Goal: Task Accomplishment & Management: Manage account settings

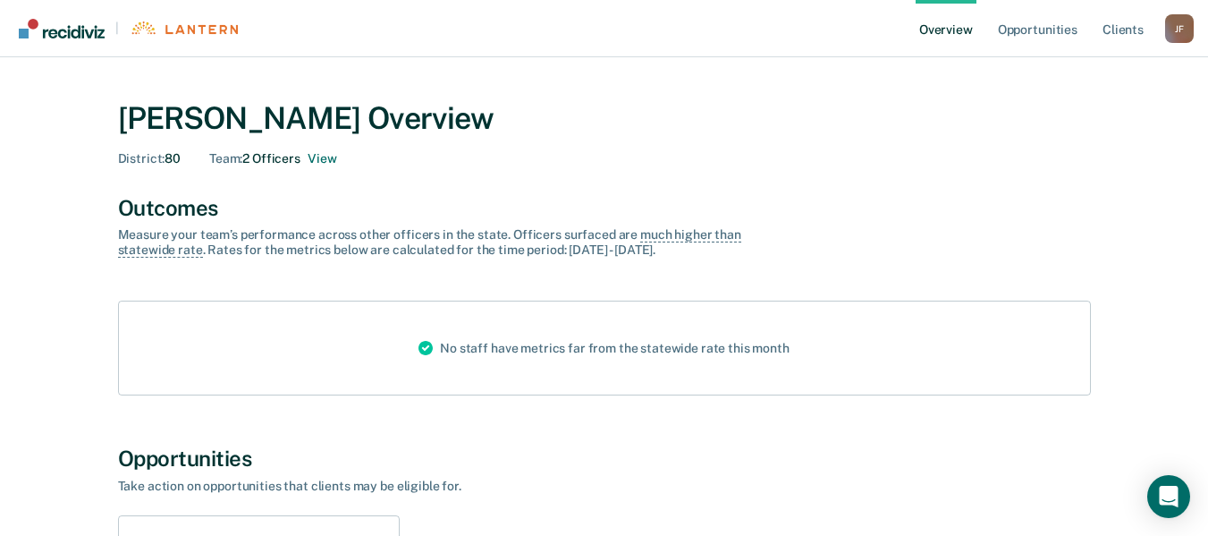
click at [278, 154] on div "Team : 2 Officers View" at bounding box center [272, 158] width 127 height 15
click at [318, 153] on button "View" at bounding box center [322, 158] width 29 height 15
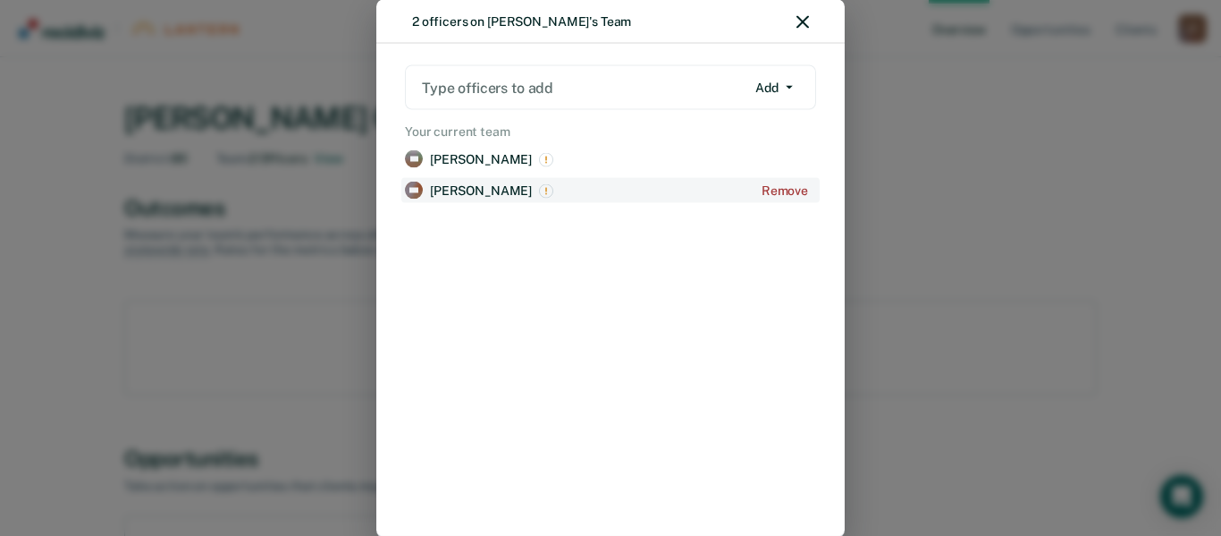
click at [476, 187] on p "[PERSON_NAME]" at bounding box center [481, 189] width 102 height 15
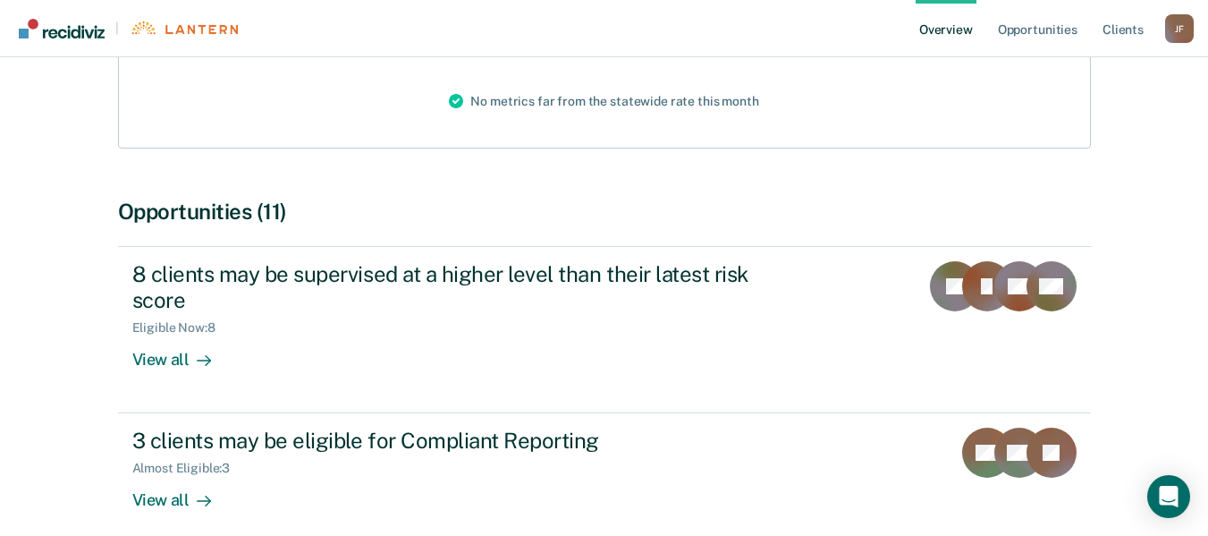
scroll to position [268, 0]
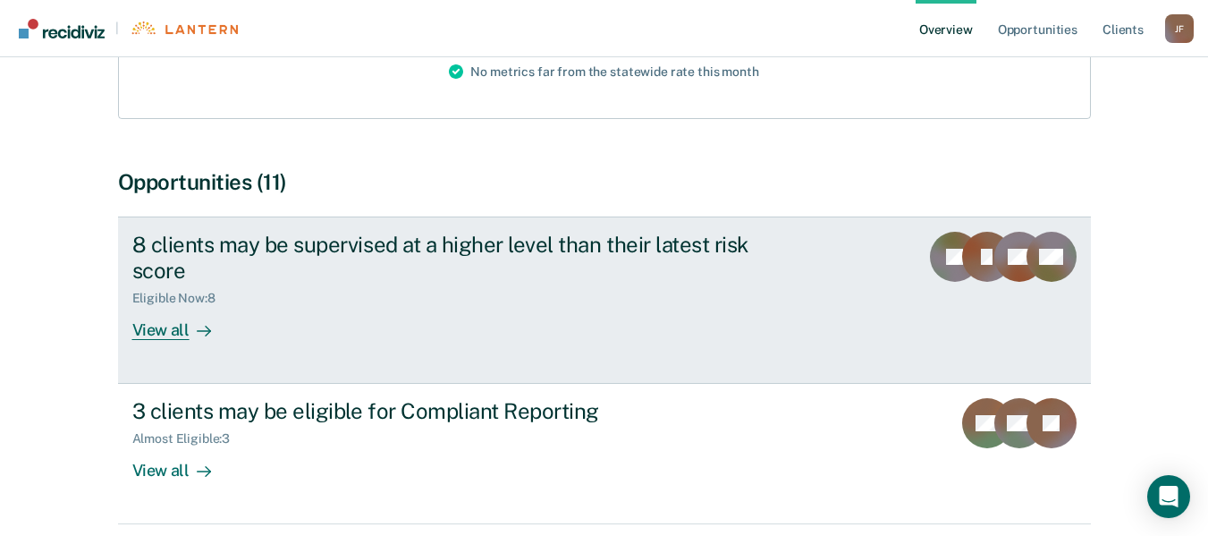
click at [769, 272] on div "8 clients may be supervised at a higher level than their latest risk score Elig…" at bounding box center [467, 286] width 671 height 108
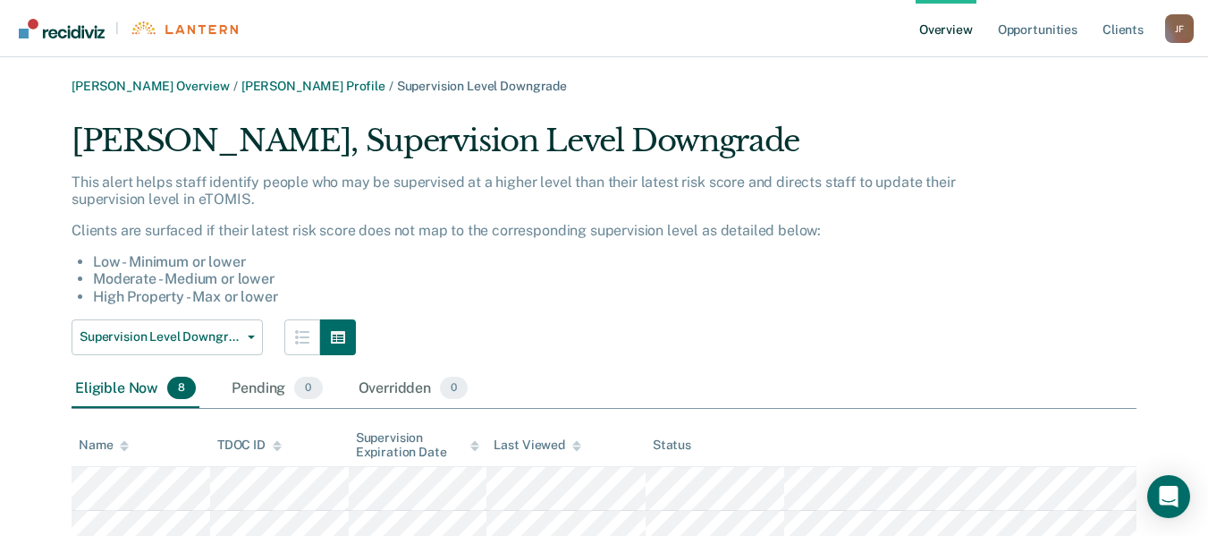
scroll to position [268, 0]
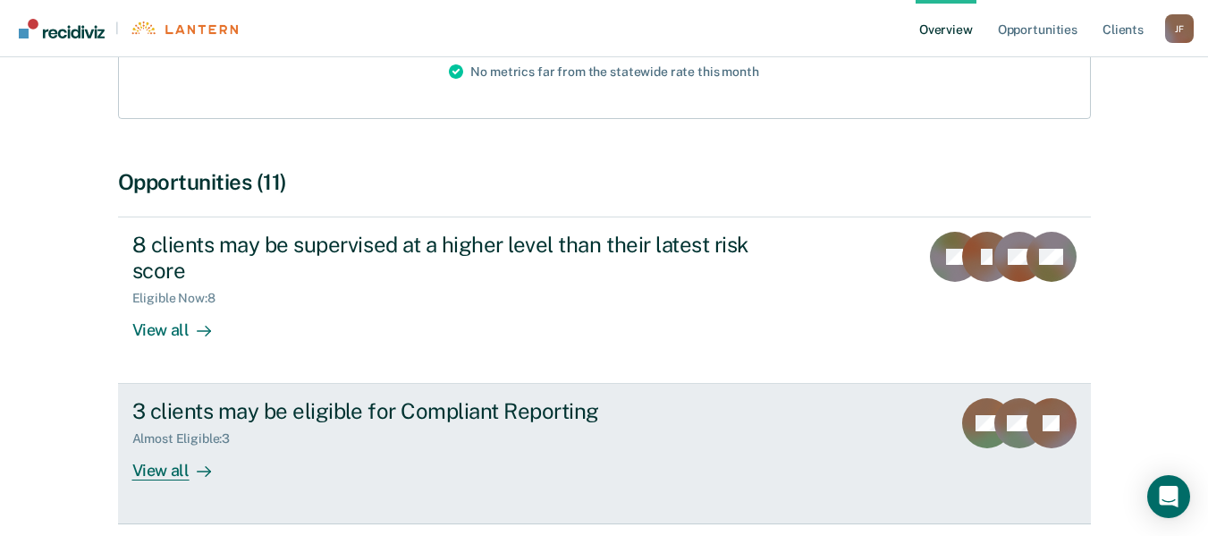
click at [311, 427] on div "Almost Eligible : 3" at bounding box center [446, 435] width 628 height 22
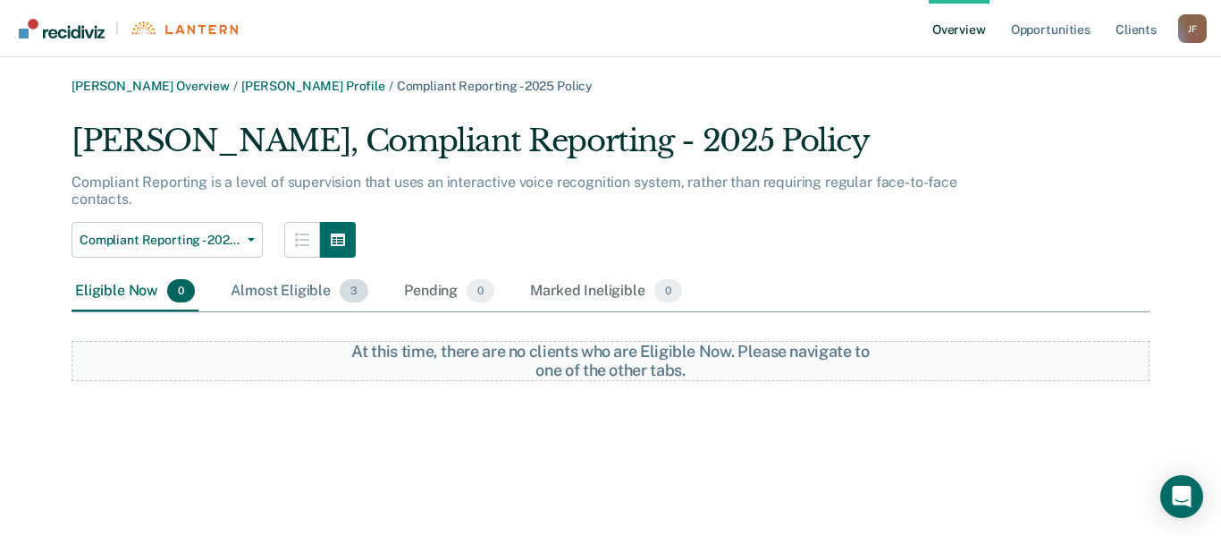
click at [319, 294] on div "Almost Eligible 3" at bounding box center [299, 291] width 145 height 39
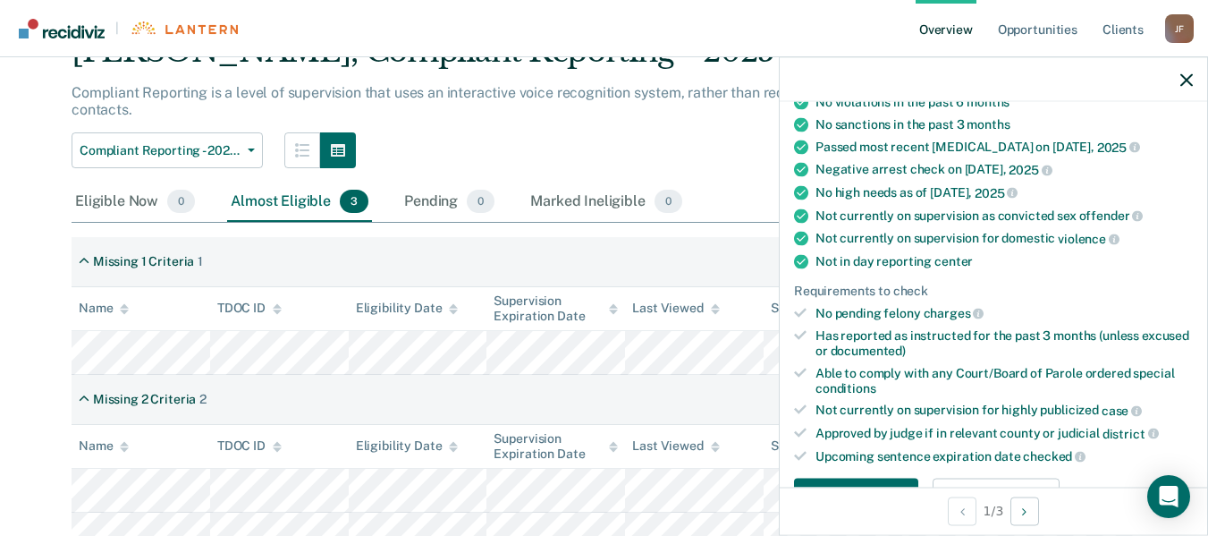
scroll to position [358, 0]
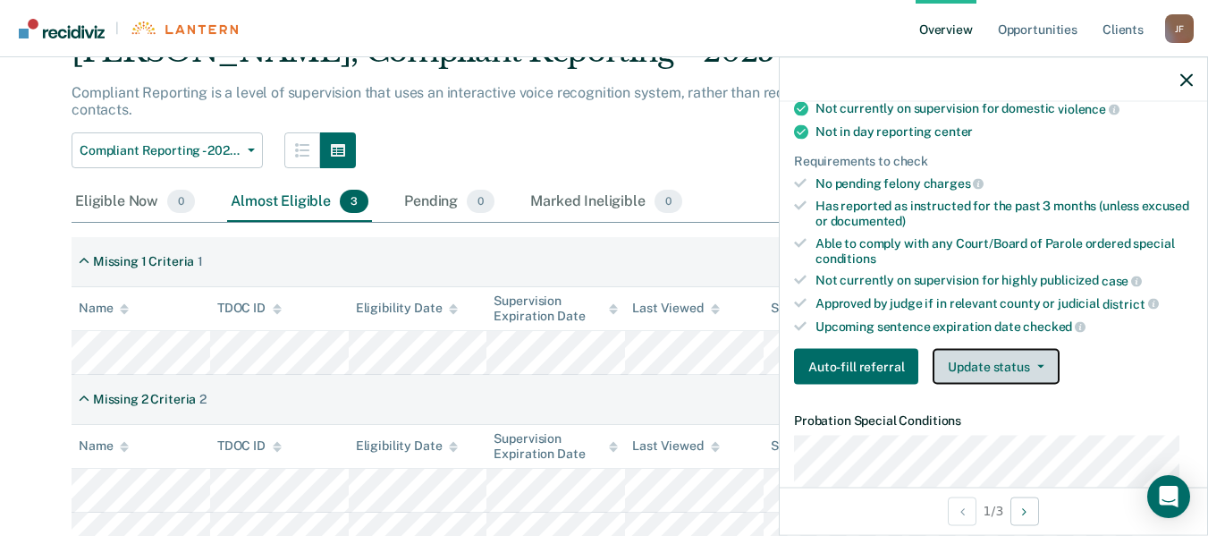
click at [996, 362] on button "Update status" at bounding box center [996, 367] width 126 height 36
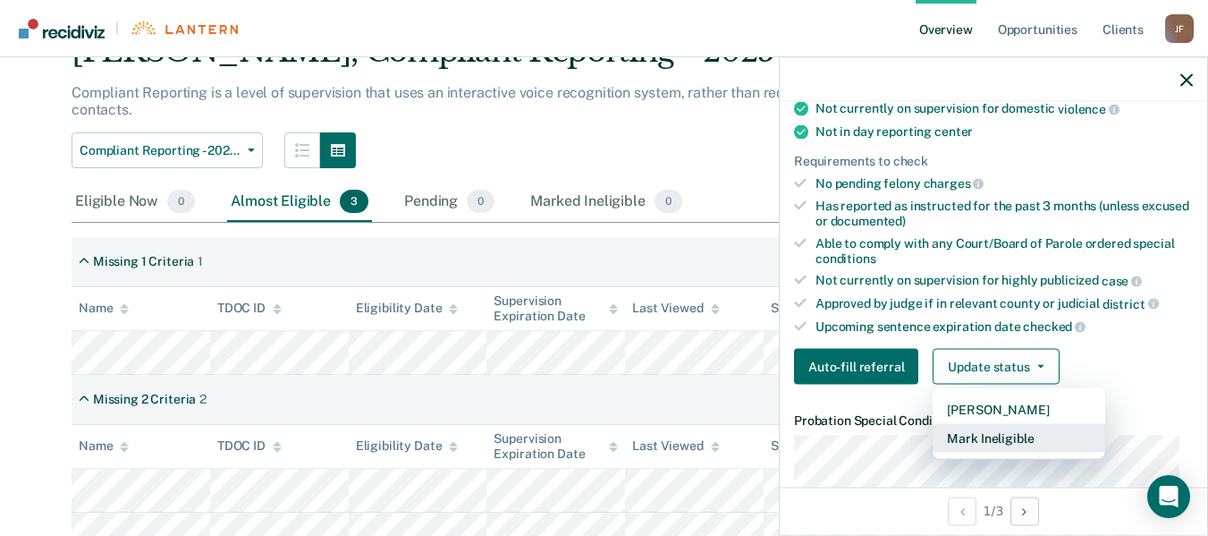
click at [996, 431] on button "Mark Ineligible" at bounding box center [1019, 438] width 173 height 29
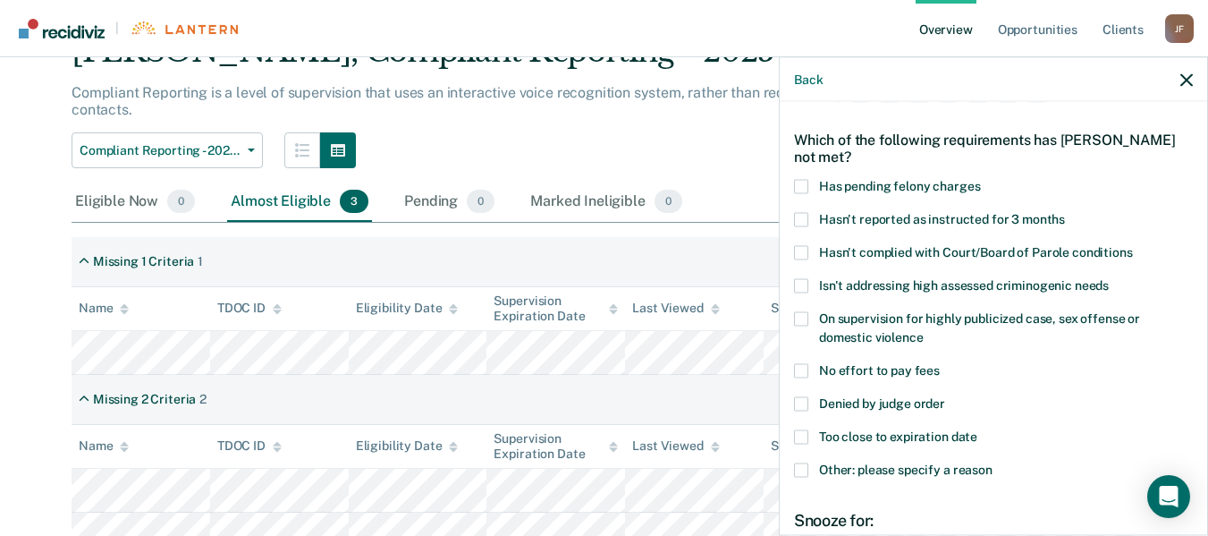
scroll to position [89, 0]
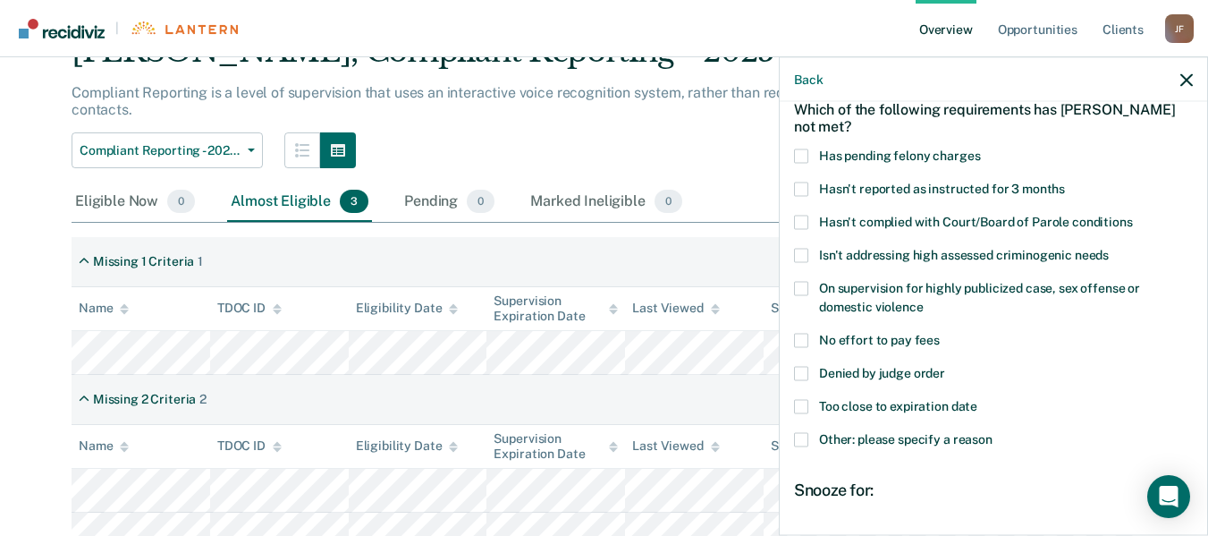
click at [800, 435] on span at bounding box center [801, 439] width 14 height 14
click at [993, 432] on input "Other: please specify a reason" at bounding box center [993, 432] width 0 height 0
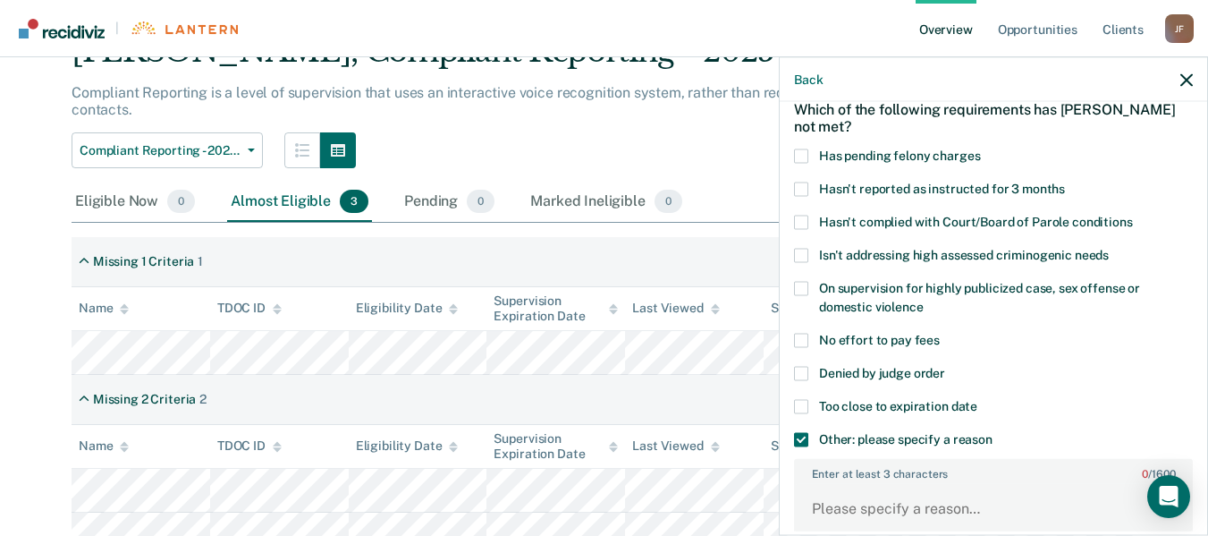
scroll to position [179, 0]
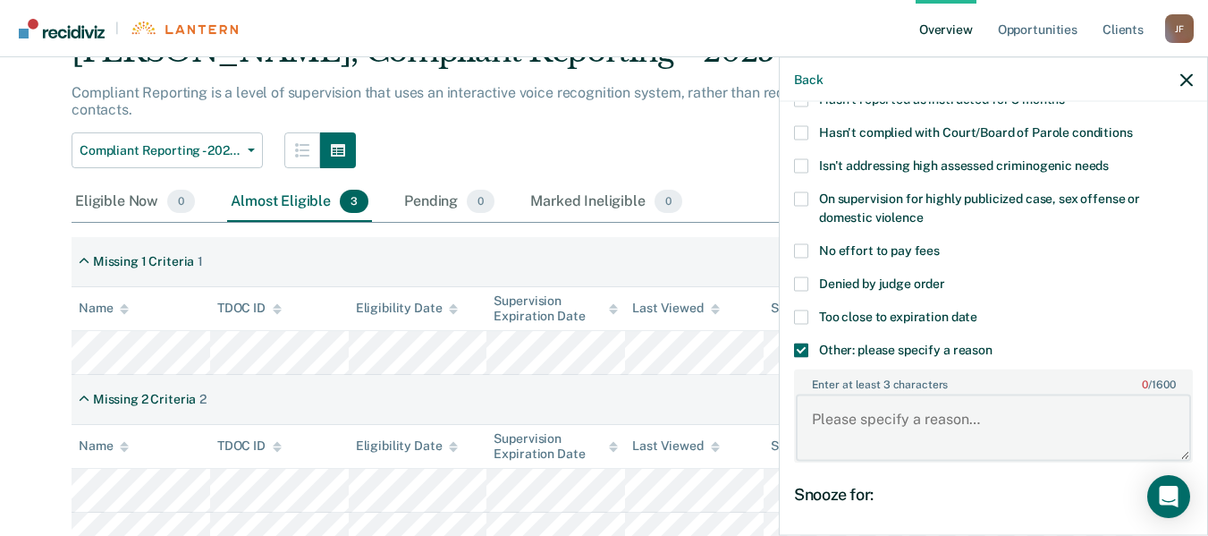
click at [923, 422] on textarea "Enter at least 3 characters 0 / 1600" at bounding box center [993, 427] width 395 height 66
type textarea "s"
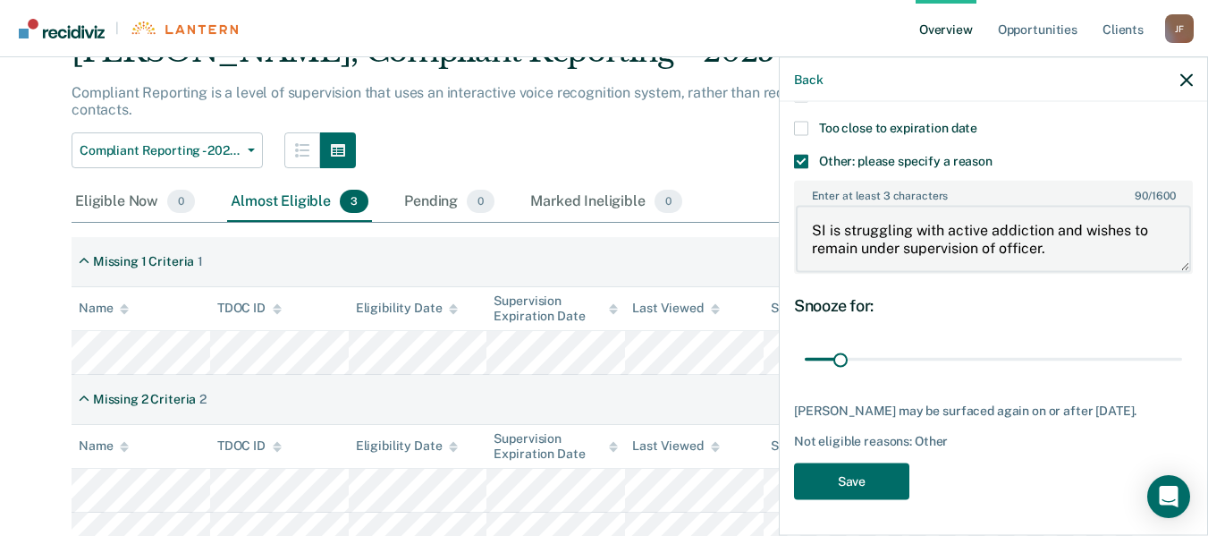
scroll to position [381, 0]
type textarea "SI is struggling with active addiction and wishes to remain under supervision o…"
click at [867, 343] on input "range" at bounding box center [993, 358] width 377 height 31
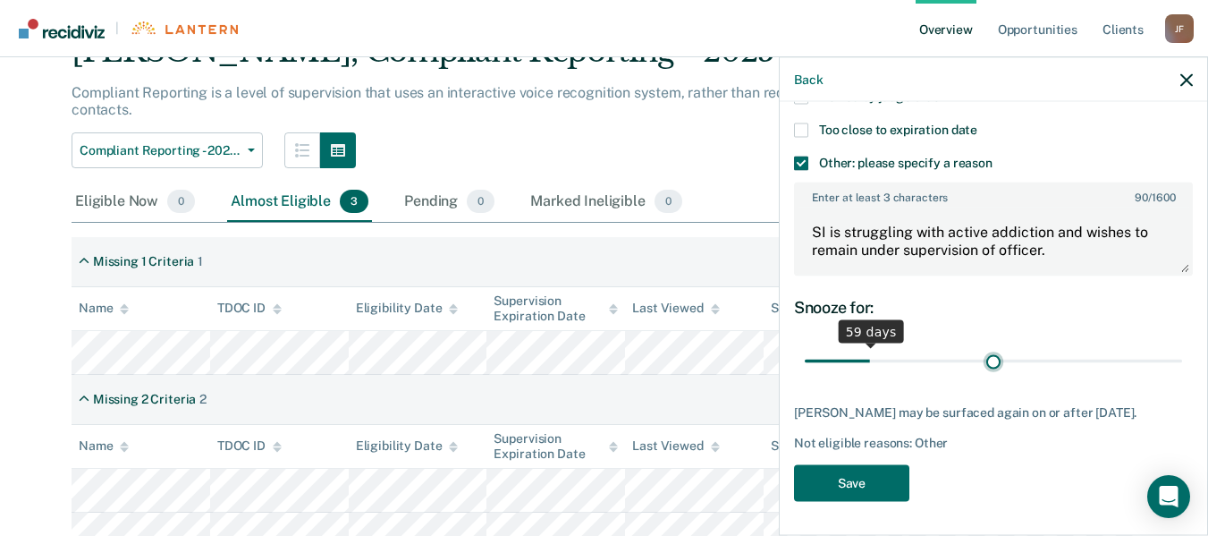
click at [987, 345] on input "range" at bounding box center [993, 360] width 377 height 31
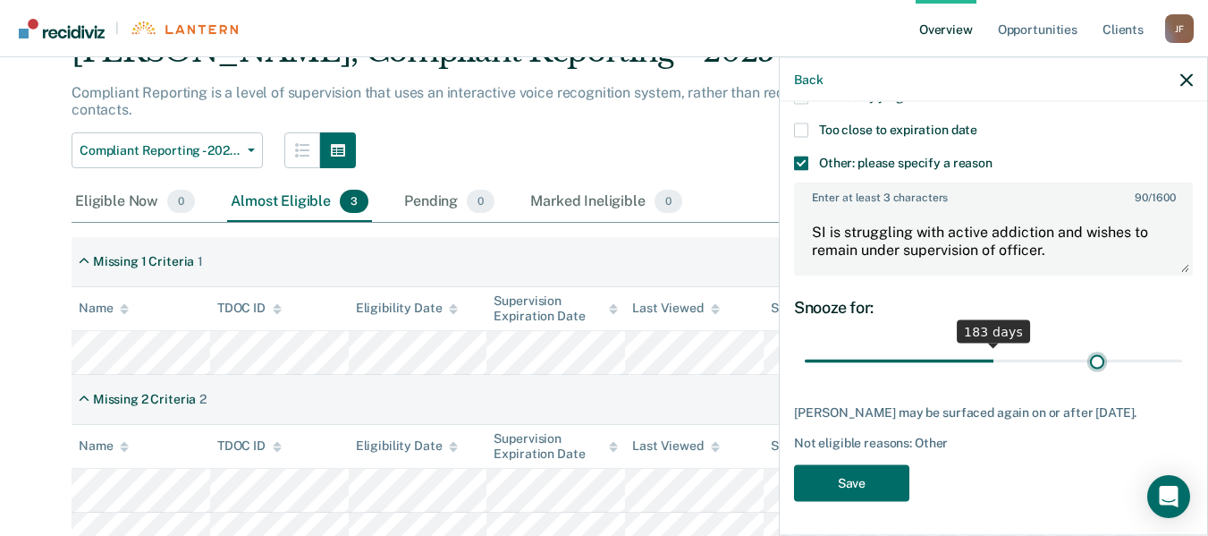
click at [1086, 351] on input "range" at bounding box center [993, 360] width 377 height 31
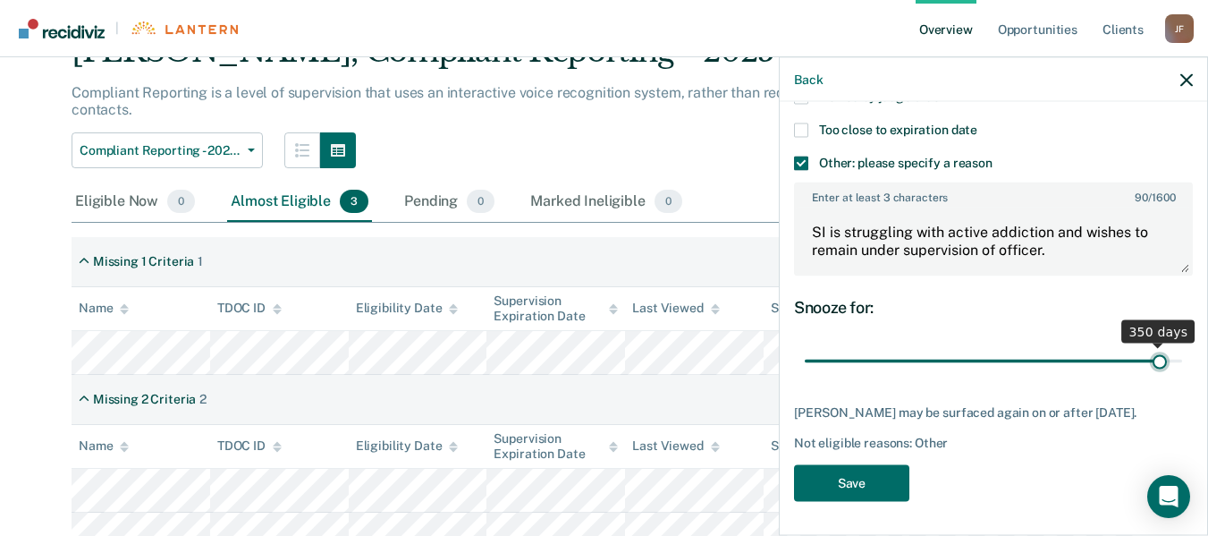
scroll to position [381, 0]
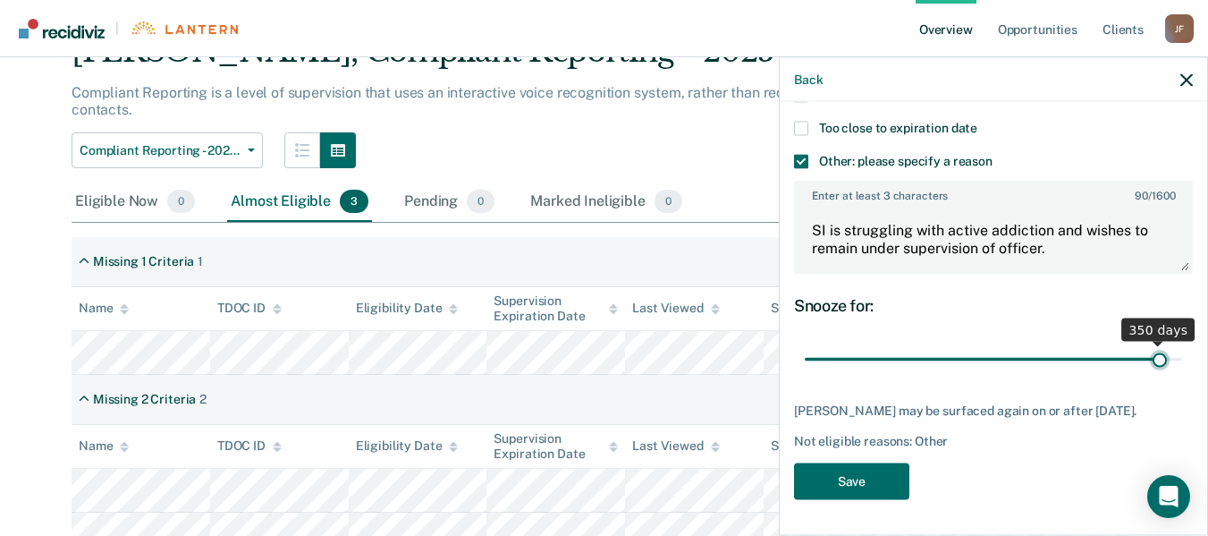
click at [1147, 355] on input "range" at bounding box center [993, 358] width 377 height 31
type input "365"
click at [1162, 343] on input "range" at bounding box center [993, 358] width 377 height 31
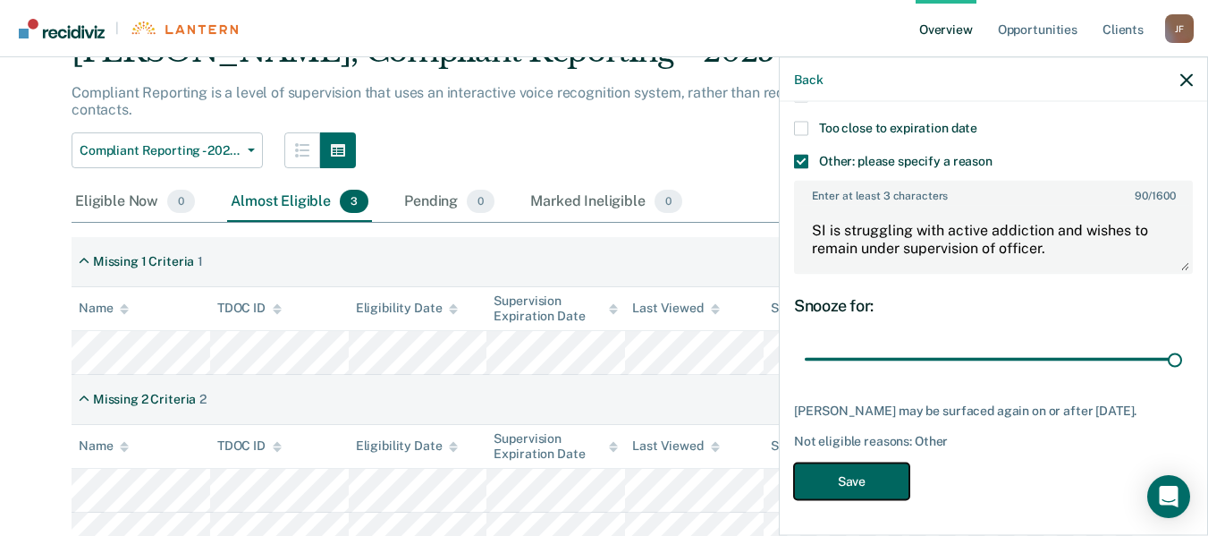
click at [848, 478] on button "Save" at bounding box center [851, 480] width 115 height 37
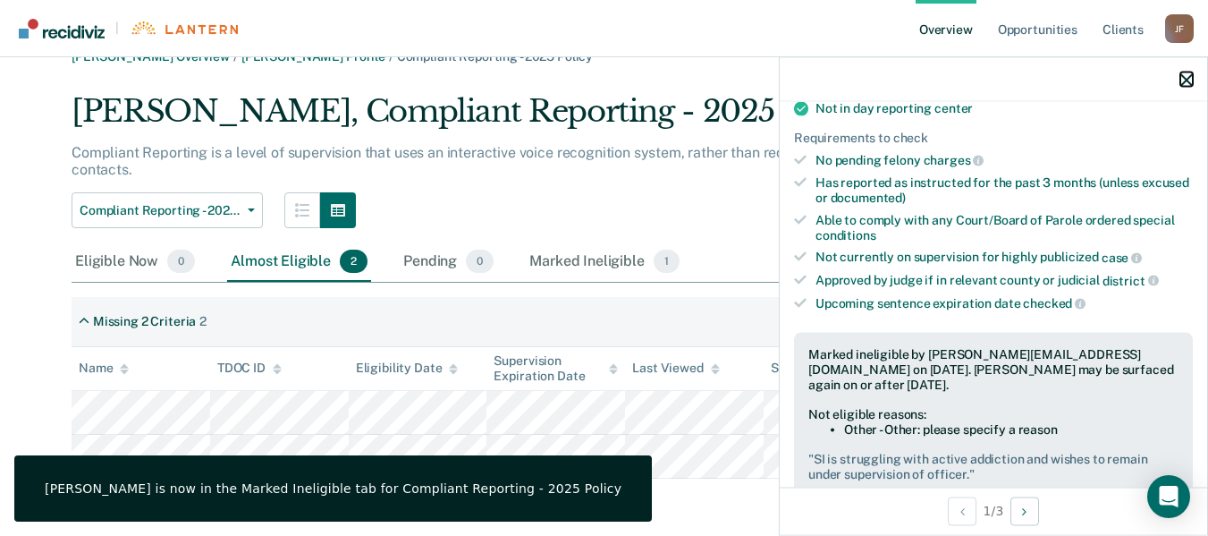
click at [1189, 80] on icon "button" at bounding box center [1186, 79] width 13 height 13
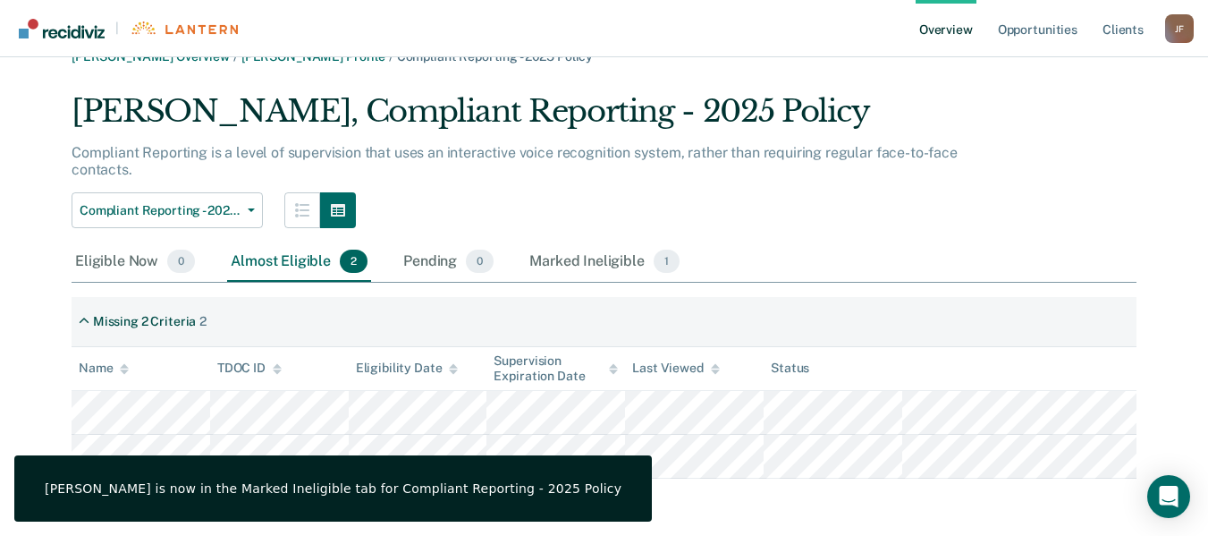
click at [627, 503] on main "[PERSON_NAME] Overview / [PERSON_NAME] Profile / Compliant Reporting - 2025 Pol…" at bounding box center [604, 282] width 1208 height 508
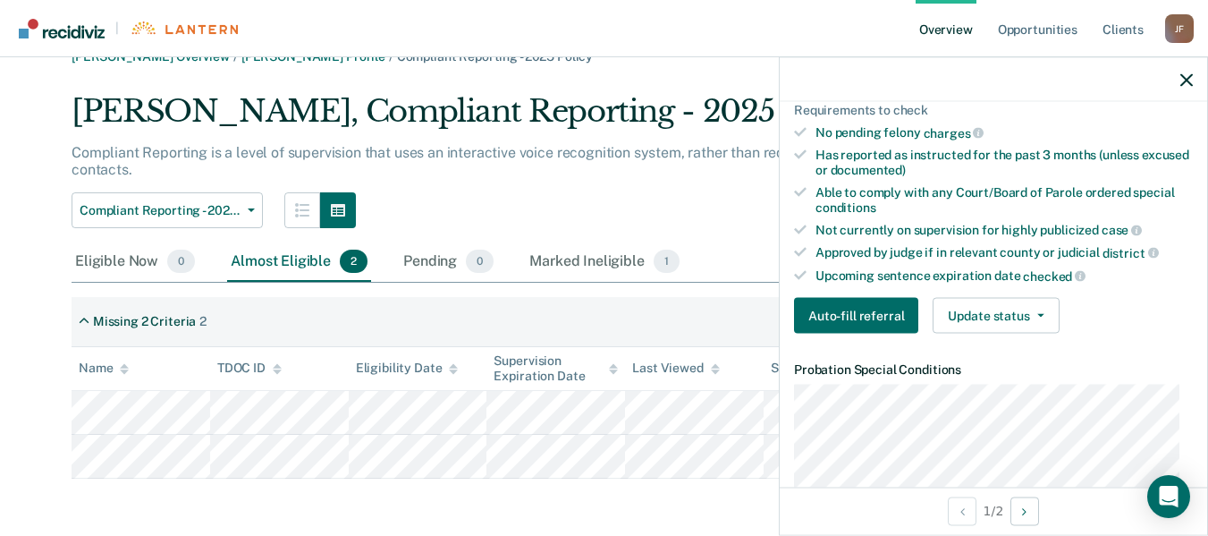
scroll to position [399, 0]
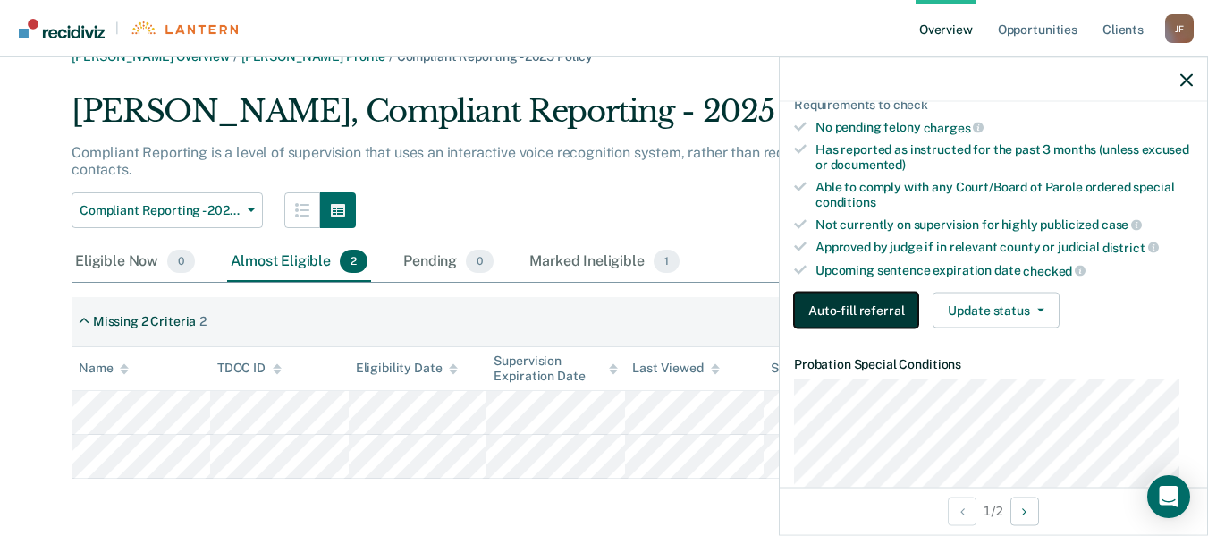
click at [897, 311] on button "Auto-fill referral" at bounding box center [856, 310] width 124 height 36
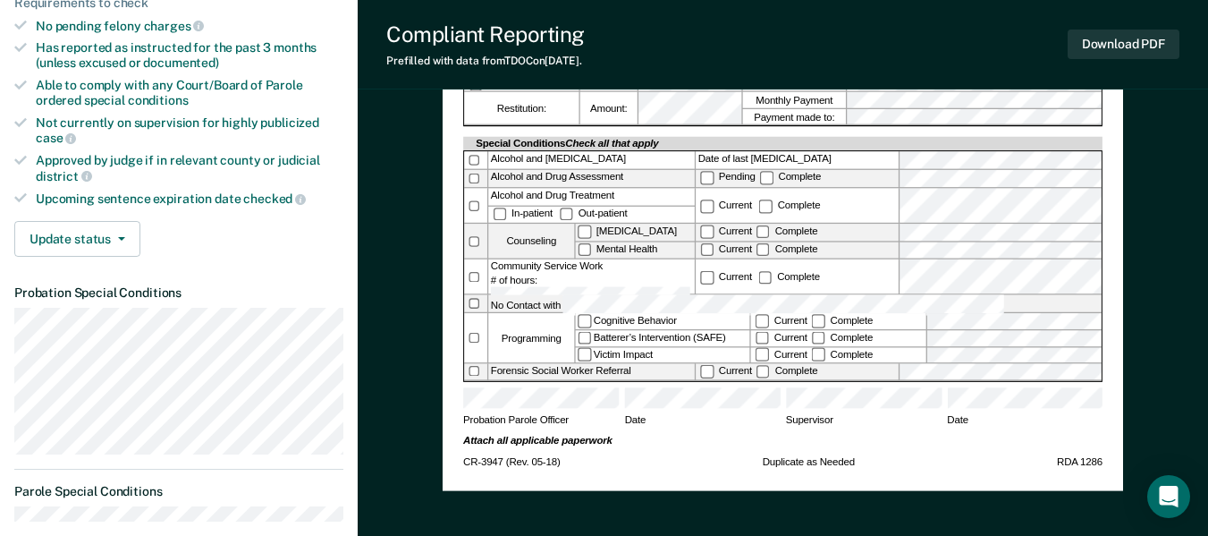
scroll to position [576, 0]
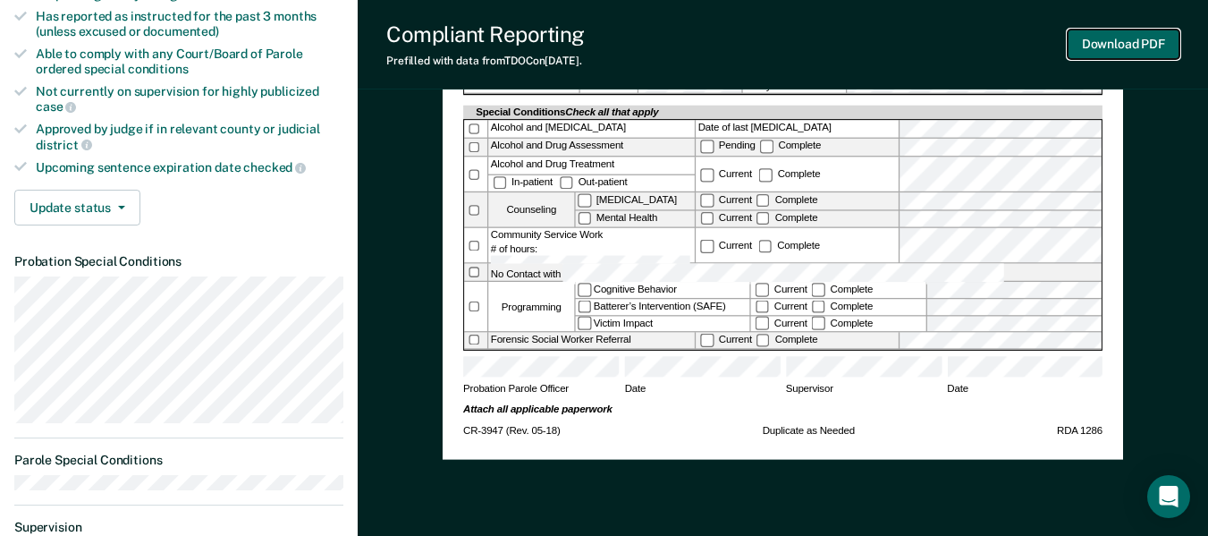
click at [1123, 48] on button "Download PDF" at bounding box center [1124, 45] width 112 height 30
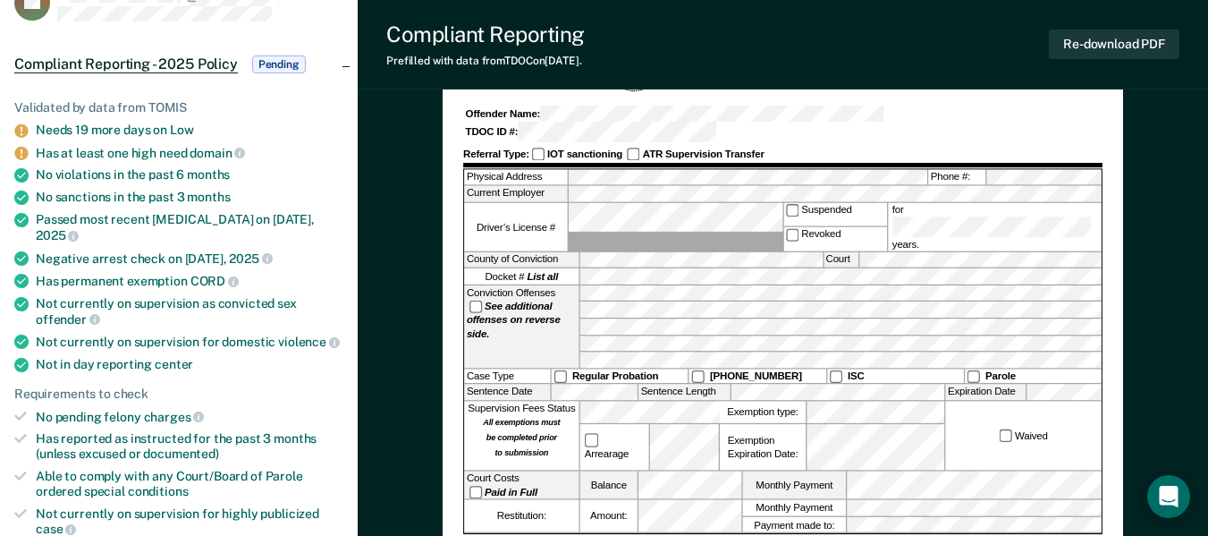
scroll to position [0, 0]
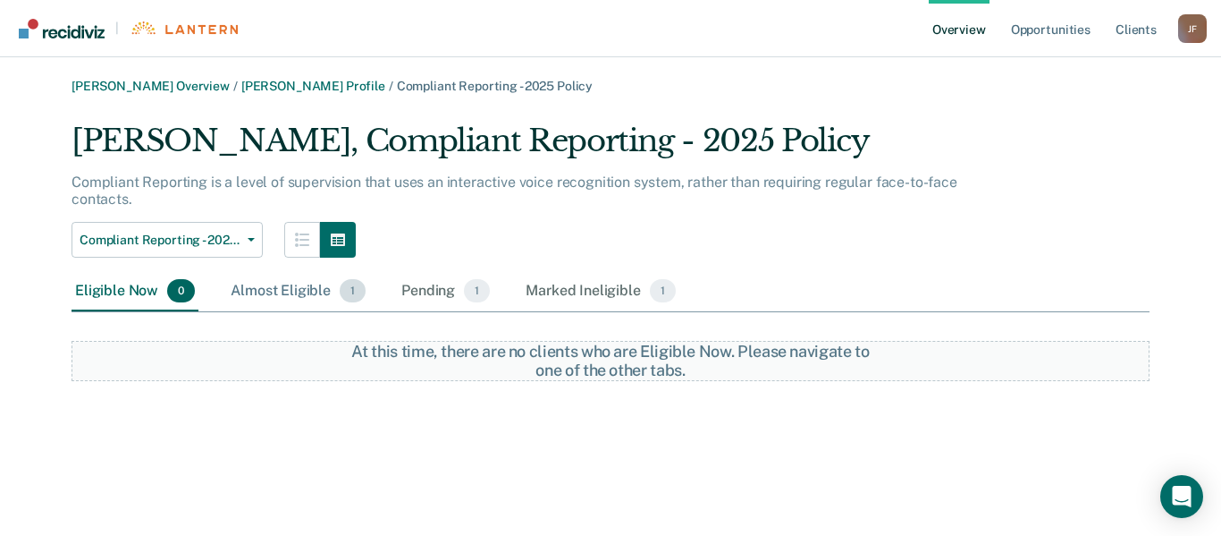
click at [297, 288] on div "Almost Eligible 1" at bounding box center [298, 291] width 142 height 39
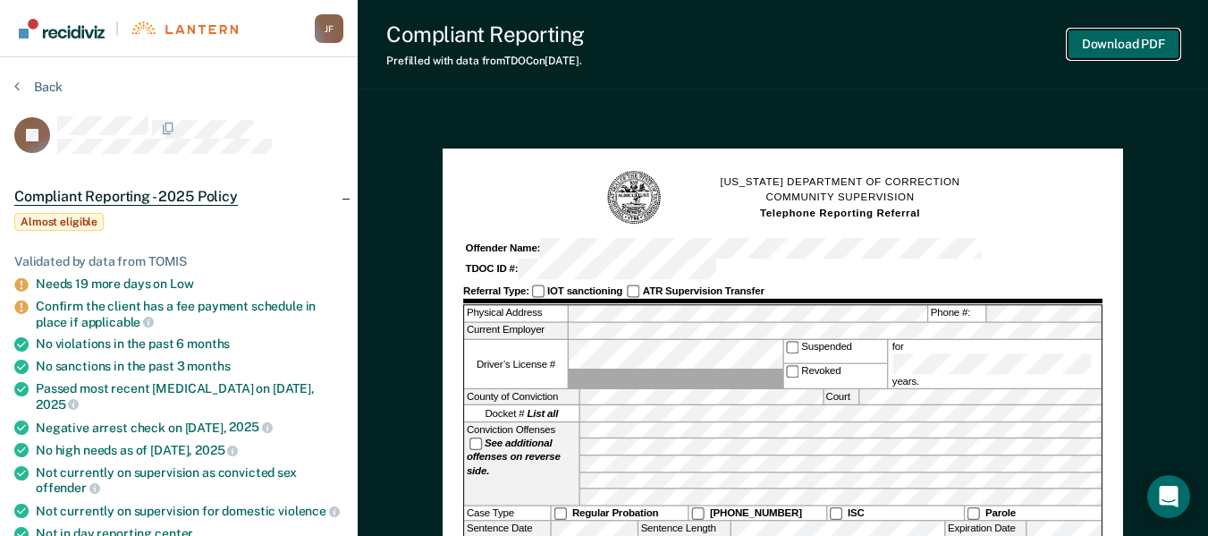
click at [1145, 52] on button "Download PDF" at bounding box center [1124, 45] width 112 height 30
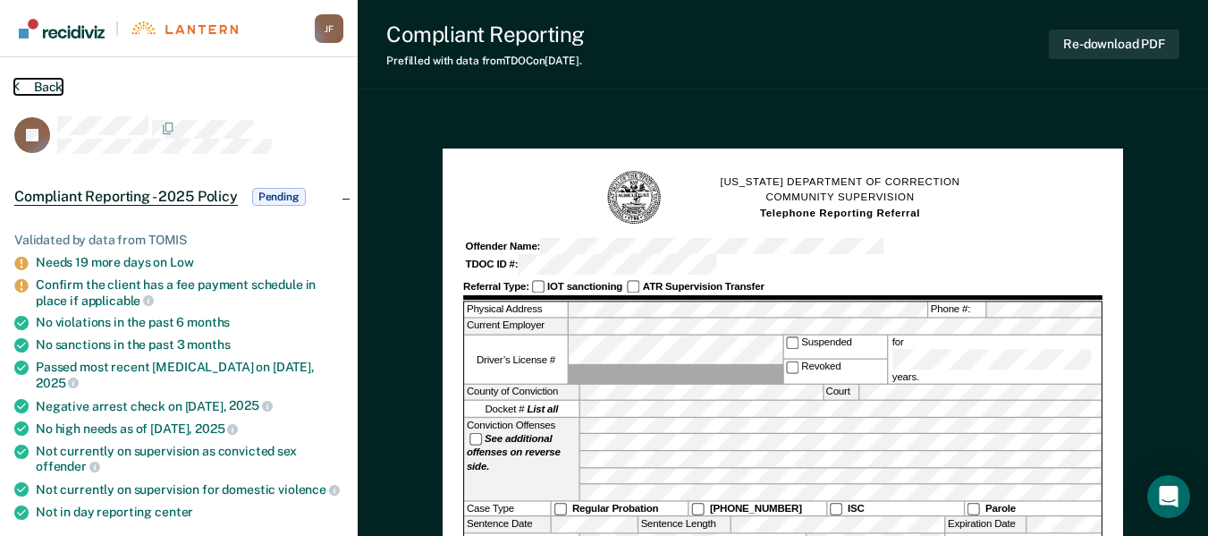
click at [35, 84] on button "Back" at bounding box center [38, 87] width 48 height 16
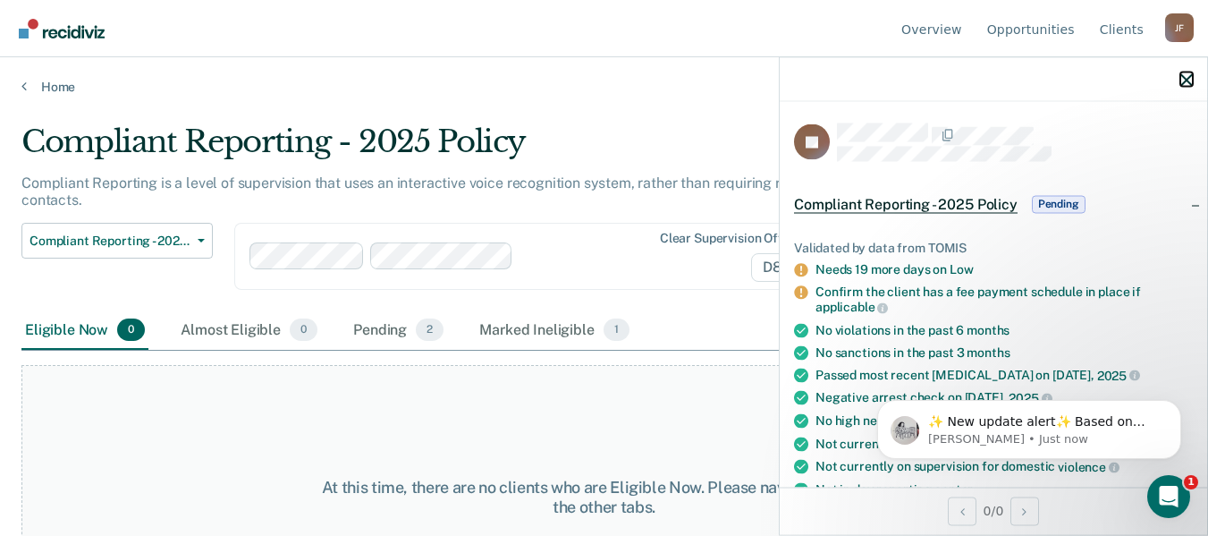
click at [1184, 80] on icon "button" at bounding box center [1186, 79] width 13 height 13
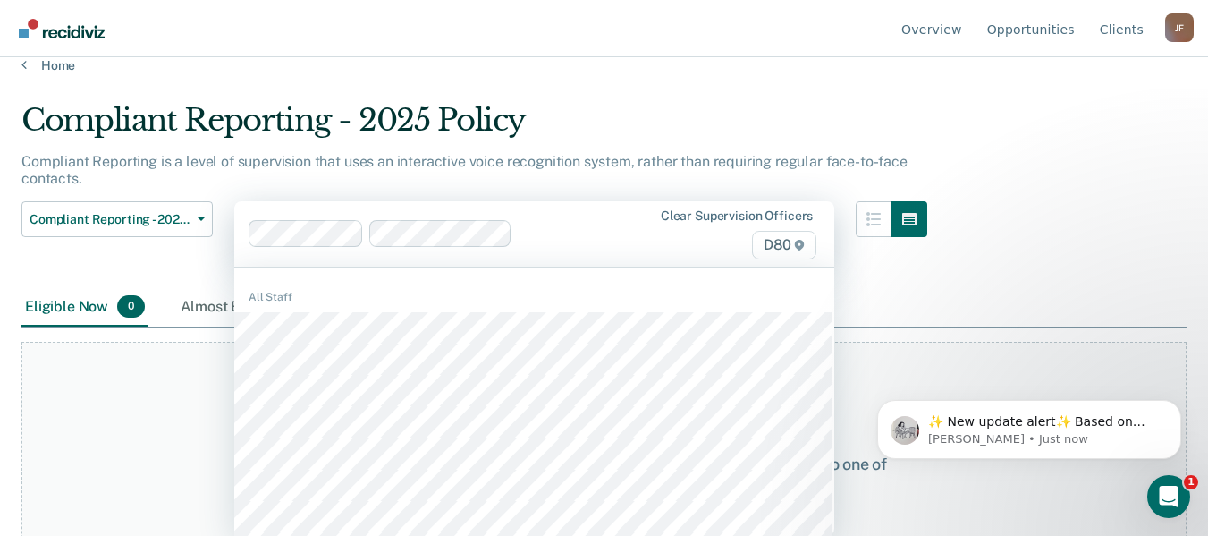
click at [301, 258] on div "Clear supervision officers D80" at bounding box center [534, 233] width 600 height 65
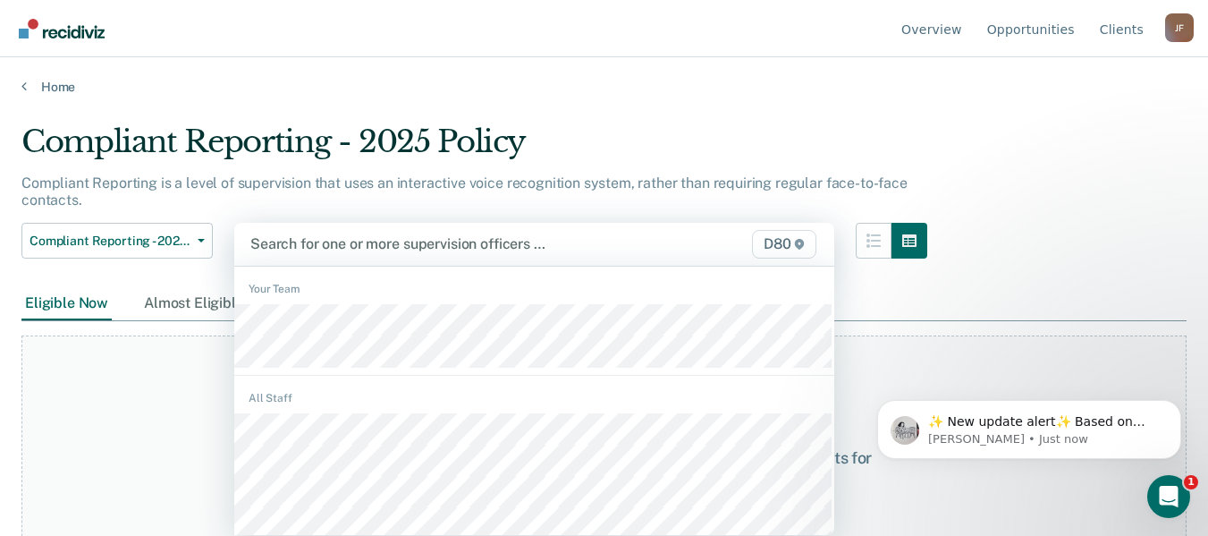
scroll to position [1, 0]
click at [374, 240] on div at bounding box center [448, 242] width 396 height 21
type input "al"
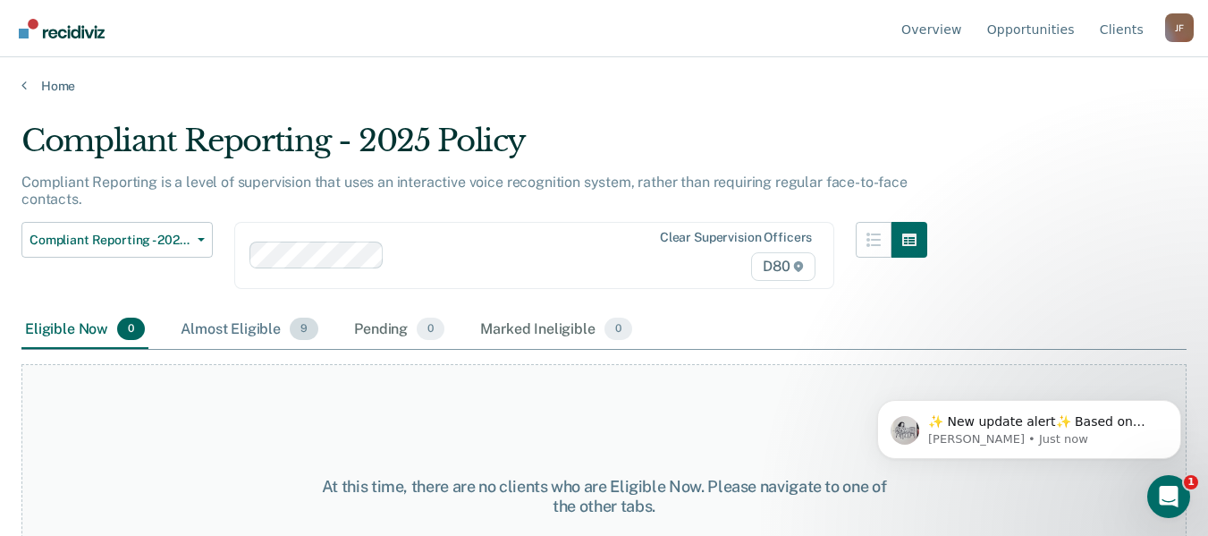
click at [232, 329] on div "Almost Eligible 9" at bounding box center [249, 329] width 145 height 39
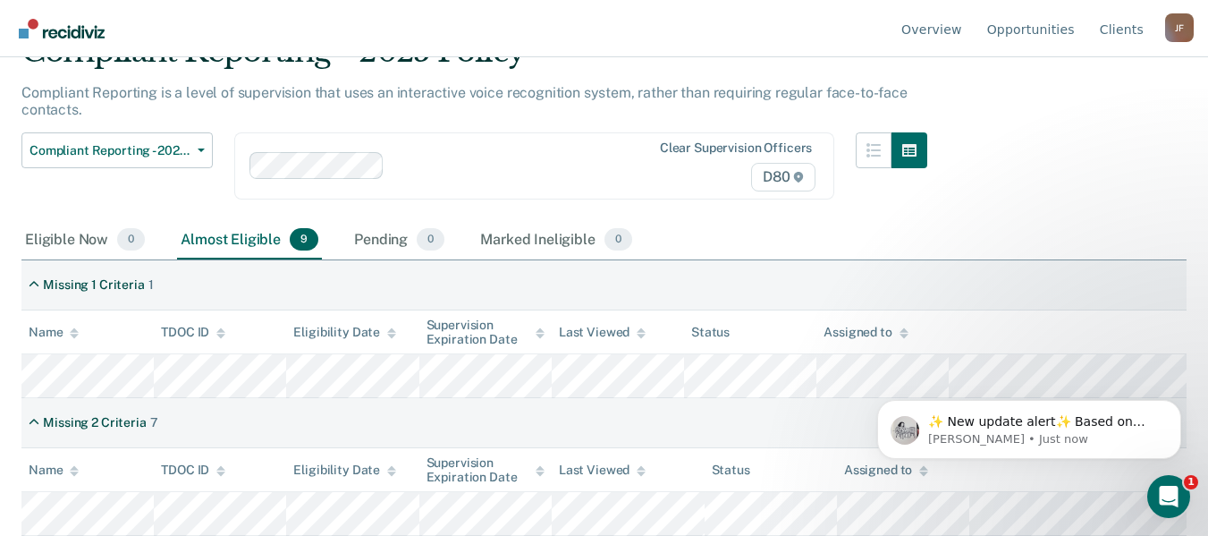
scroll to position [180, 0]
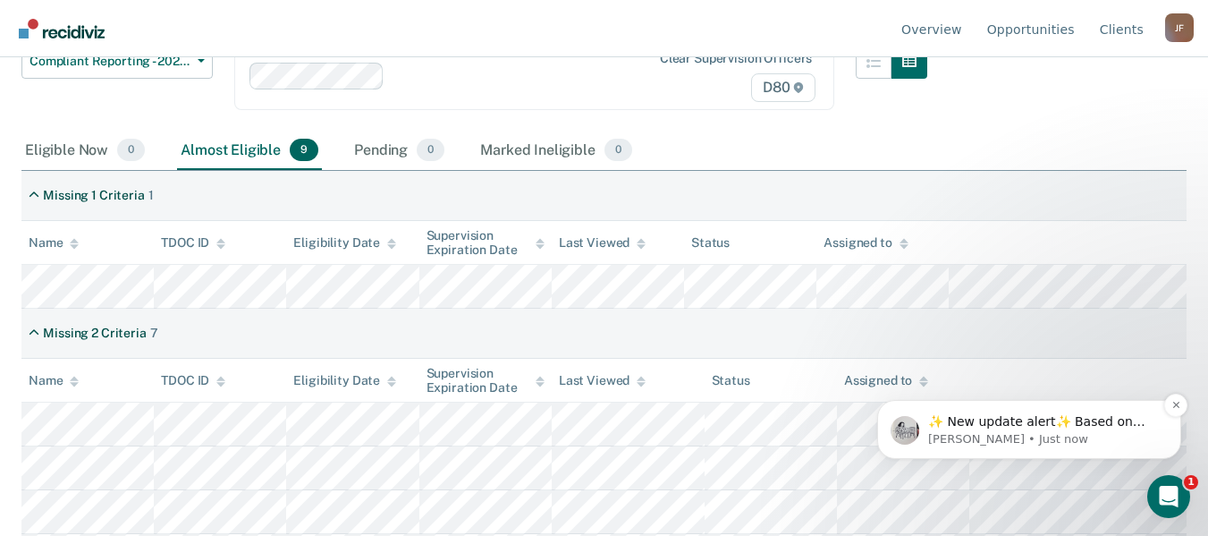
click at [1001, 440] on p "[PERSON_NAME] • Just now" at bounding box center [1043, 439] width 231 height 16
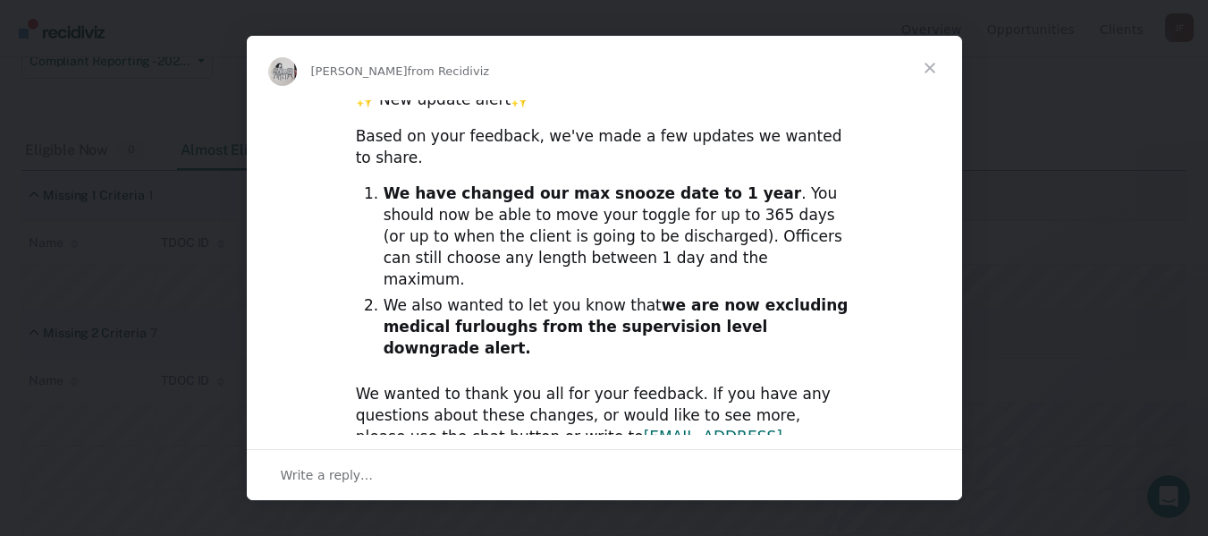
scroll to position [0, 0]
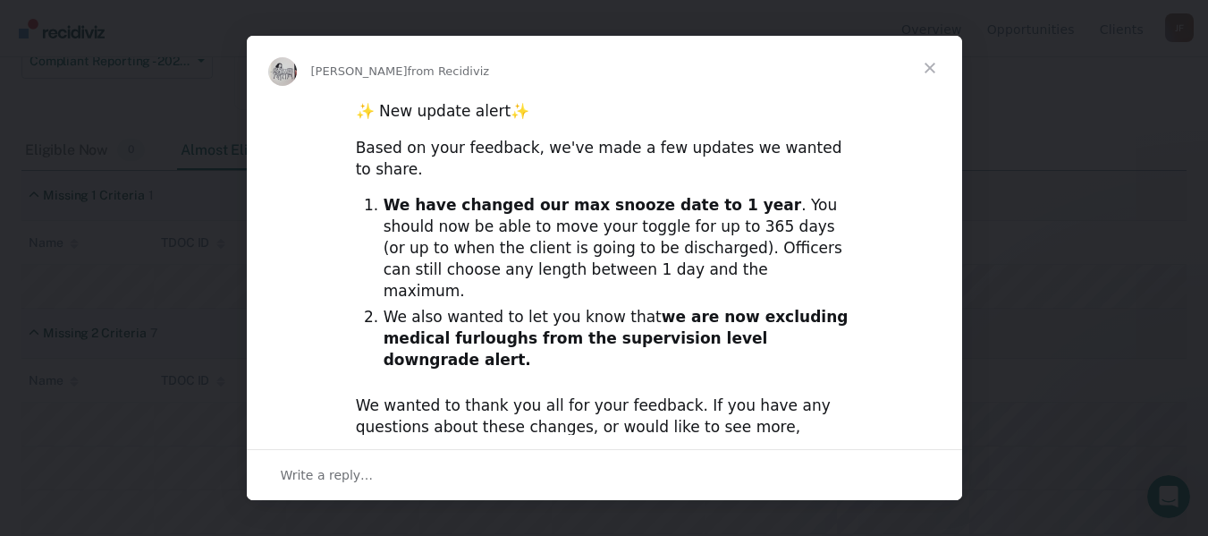
click at [923, 67] on span "Close" at bounding box center [930, 68] width 64 height 64
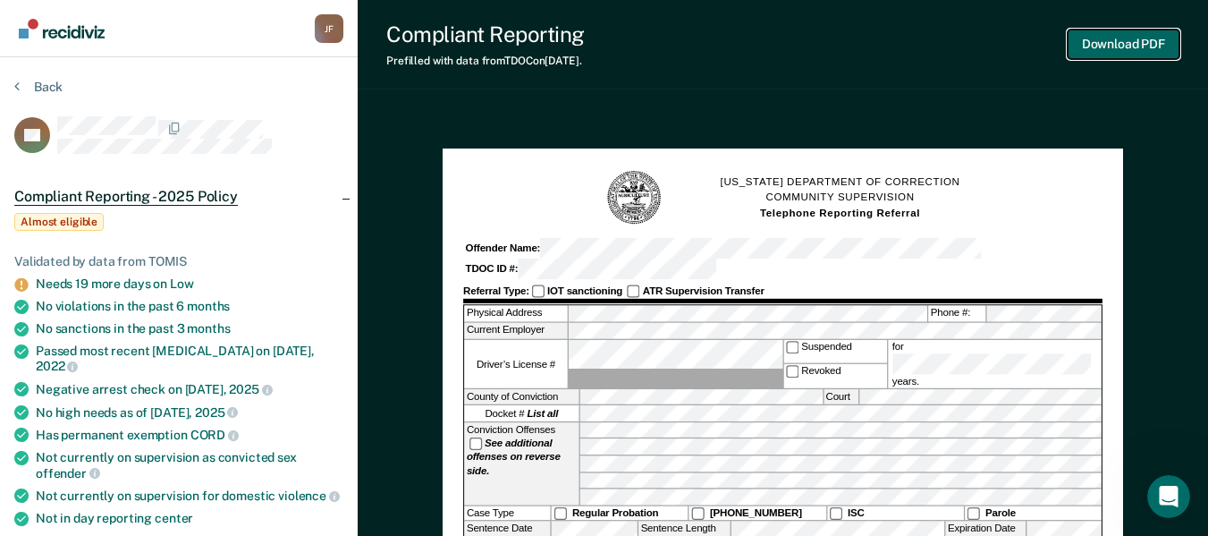
click at [1093, 42] on button "Download PDF" at bounding box center [1124, 45] width 112 height 30
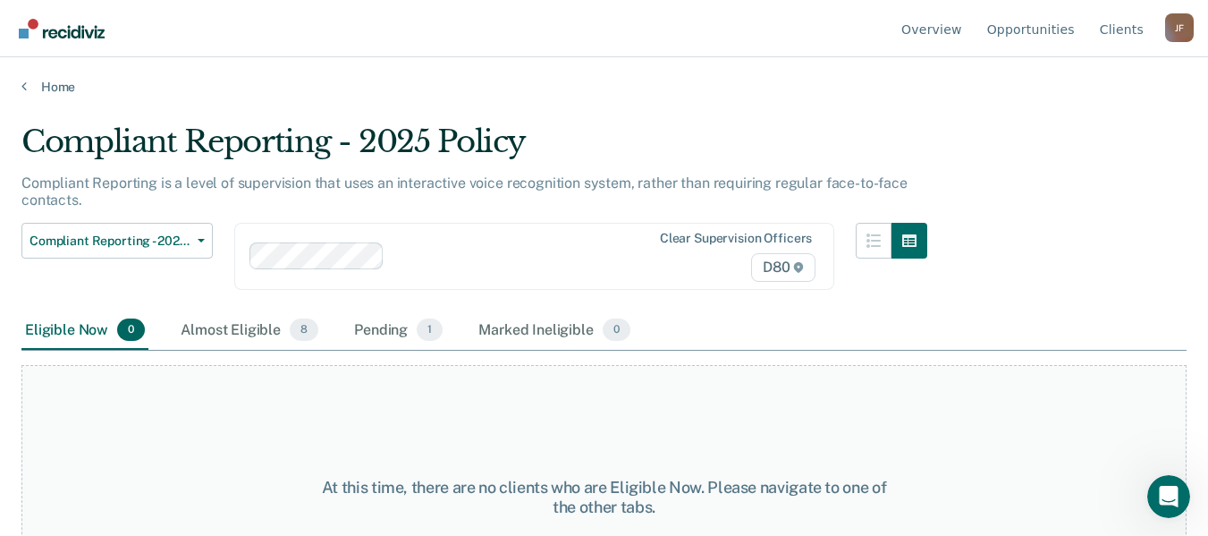
scroll to position [93, 0]
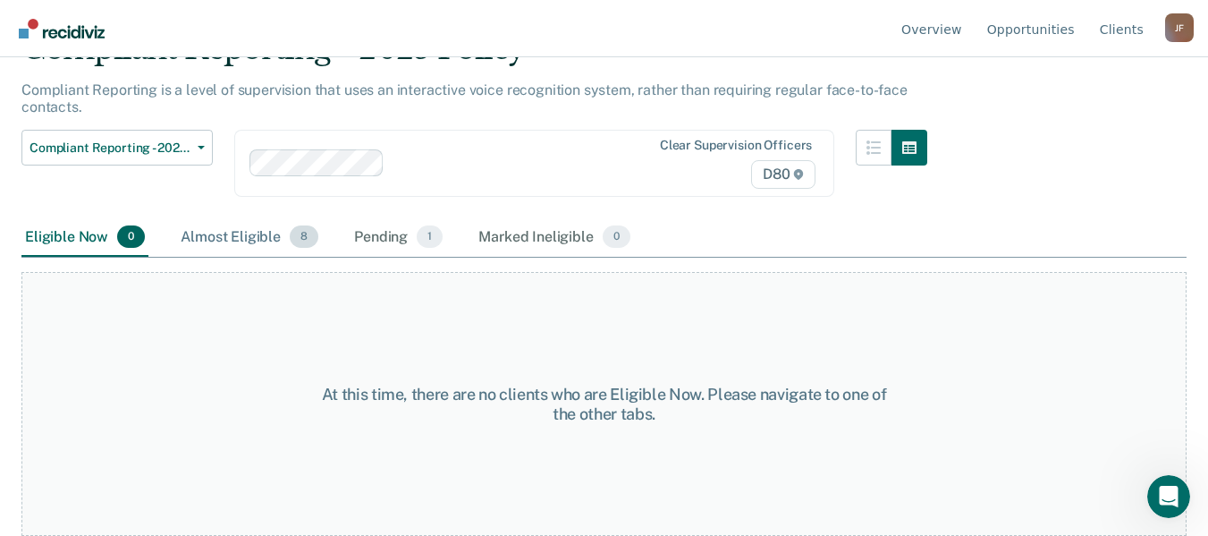
click at [245, 233] on div "Almost Eligible 8" at bounding box center [249, 237] width 145 height 39
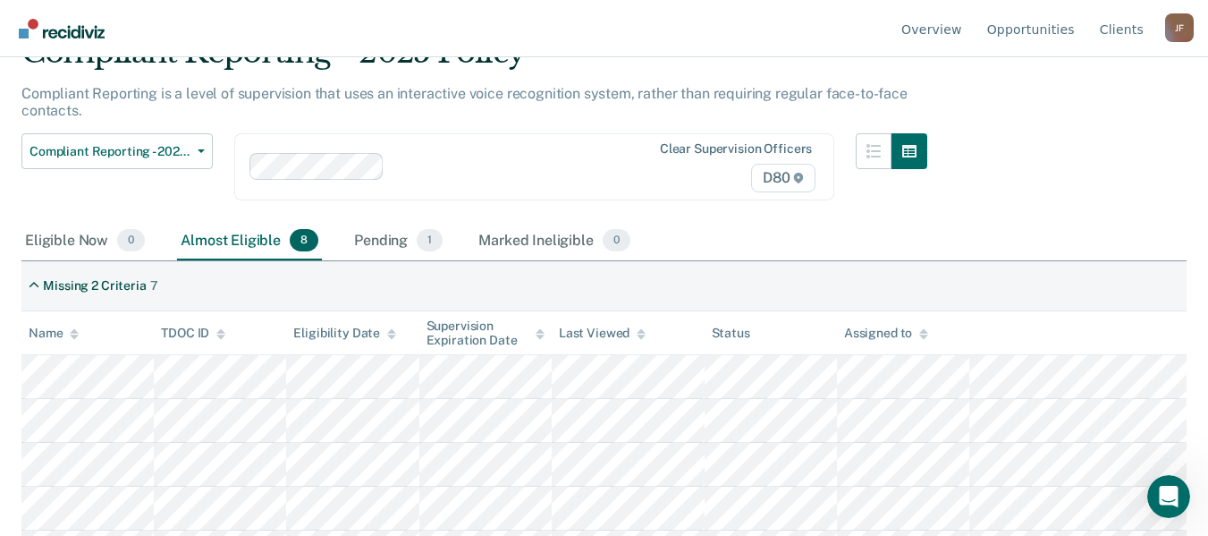
scroll to position [179, 0]
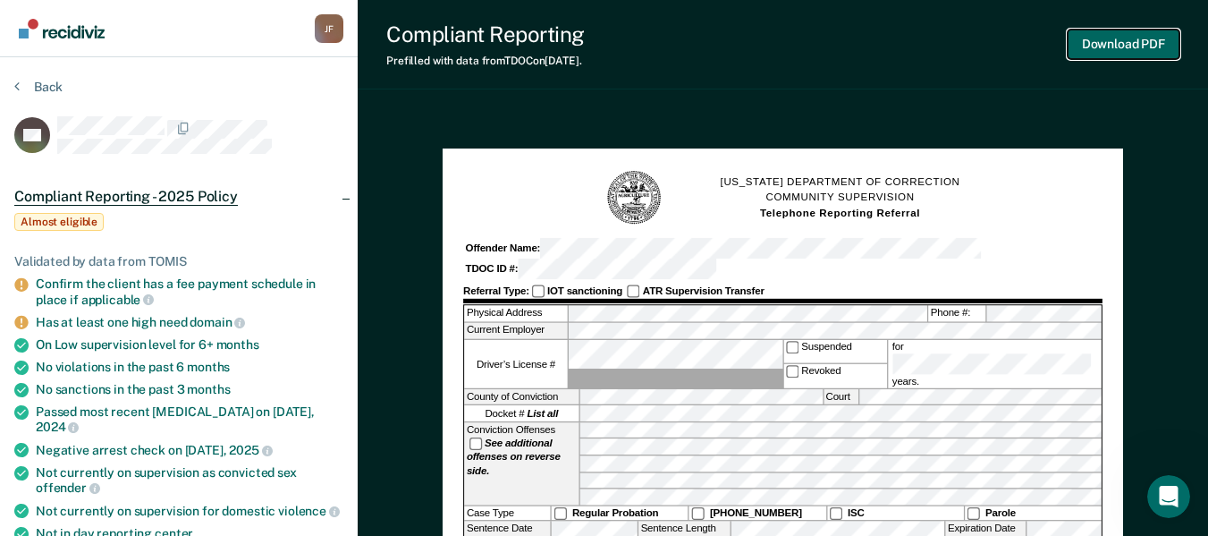
click at [1161, 46] on button "Download PDF" at bounding box center [1124, 45] width 112 height 30
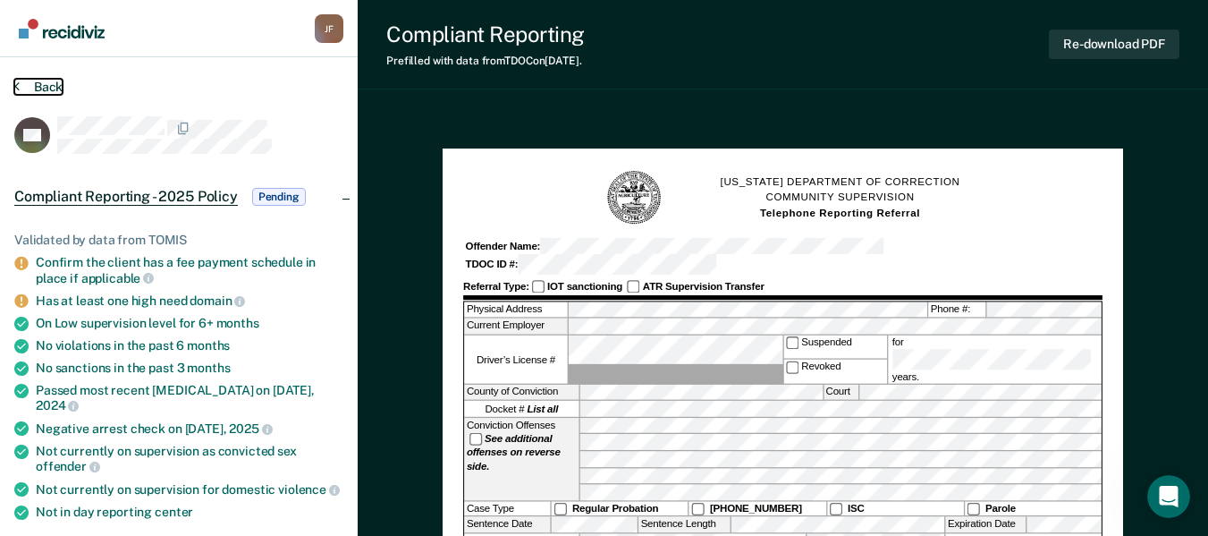
click at [17, 88] on icon at bounding box center [16, 86] width 5 height 14
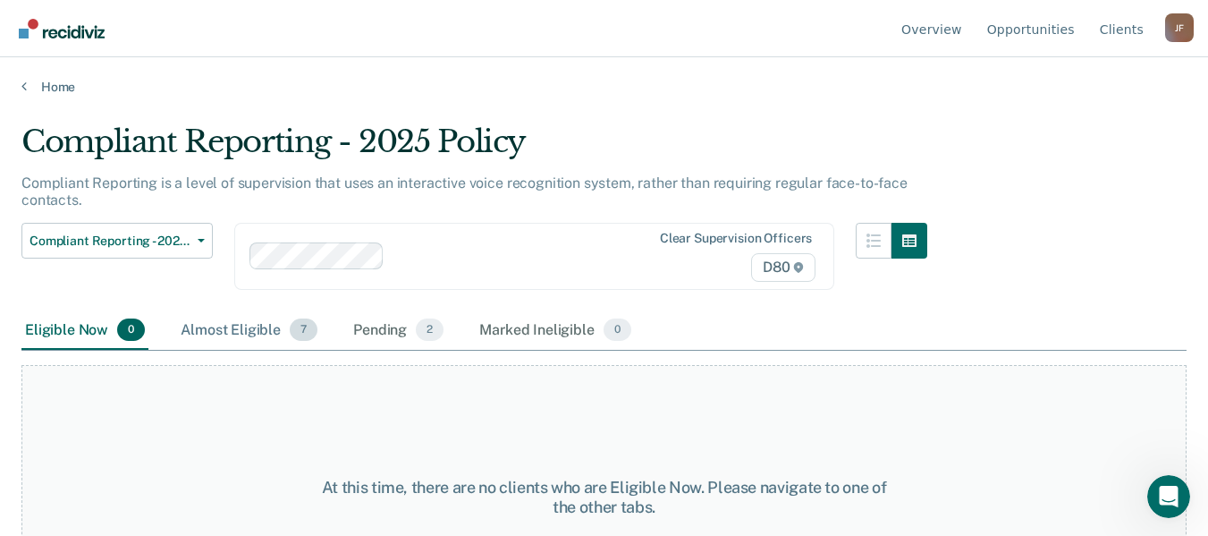
click at [269, 334] on div "Almost Eligible 7" at bounding box center [249, 330] width 144 height 39
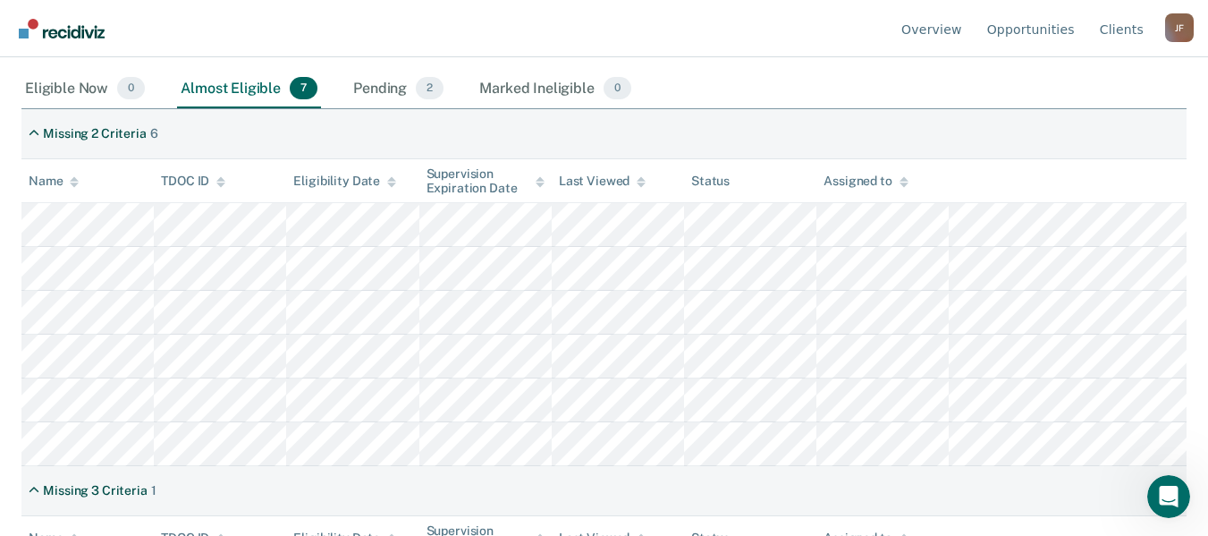
scroll to position [268, 0]
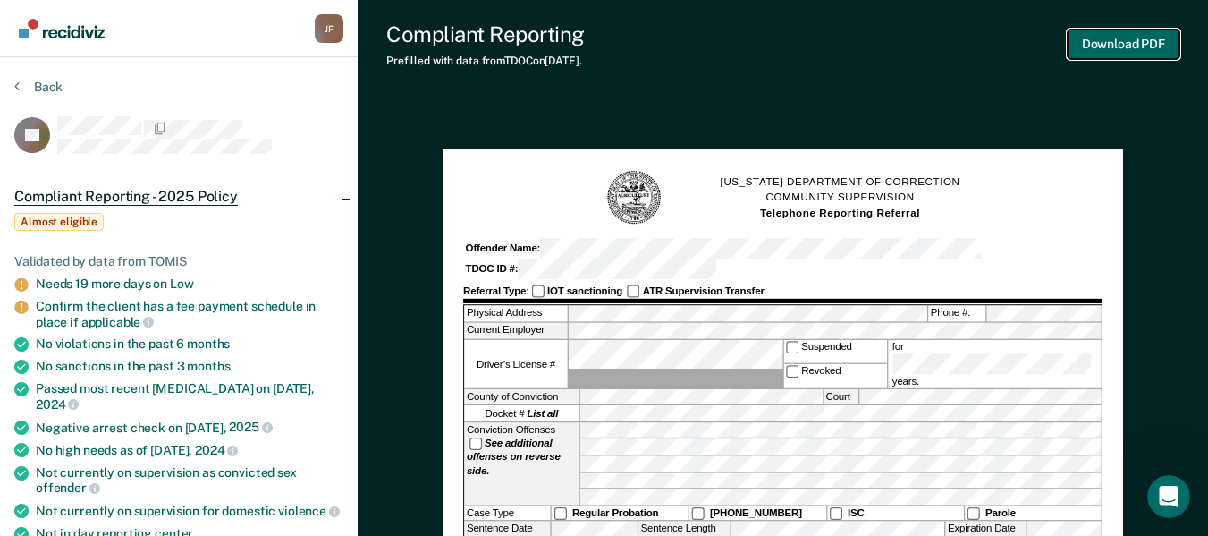
click at [1130, 45] on button "Download PDF" at bounding box center [1124, 45] width 112 height 30
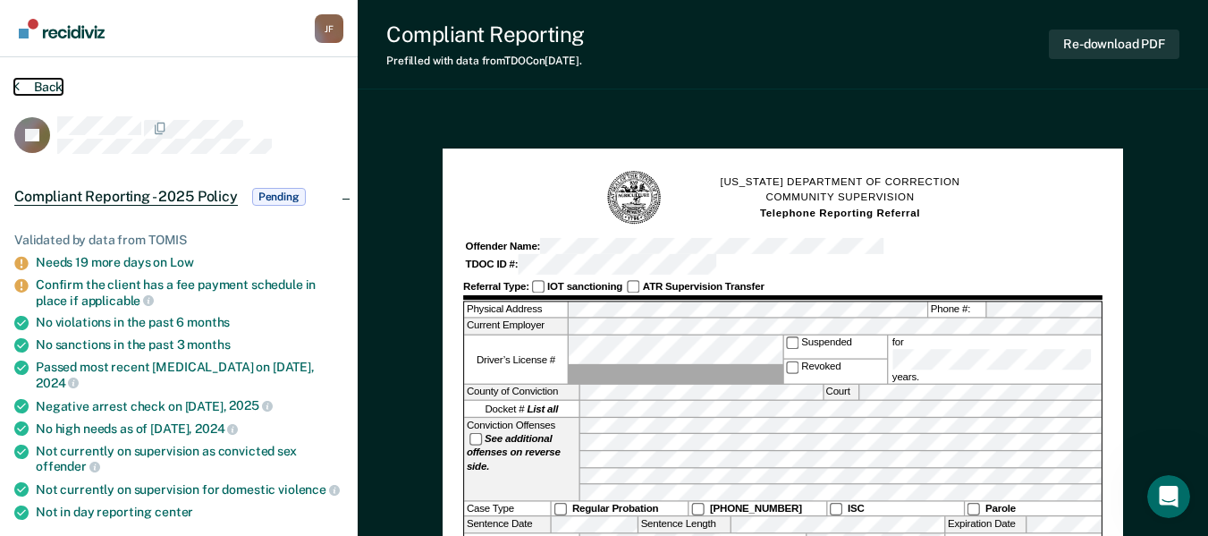
click at [21, 84] on button "Back" at bounding box center [38, 87] width 48 height 16
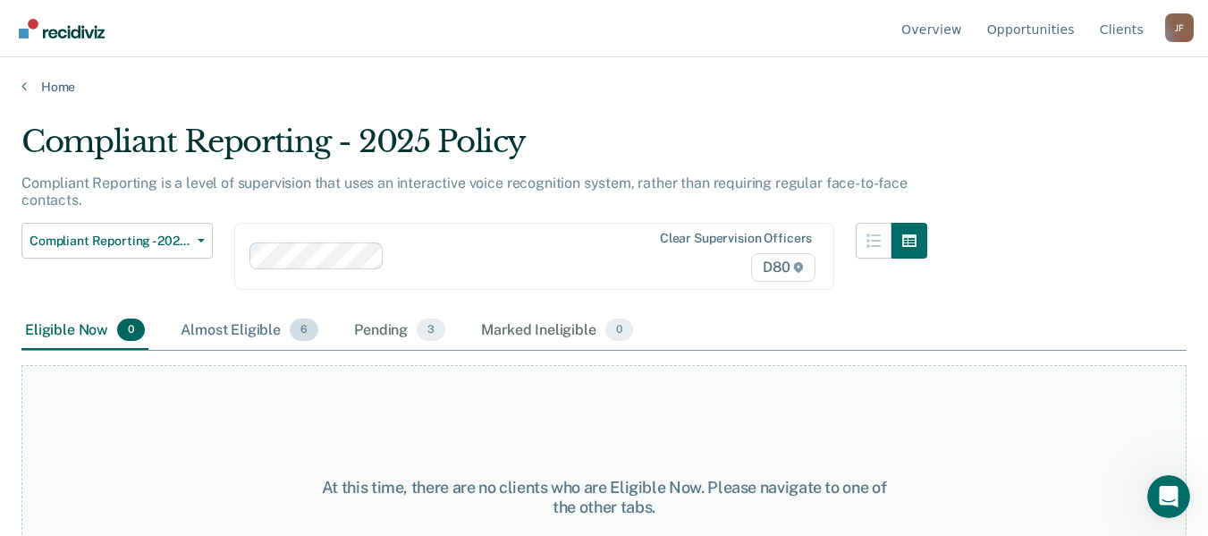
click at [266, 328] on div "Almost Eligible 6" at bounding box center [249, 330] width 145 height 39
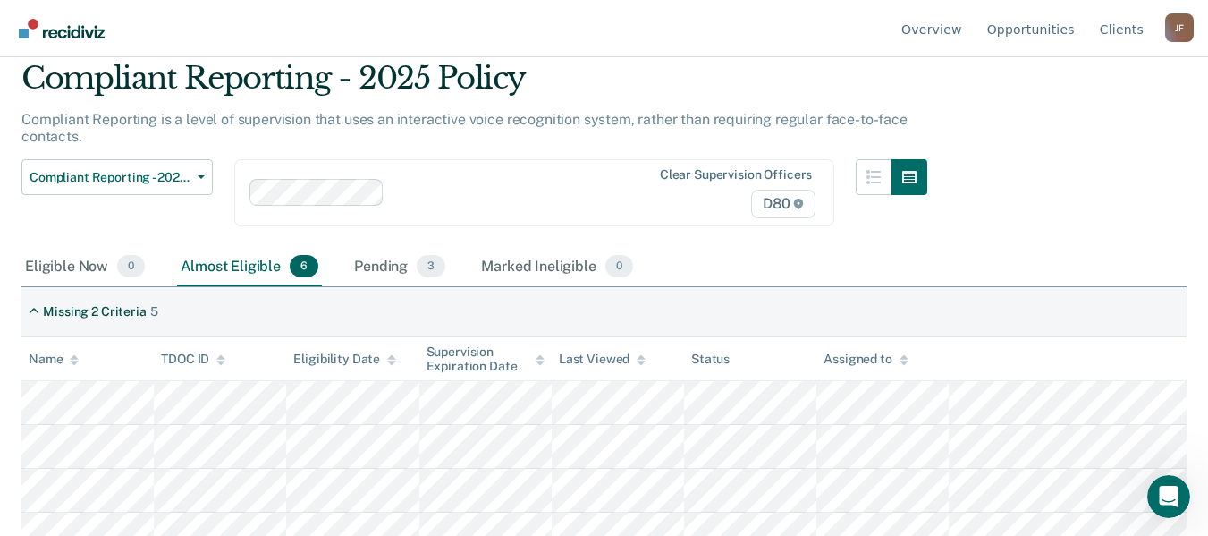
scroll to position [179, 0]
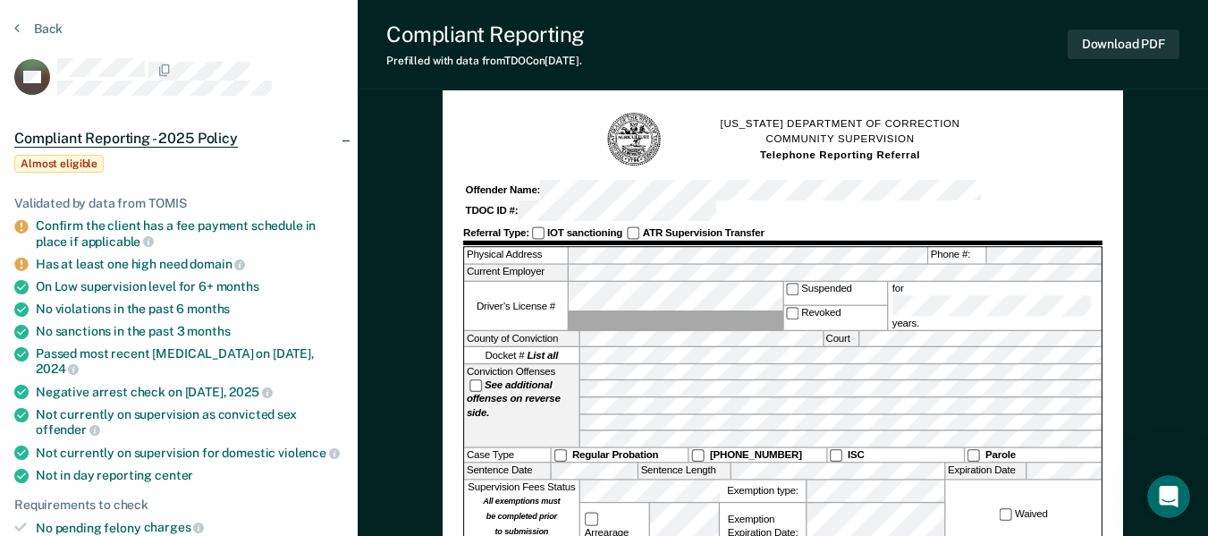
scroll to position [89, 0]
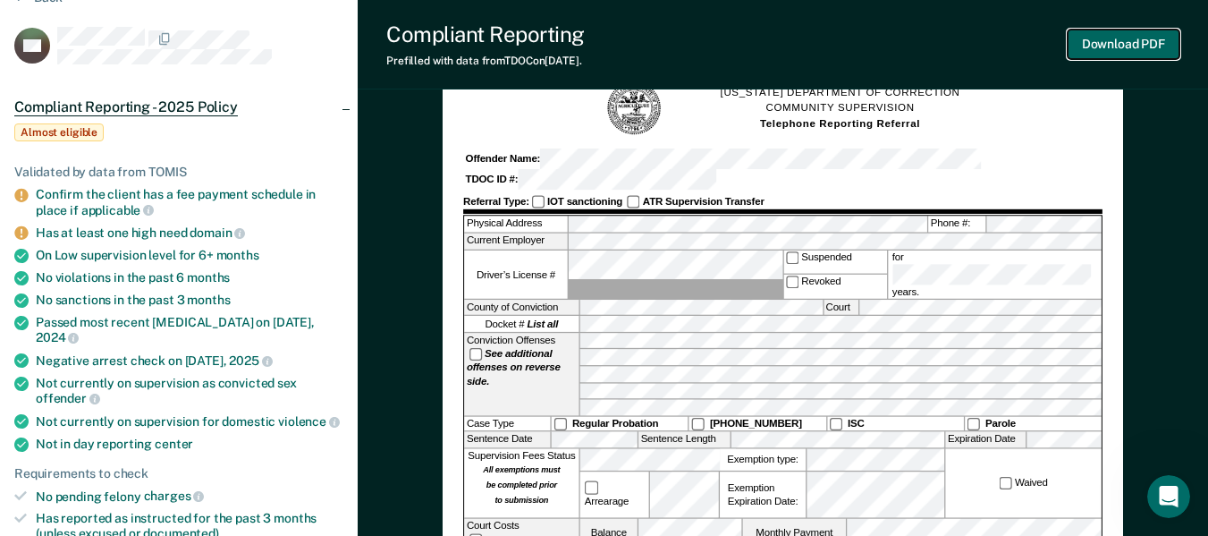
click at [1144, 44] on button "Download PDF" at bounding box center [1124, 45] width 112 height 30
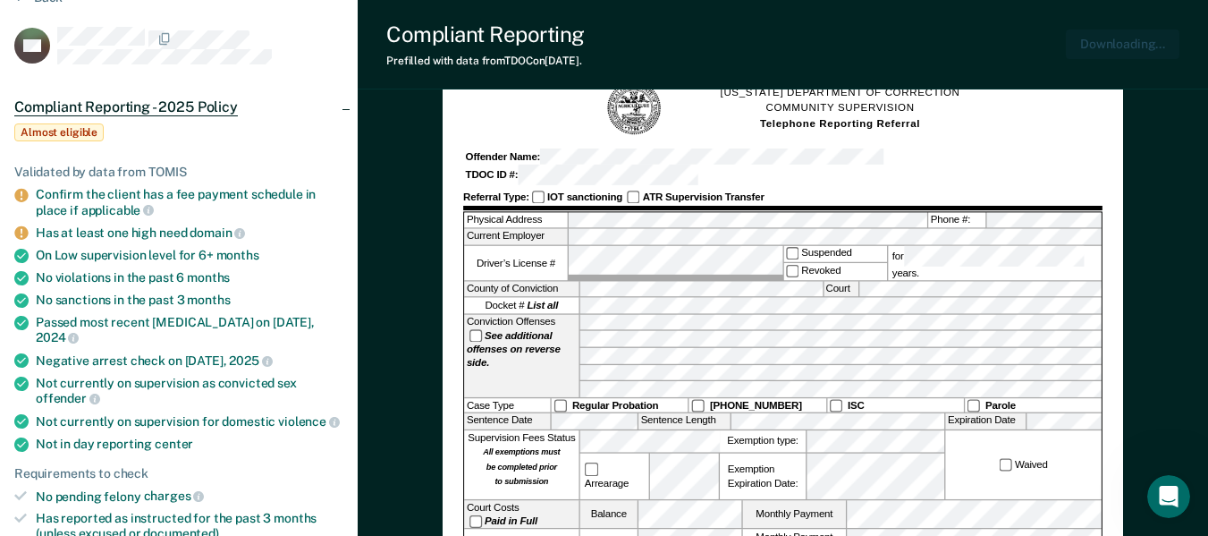
scroll to position [0, 0]
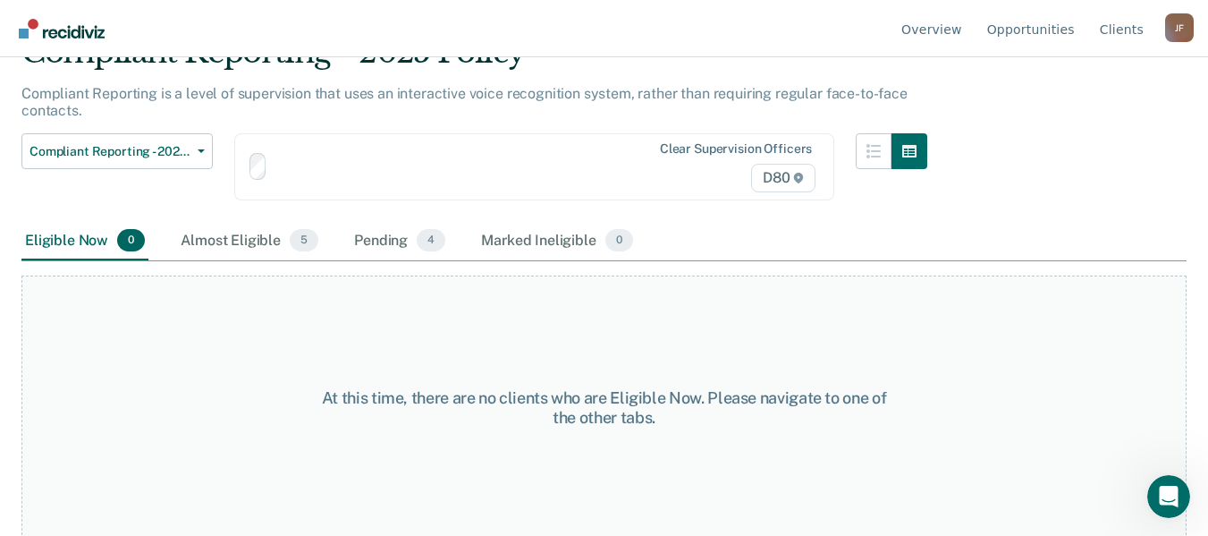
scroll to position [93, 0]
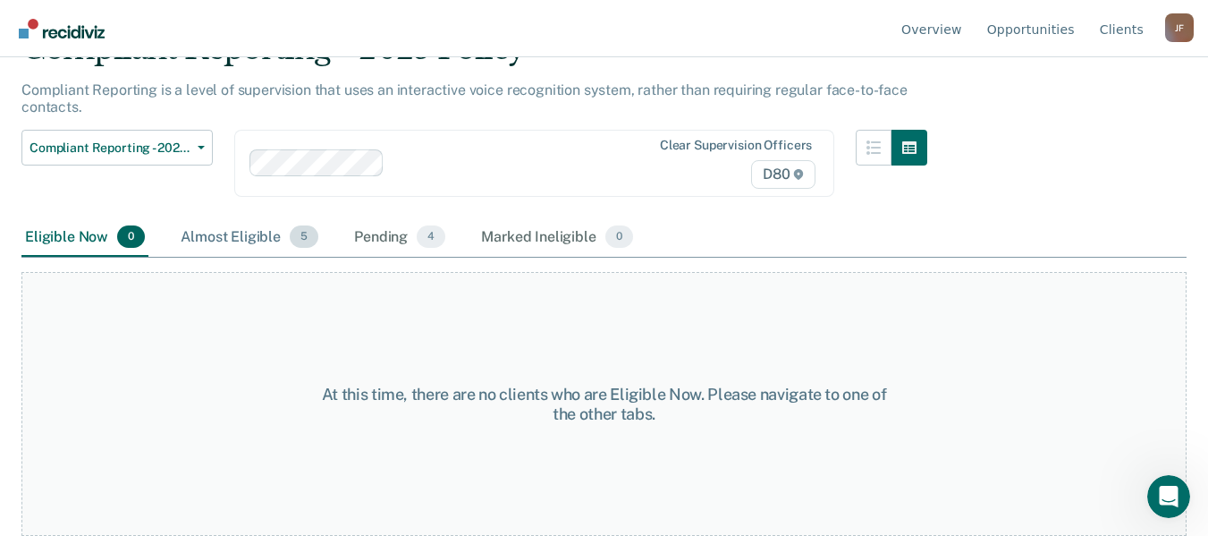
drag, startPoint x: 254, startPoint y: 247, endPoint x: 269, endPoint y: 245, distance: 15.3
click at [254, 247] on div "Almost Eligible 5" at bounding box center [249, 237] width 145 height 39
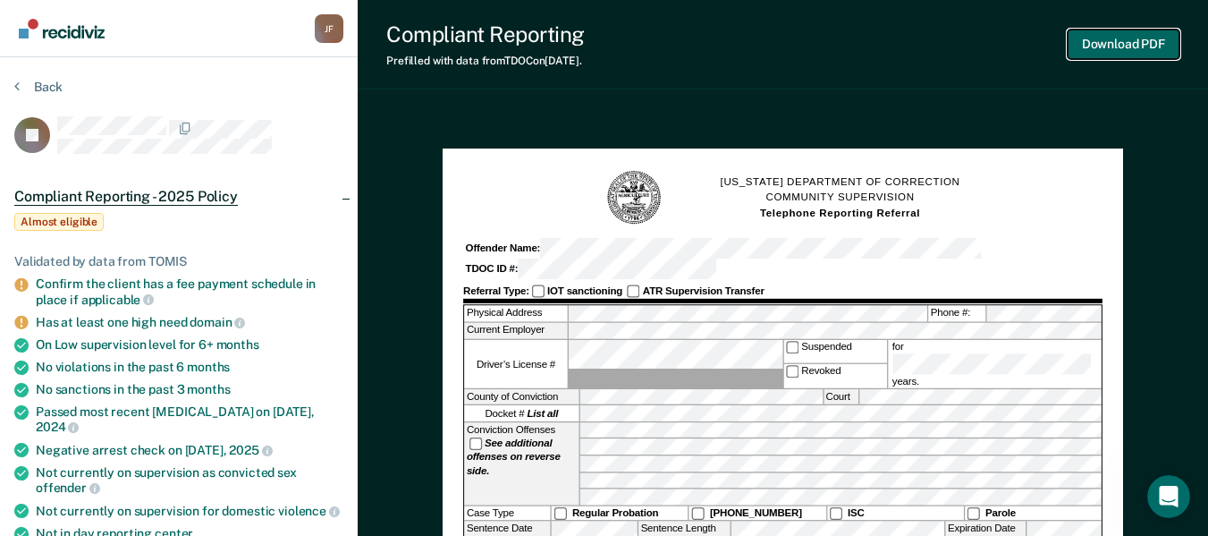
click at [1108, 41] on button "Download PDF" at bounding box center [1124, 45] width 112 height 30
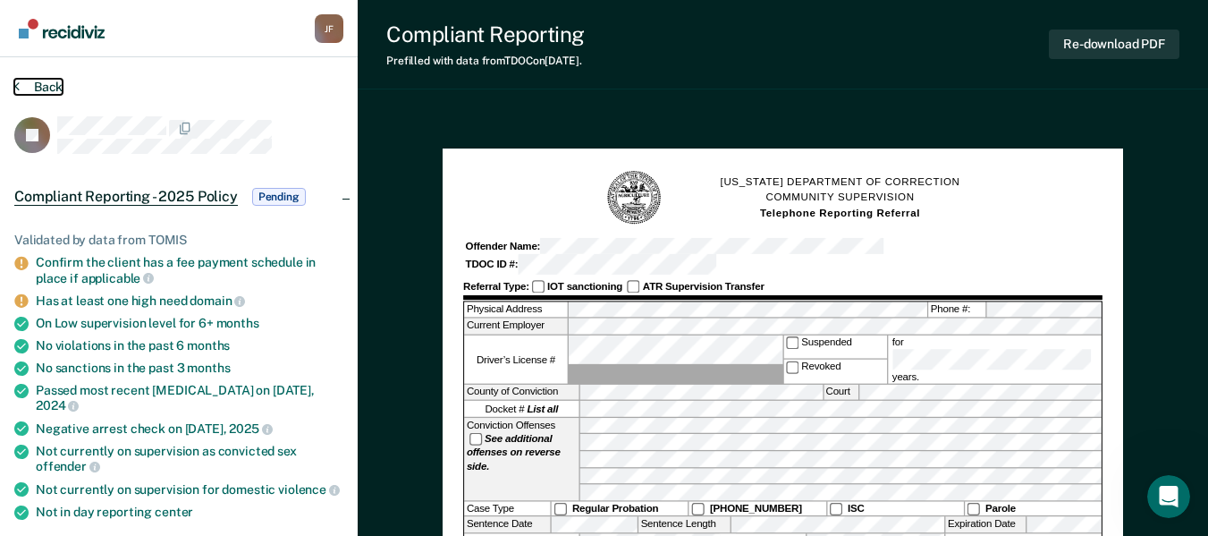
click at [19, 85] on icon at bounding box center [16, 86] width 5 height 14
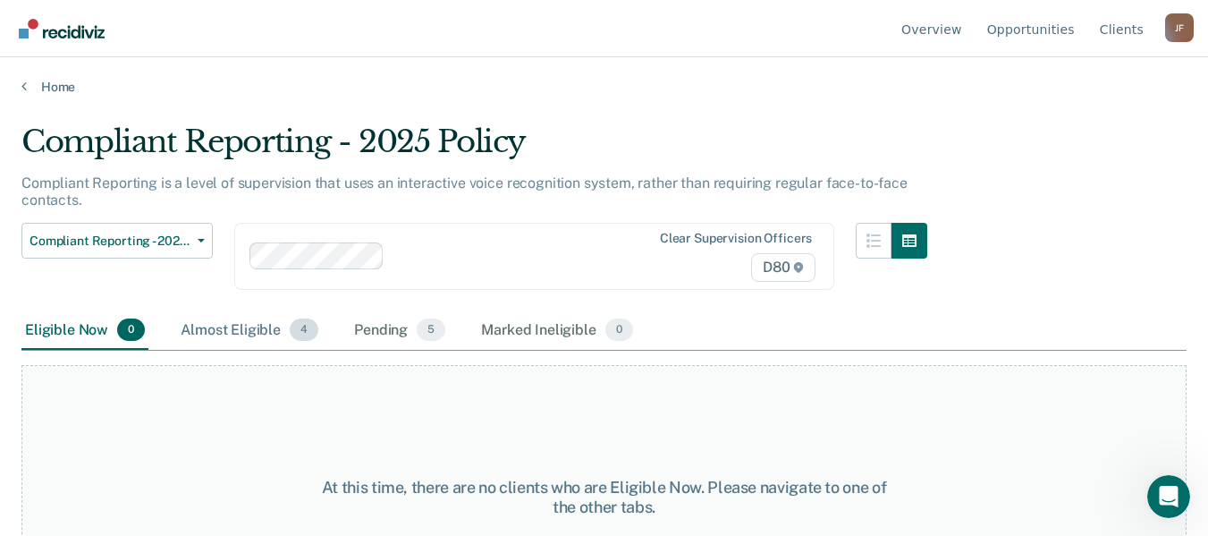
click at [242, 319] on div "Almost Eligible 4" at bounding box center [249, 330] width 145 height 39
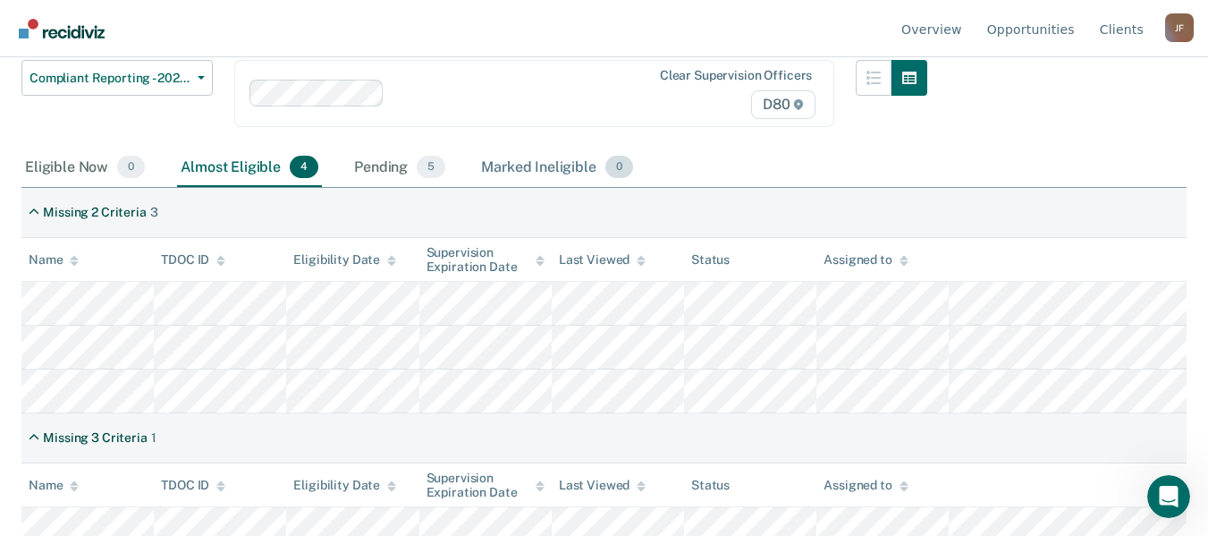
scroll to position [178, 0]
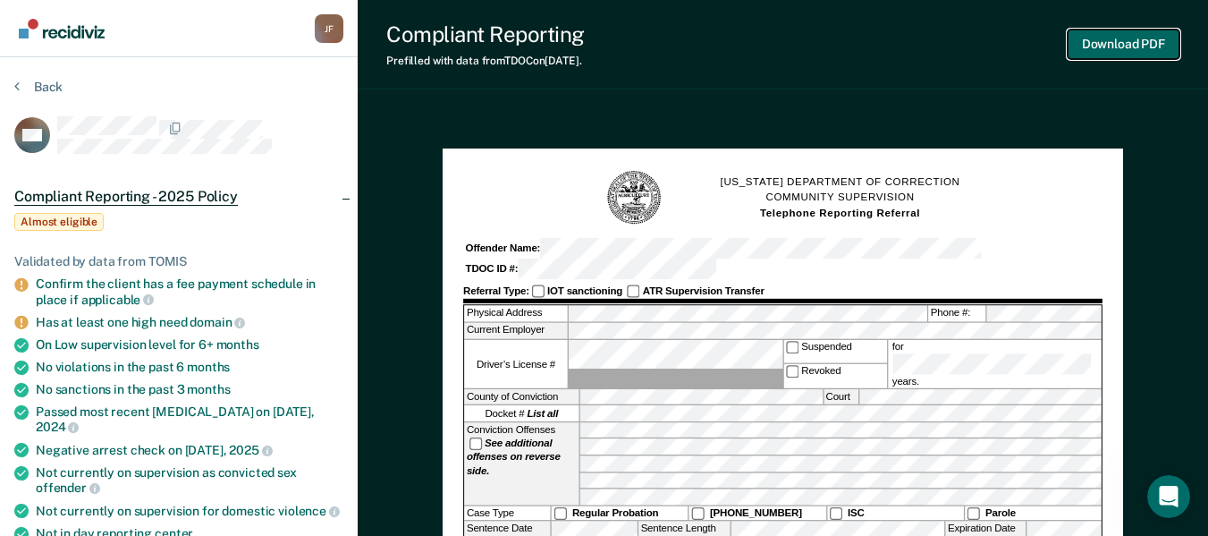
click at [1155, 39] on button "Download PDF" at bounding box center [1124, 45] width 112 height 30
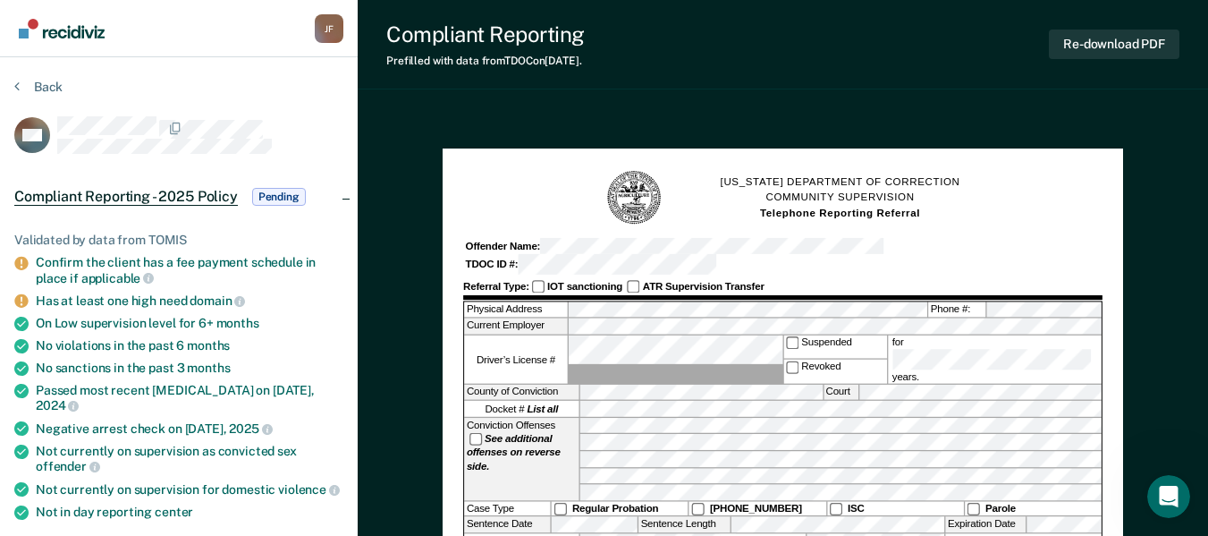
click at [44, 84] on button "Back" at bounding box center [38, 87] width 48 height 16
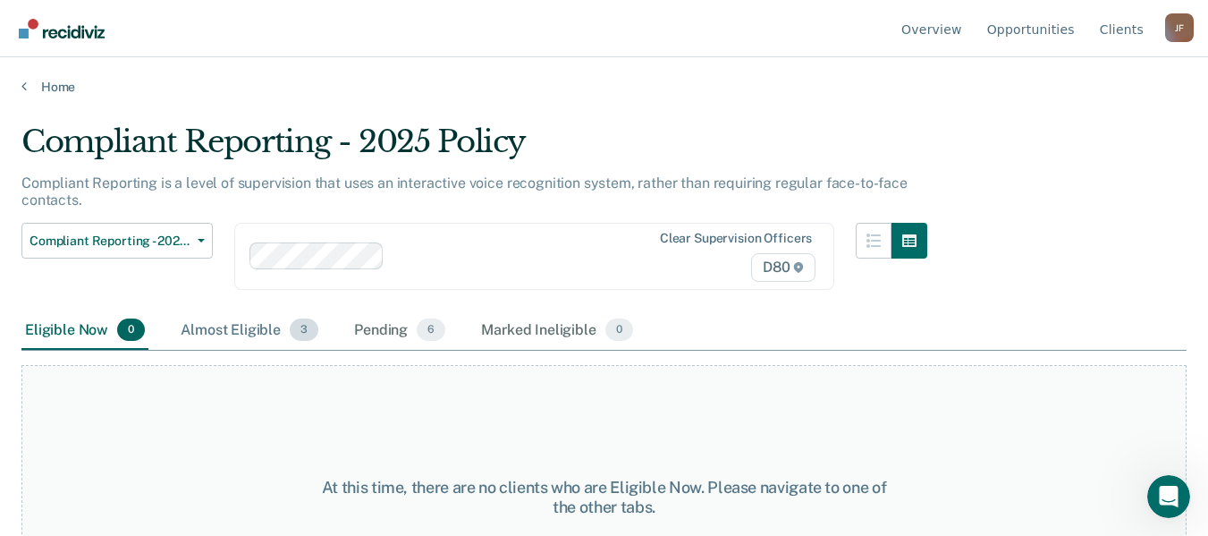
click at [232, 334] on div "Almost Eligible 3" at bounding box center [249, 330] width 145 height 39
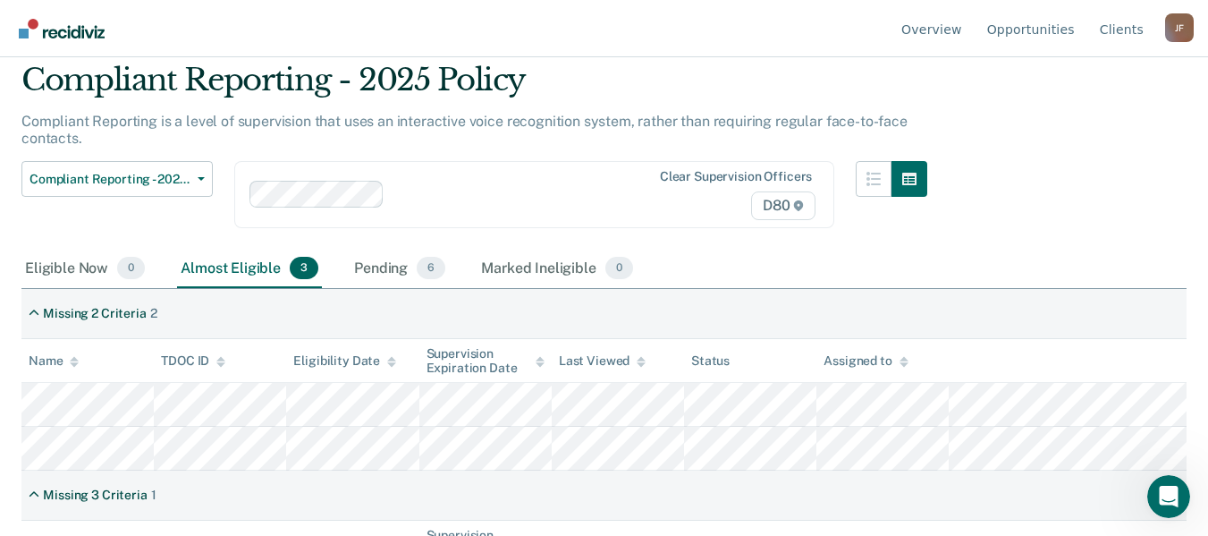
scroll to position [134, 0]
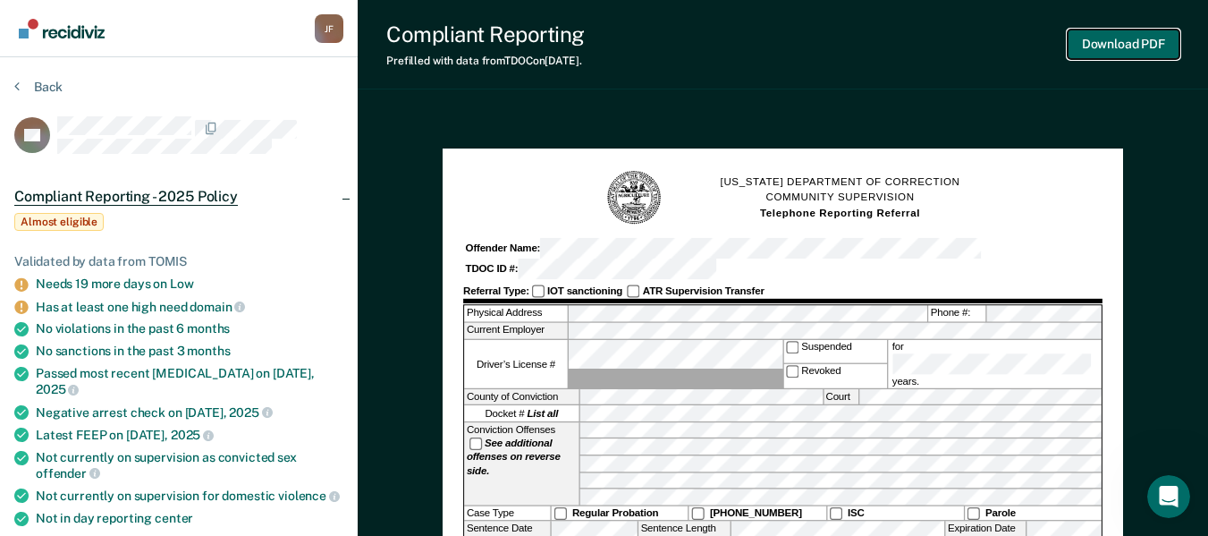
click at [1148, 50] on button "Download PDF" at bounding box center [1124, 45] width 112 height 30
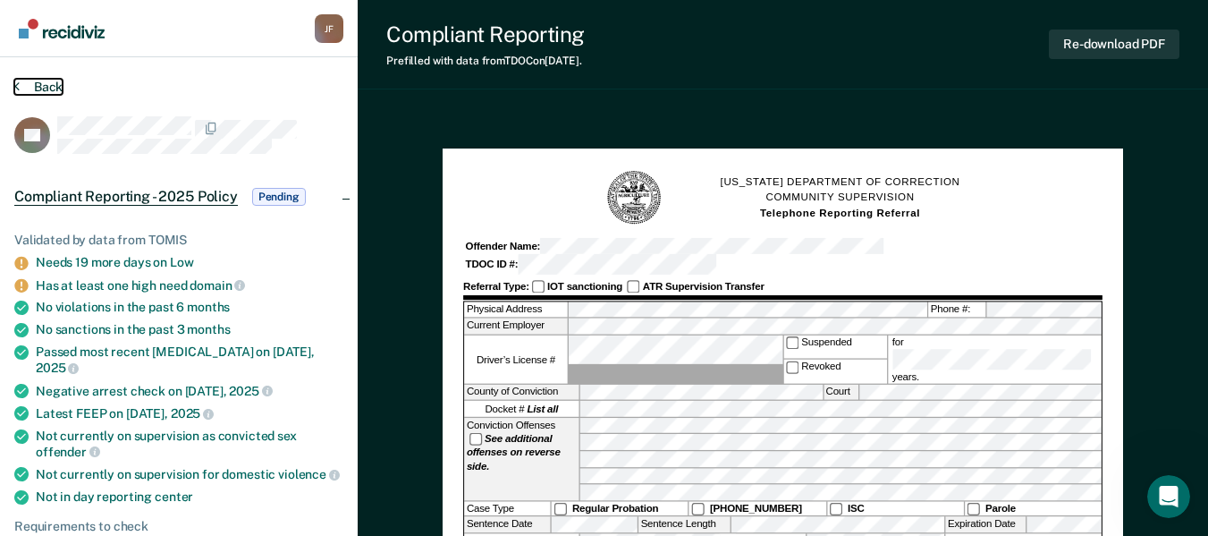
click at [27, 86] on button "Back" at bounding box center [38, 87] width 48 height 16
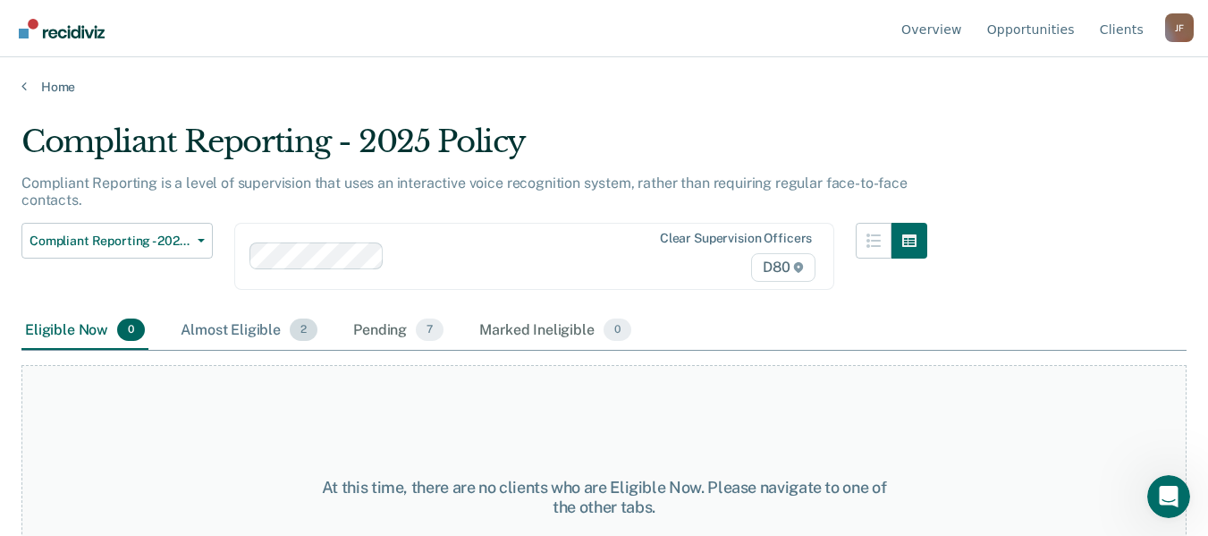
click at [252, 326] on div "Almost Eligible 2" at bounding box center [249, 330] width 144 height 39
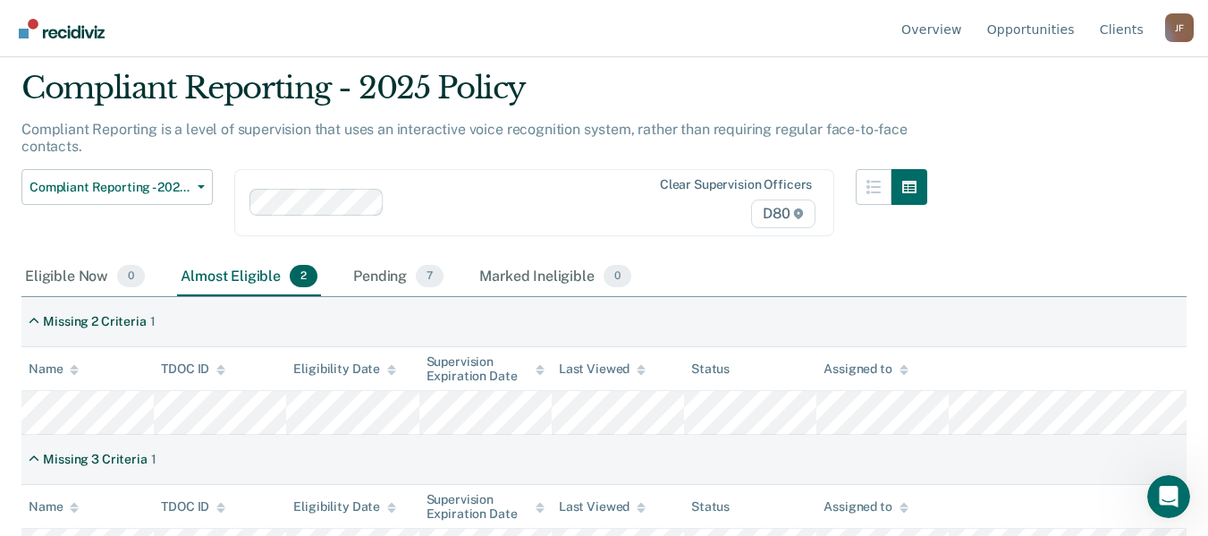
scroll to position [90, 0]
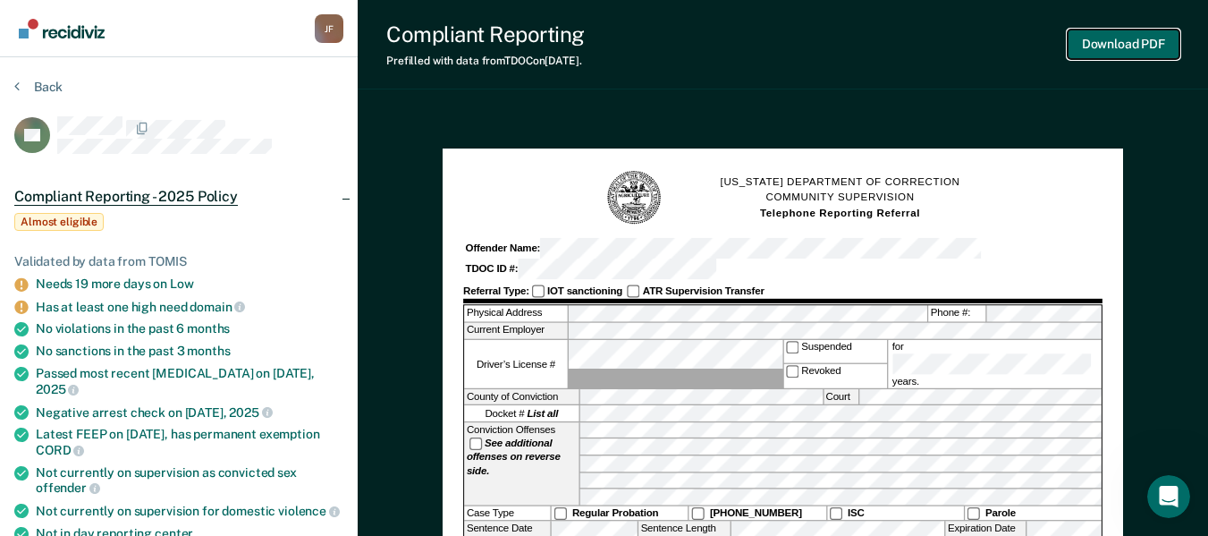
click at [1137, 46] on button "Download PDF" at bounding box center [1124, 45] width 112 height 30
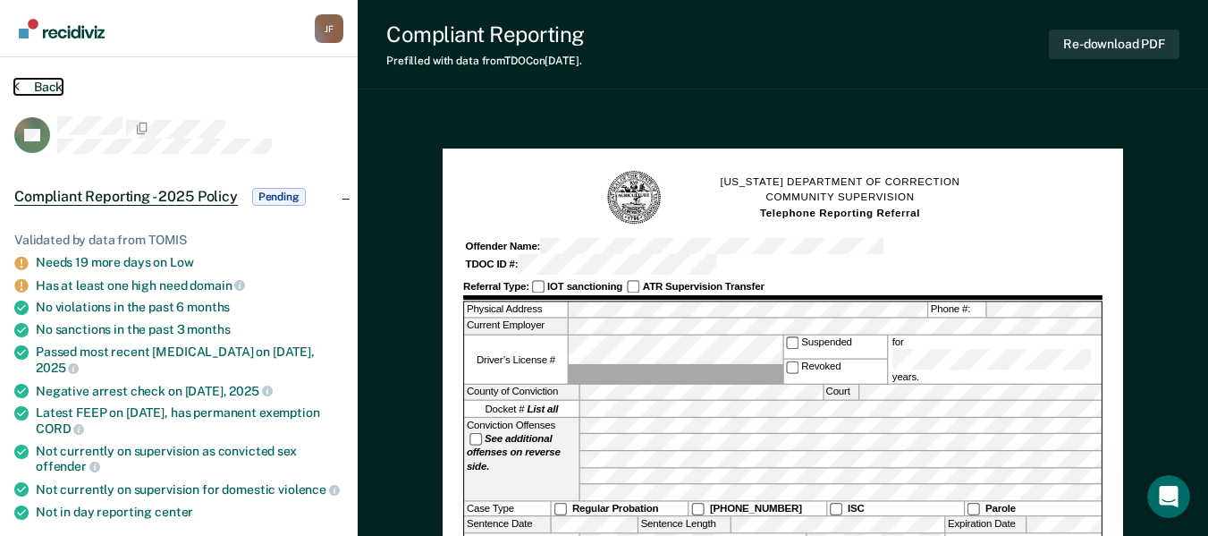
click at [38, 87] on button "Back" at bounding box center [38, 87] width 48 height 16
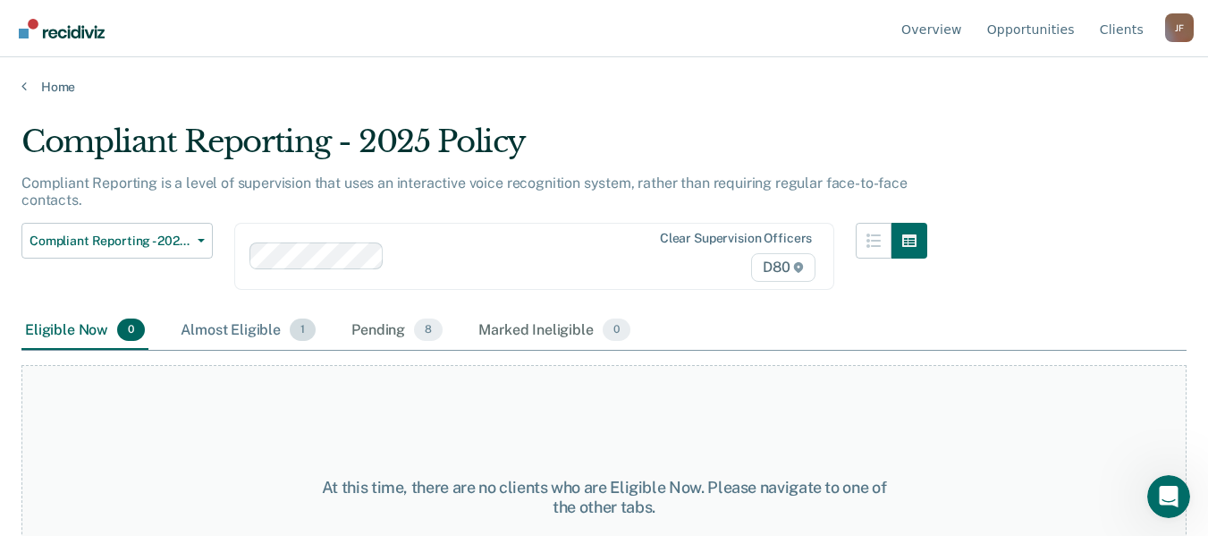
click at [229, 327] on div "Almost Eligible 1" at bounding box center [248, 330] width 142 height 39
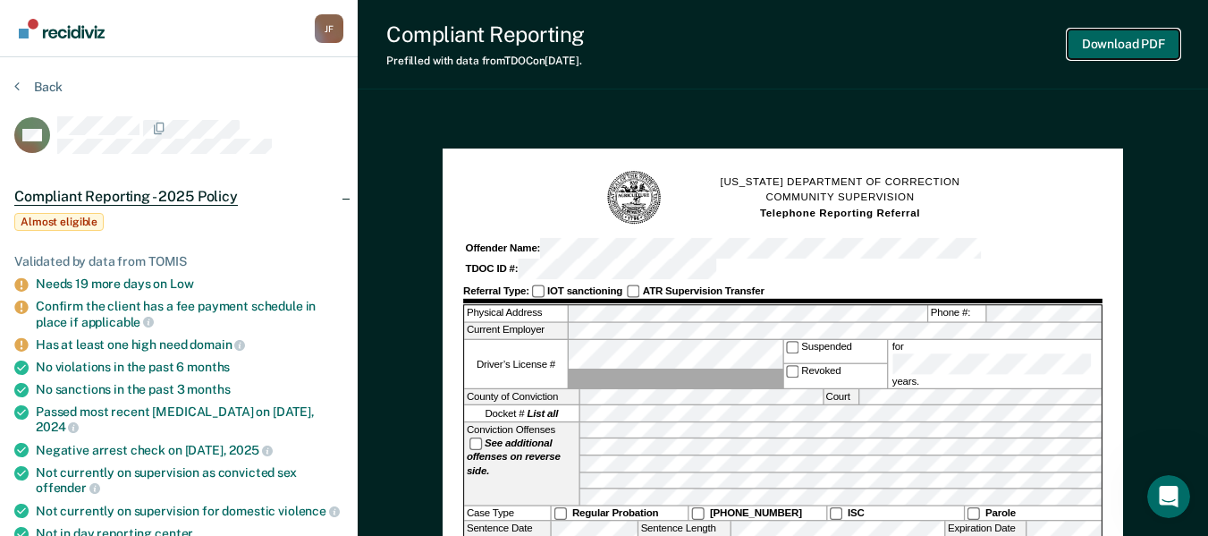
click at [1138, 41] on button "Download PDF" at bounding box center [1124, 45] width 112 height 30
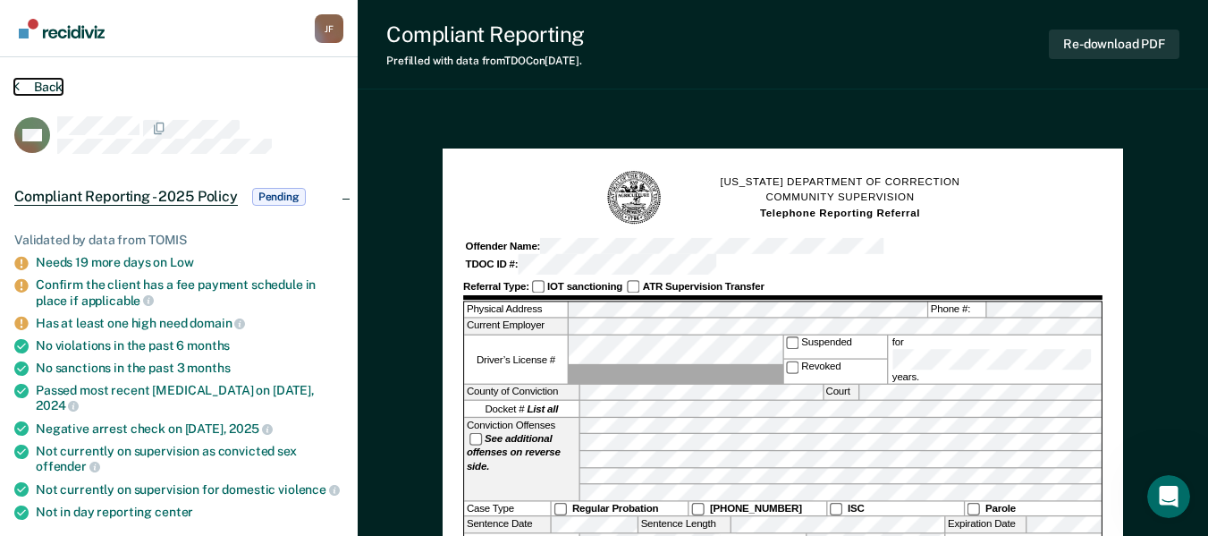
click at [35, 84] on button "Back" at bounding box center [38, 87] width 48 height 16
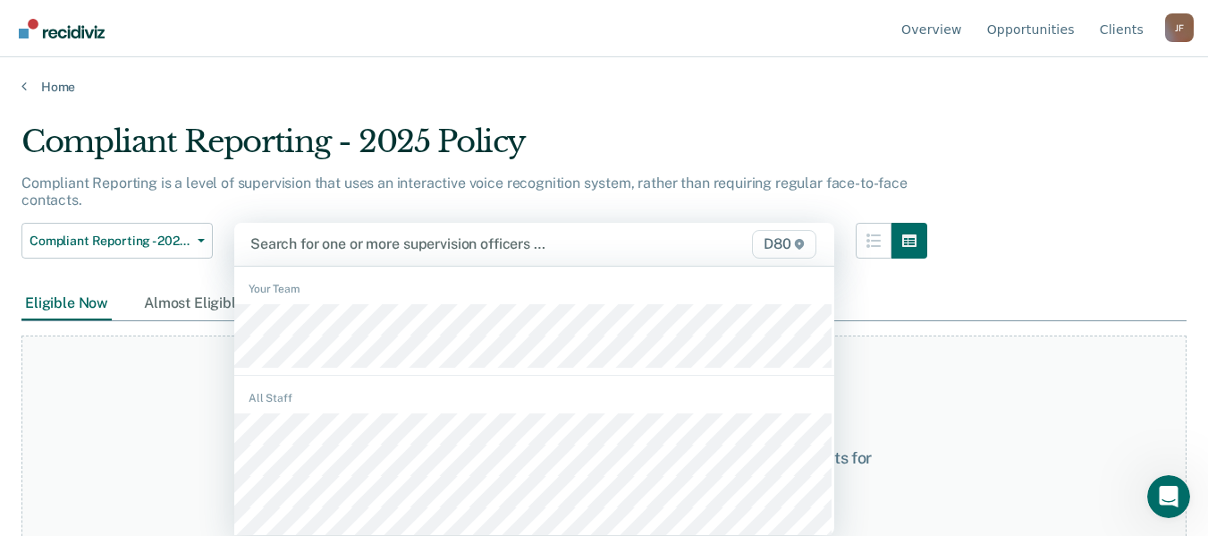
scroll to position [1, 0]
click at [356, 248] on div at bounding box center [448, 242] width 396 height 21
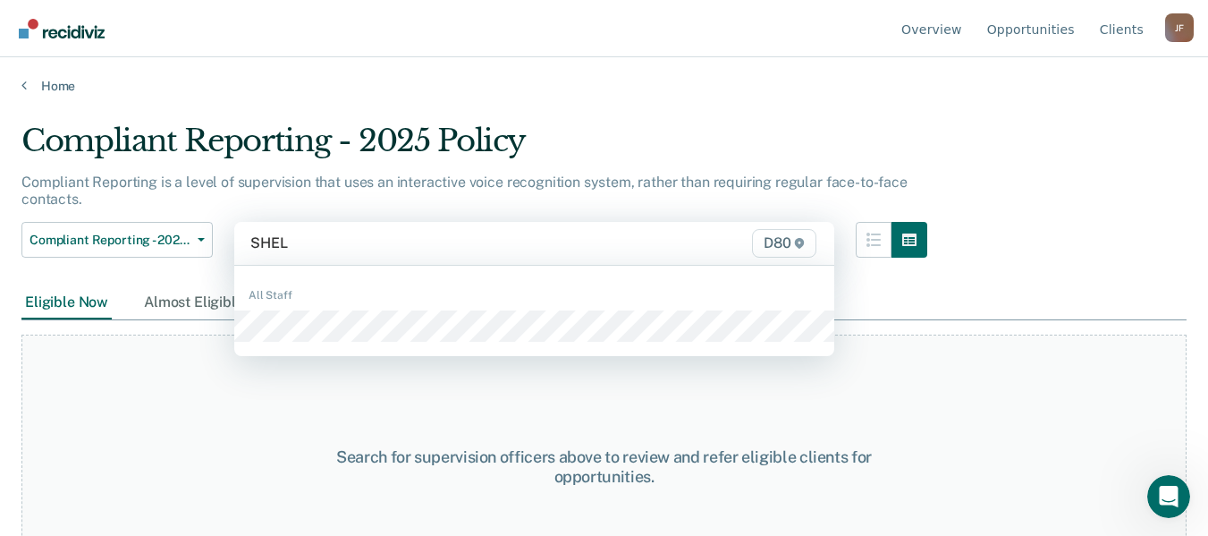
type input "SHELL"
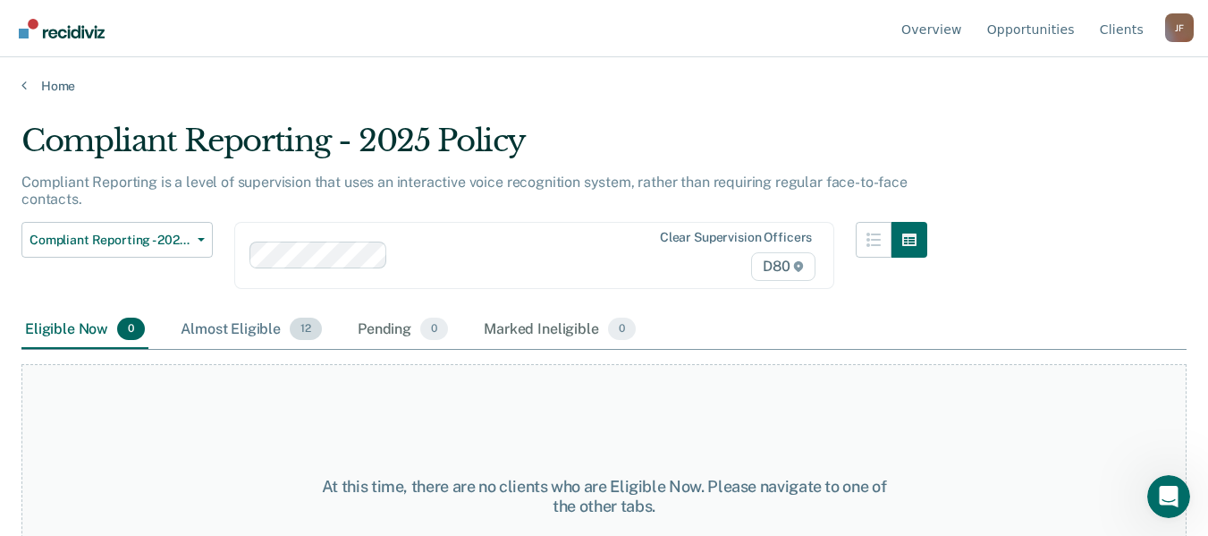
click at [241, 316] on div "Almost Eligible 12" at bounding box center [251, 329] width 148 height 39
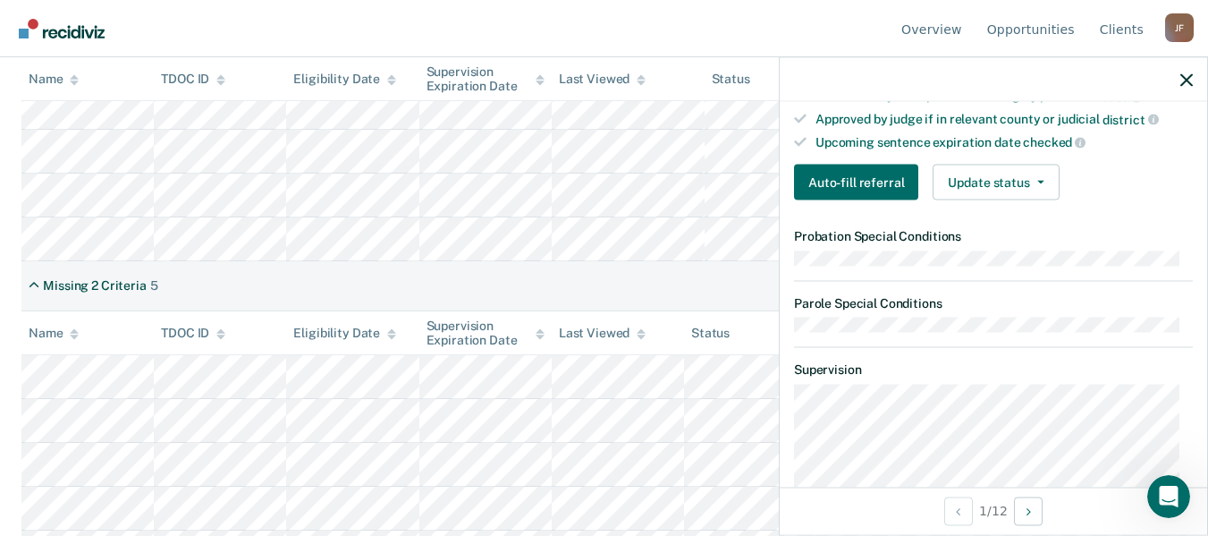
scroll to position [501, 0]
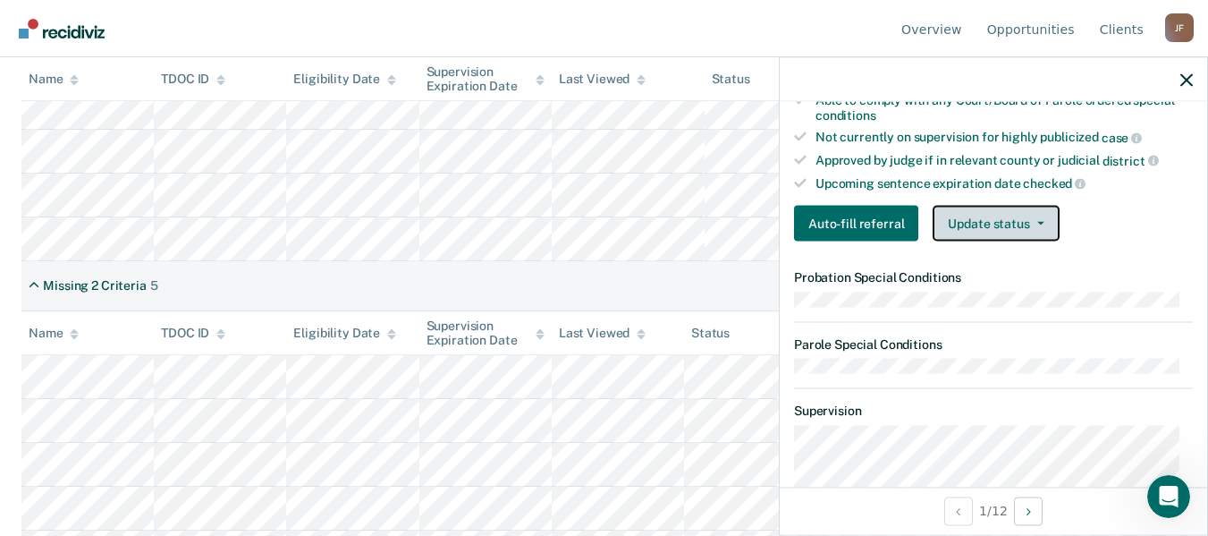
click at [1015, 217] on button "Update status" at bounding box center [996, 224] width 126 height 36
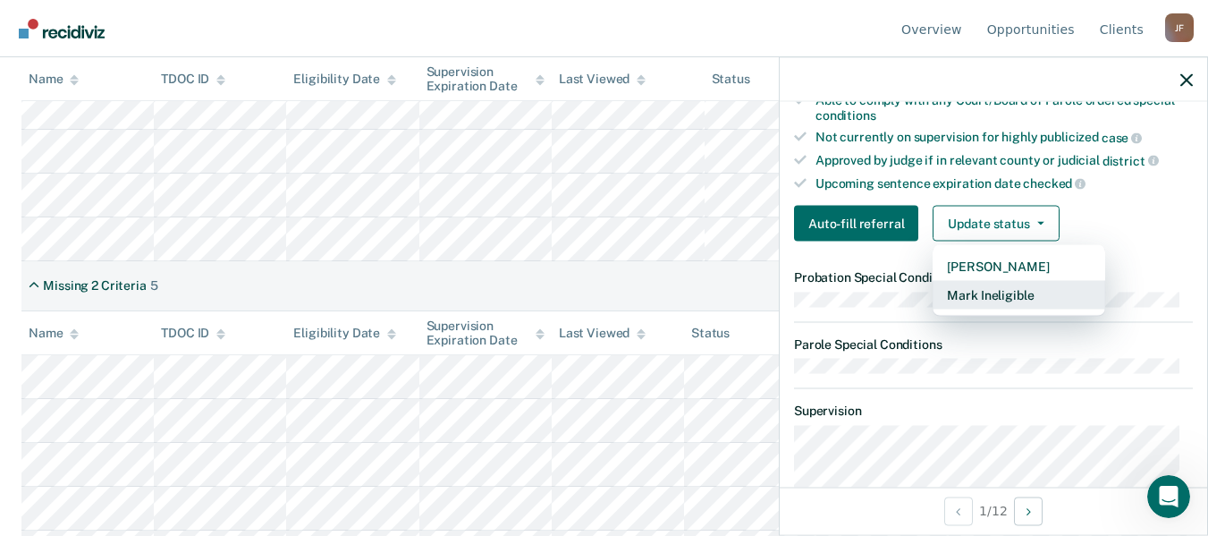
click at [1033, 295] on button "Mark Ineligible" at bounding box center [1019, 295] width 173 height 29
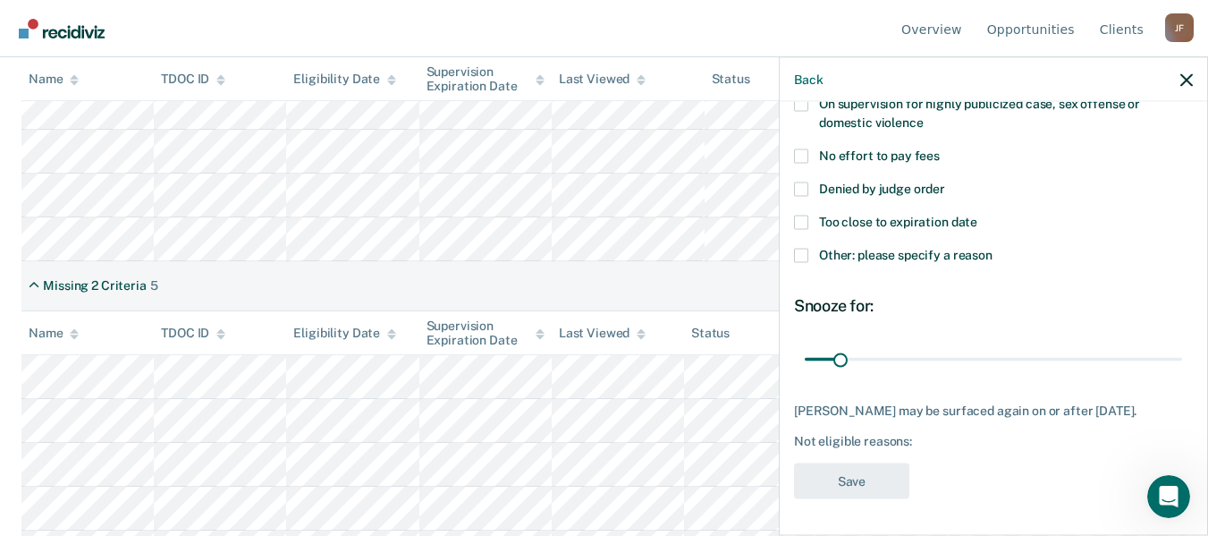
scroll to position [287, 0]
click at [799, 248] on span at bounding box center [801, 255] width 14 height 14
click at [993, 248] on input "Other: please specify a reason" at bounding box center [993, 248] width 0 height 0
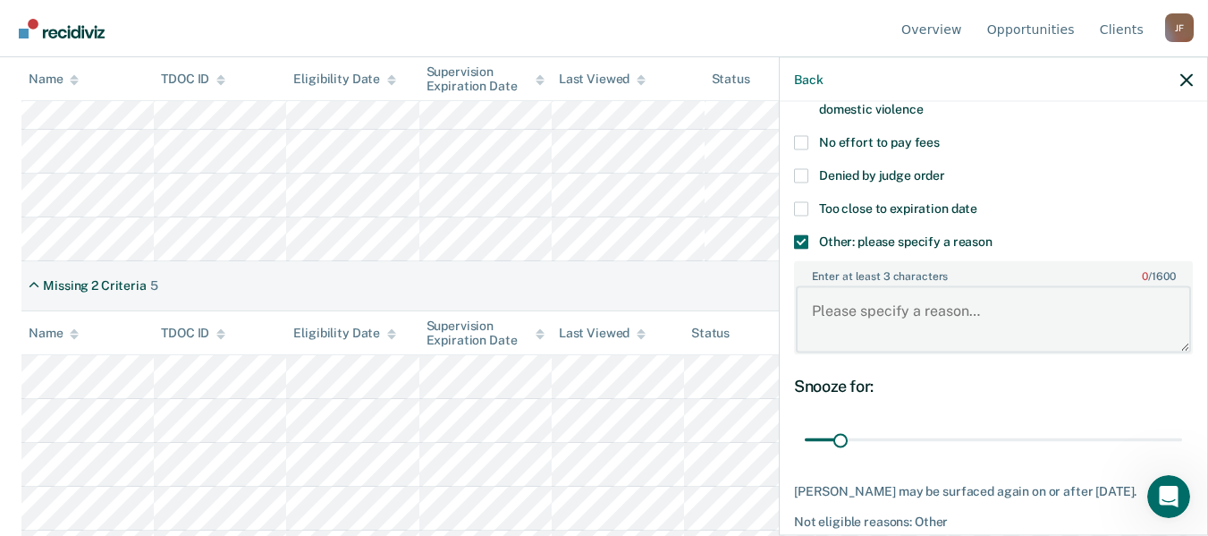
click at [918, 306] on textarea "Enter at least 3 characters 0 / 1600" at bounding box center [993, 319] width 395 height 66
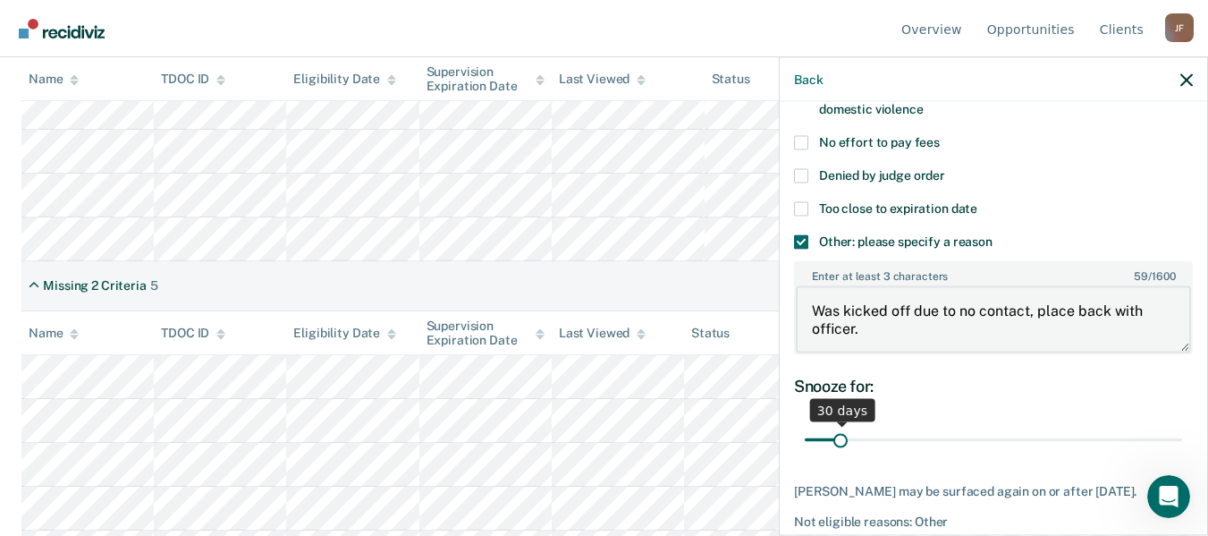
type textarea "Was kicked off due to no contact, place back with officer."
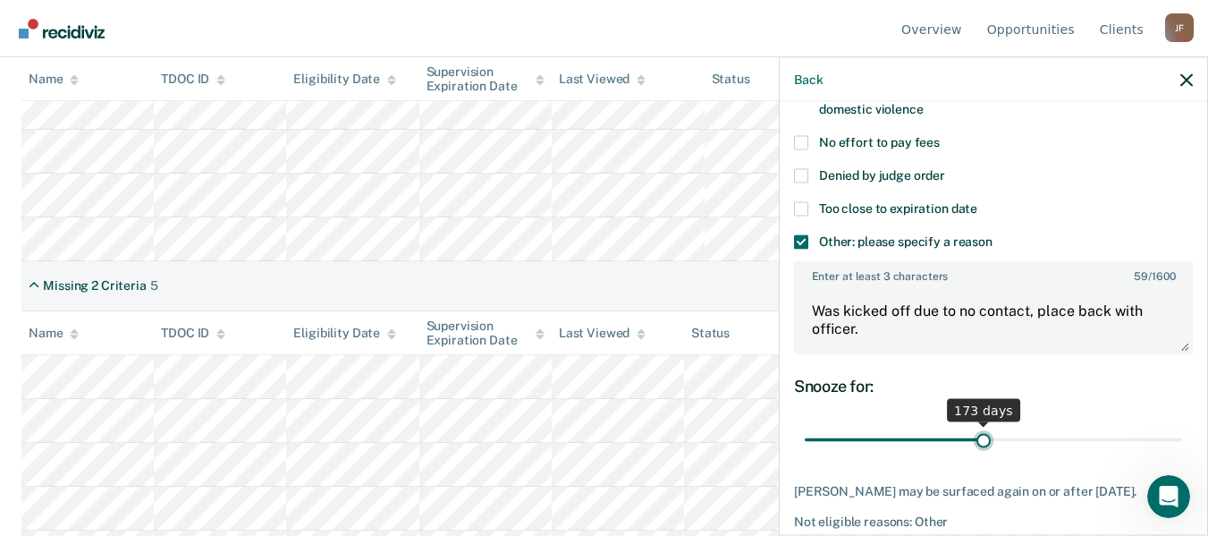
type input "173"
click at [977, 434] on input "range" at bounding box center [993, 439] width 377 height 31
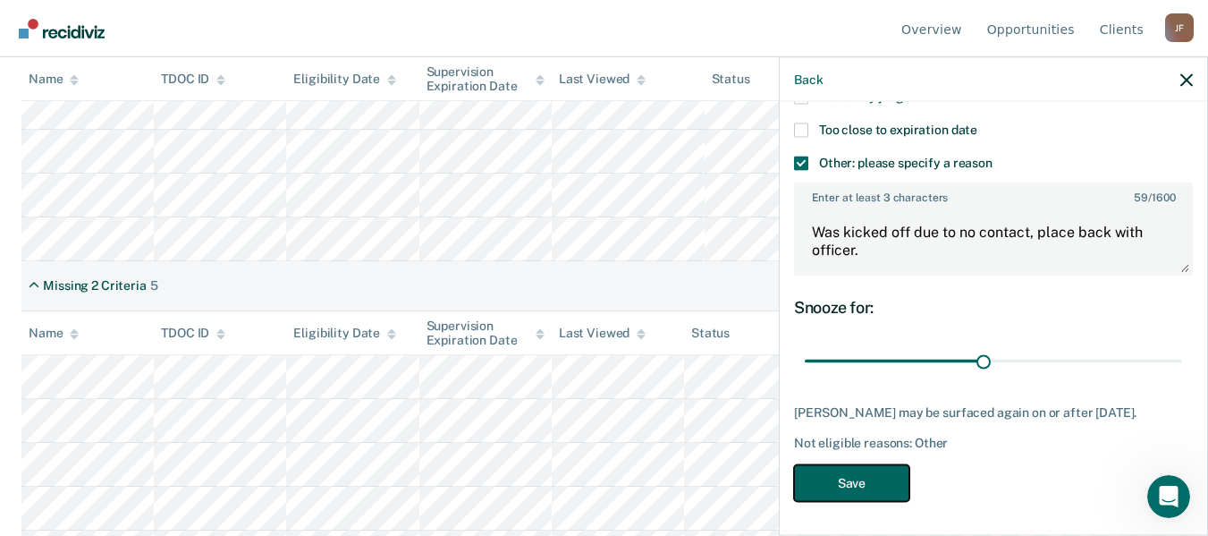
click at [900, 487] on button "Save" at bounding box center [851, 482] width 115 height 37
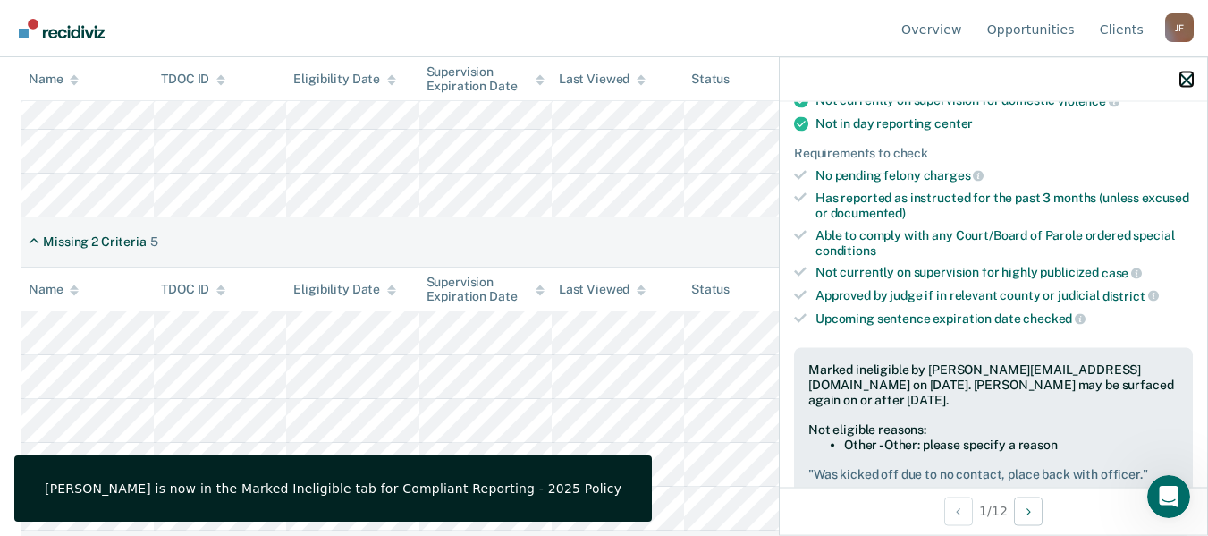
click at [1185, 85] on icon "button" at bounding box center [1186, 79] width 13 height 13
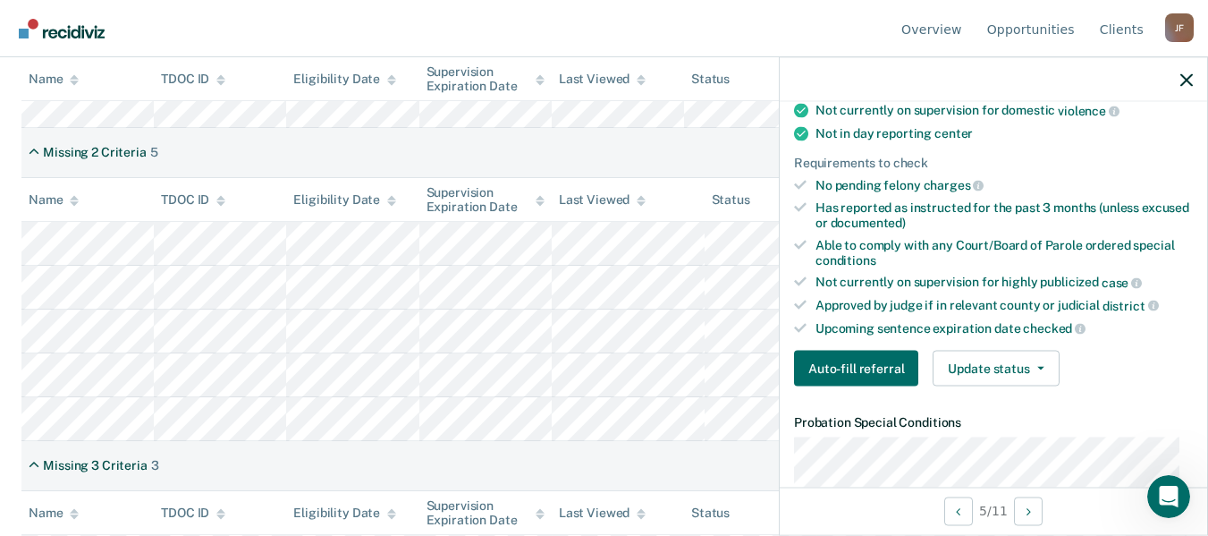
scroll to position [358, 0]
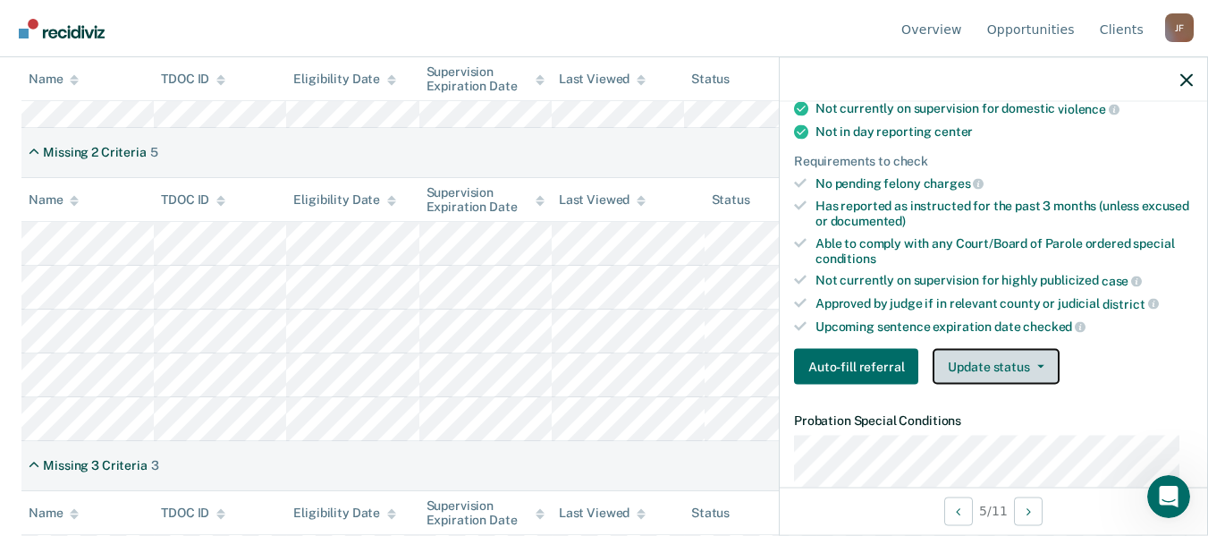
click at [1020, 368] on button "Update status" at bounding box center [996, 367] width 126 height 36
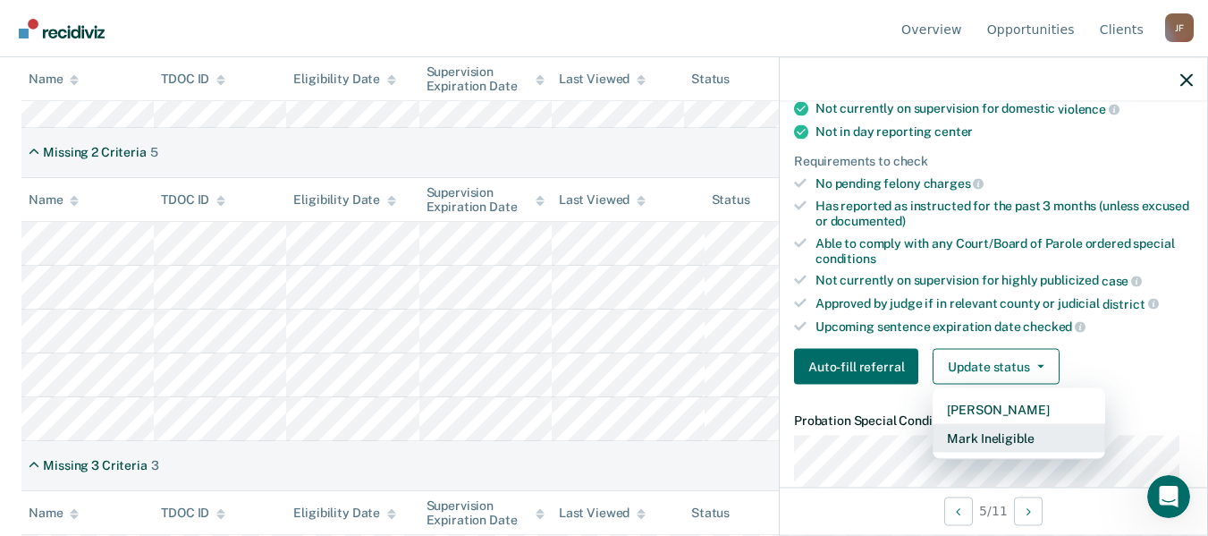
click at [1009, 436] on button "Mark Ineligible" at bounding box center [1019, 438] width 173 height 29
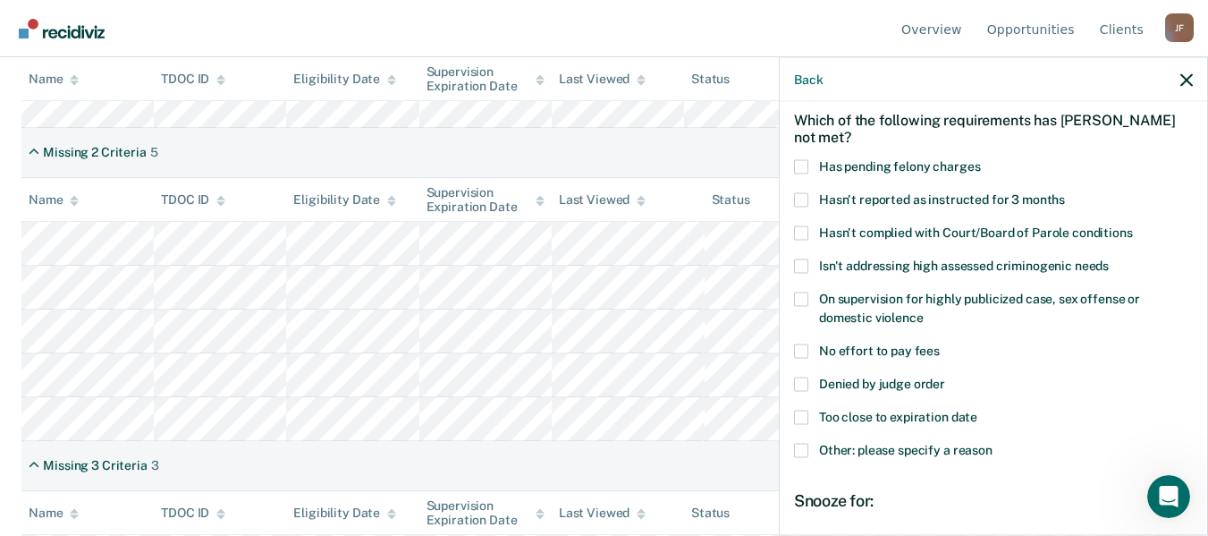
scroll to position [108, 0]
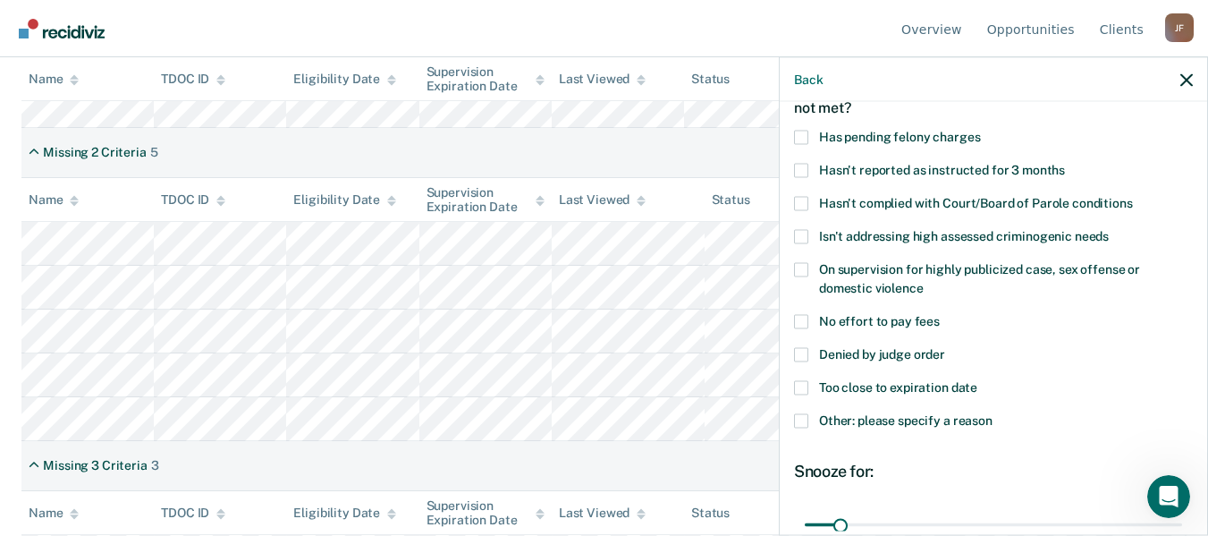
click at [805, 418] on span at bounding box center [801, 420] width 14 height 14
click at [993, 413] on input "Other: please specify a reason" at bounding box center [993, 413] width 0 height 0
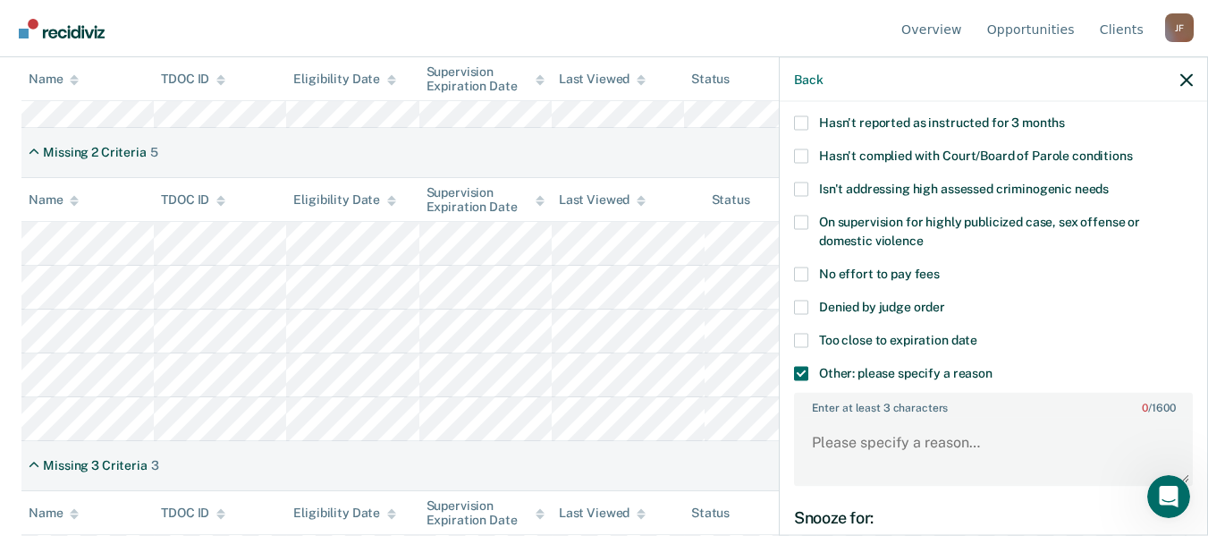
scroll to position [198, 0]
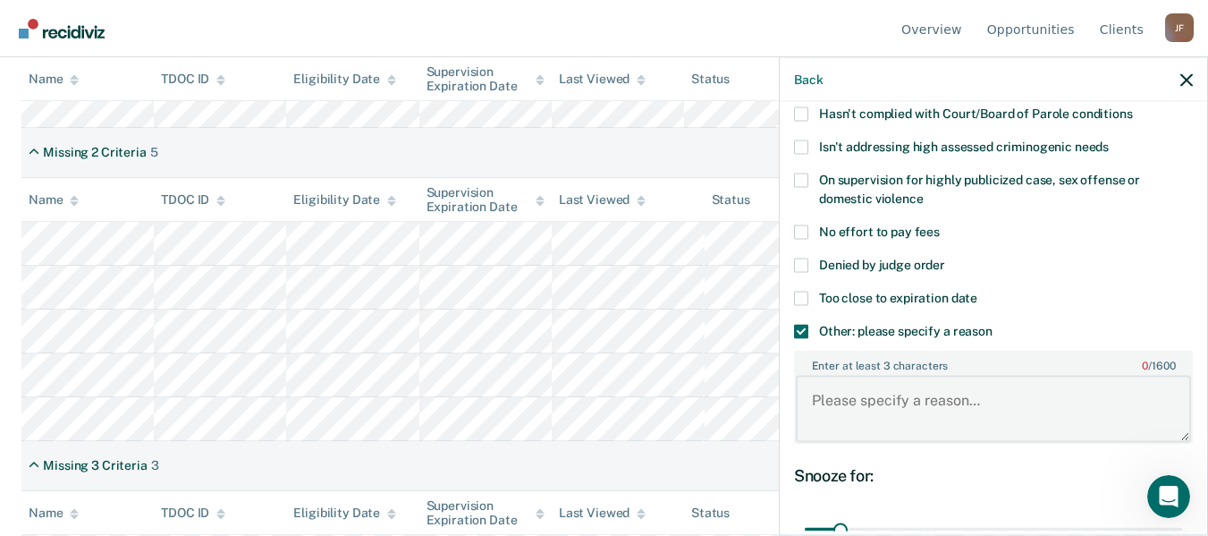
click at [878, 402] on textarea "Enter at least 3 characters 0 / 1600" at bounding box center [993, 409] width 395 height 66
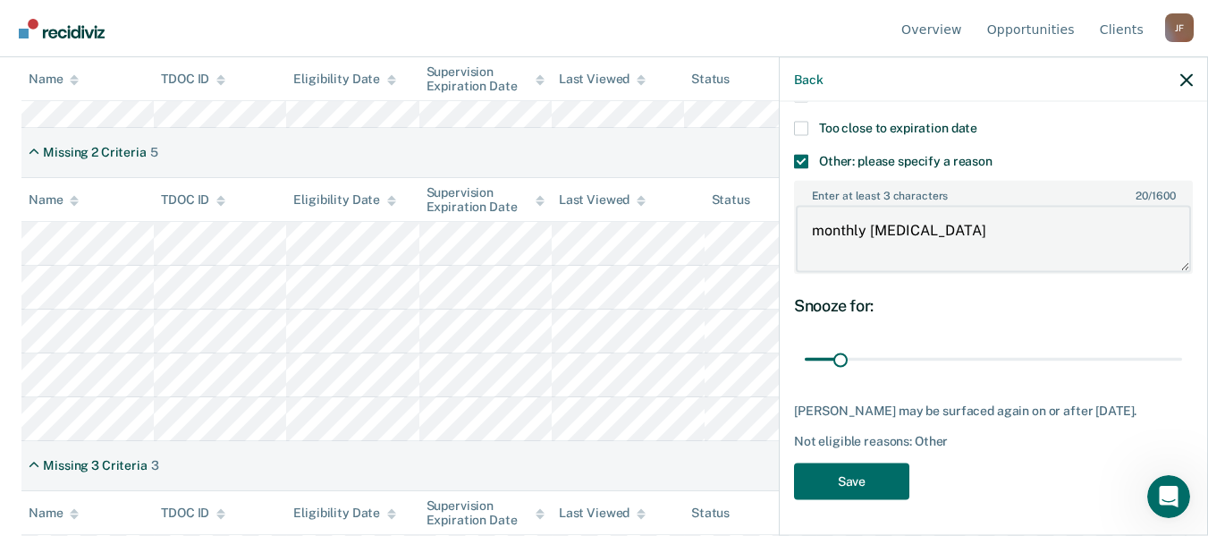
scroll to position [381, 0]
type textarea "monthly [MEDICAL_DATA]"
click at [875, 475] on button "Save" at bounding box center [851, 480] width 115 height 37
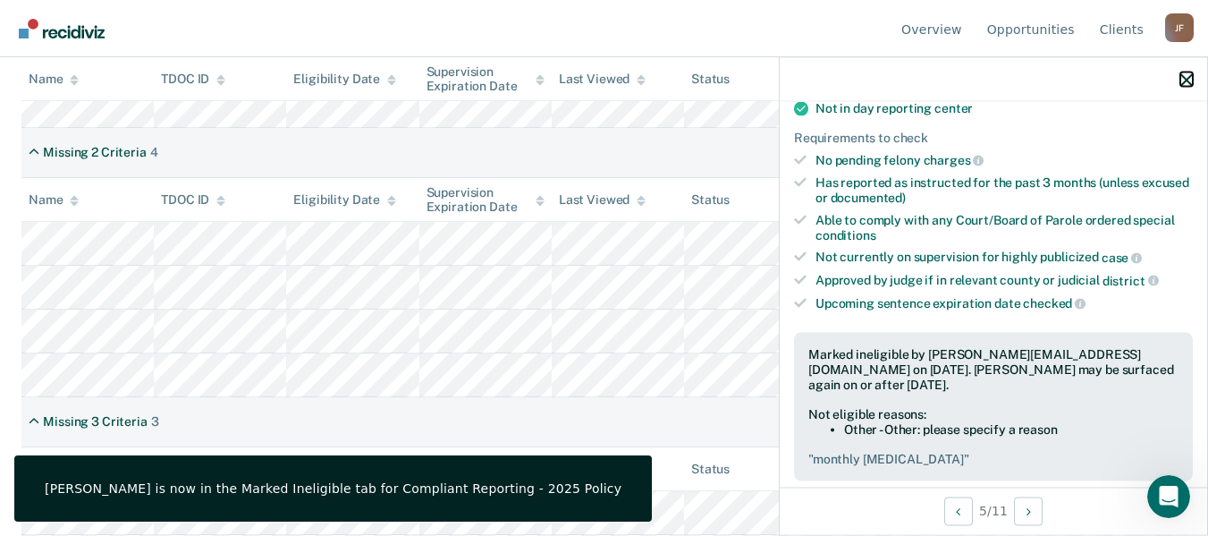
click at [1191, 85] on icon "button" at bounding box center [1186, 79] width 13 height 13
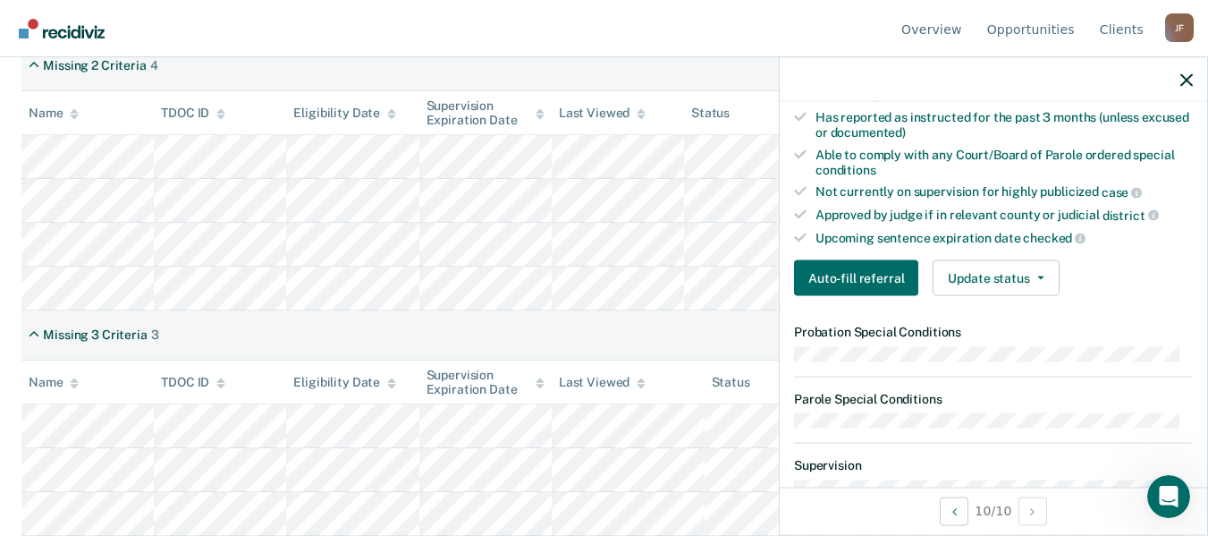
scroll to position [447, 0]
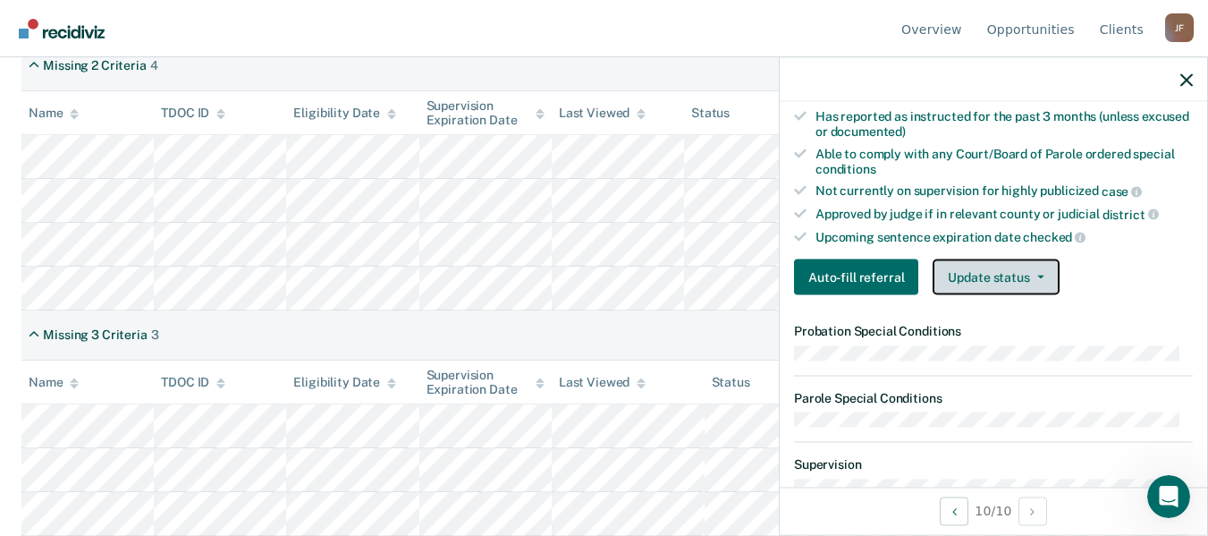
click at [1001, 268] on button "Update status" at bounding box center [996, 277] width 126 height 36
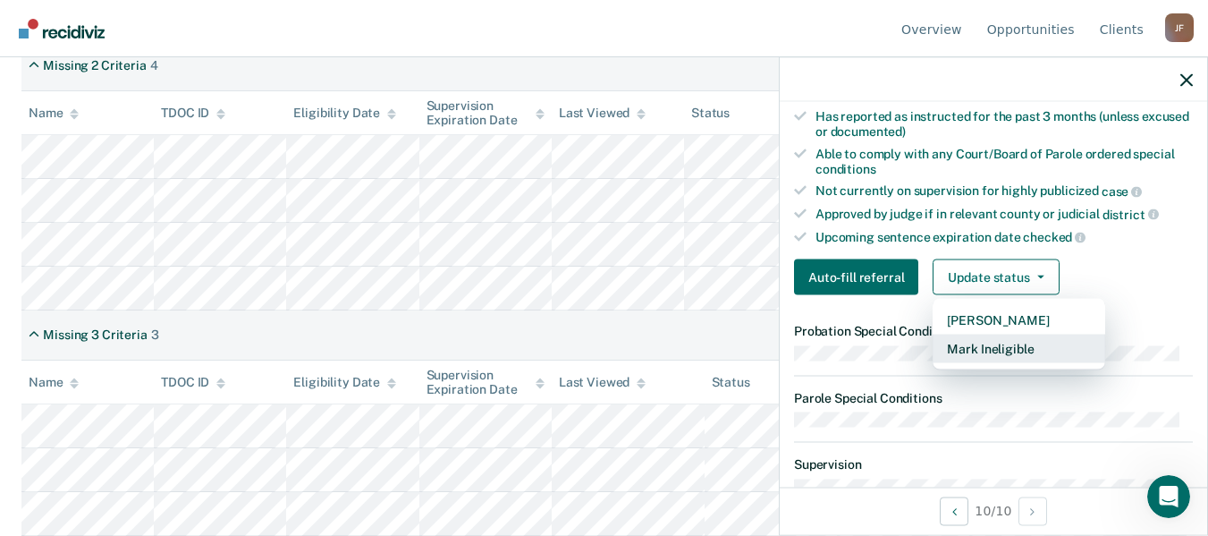
click at [983, 346] on button "Mark Ineligible" at bounding box center [1019, 348] width 173 height 29
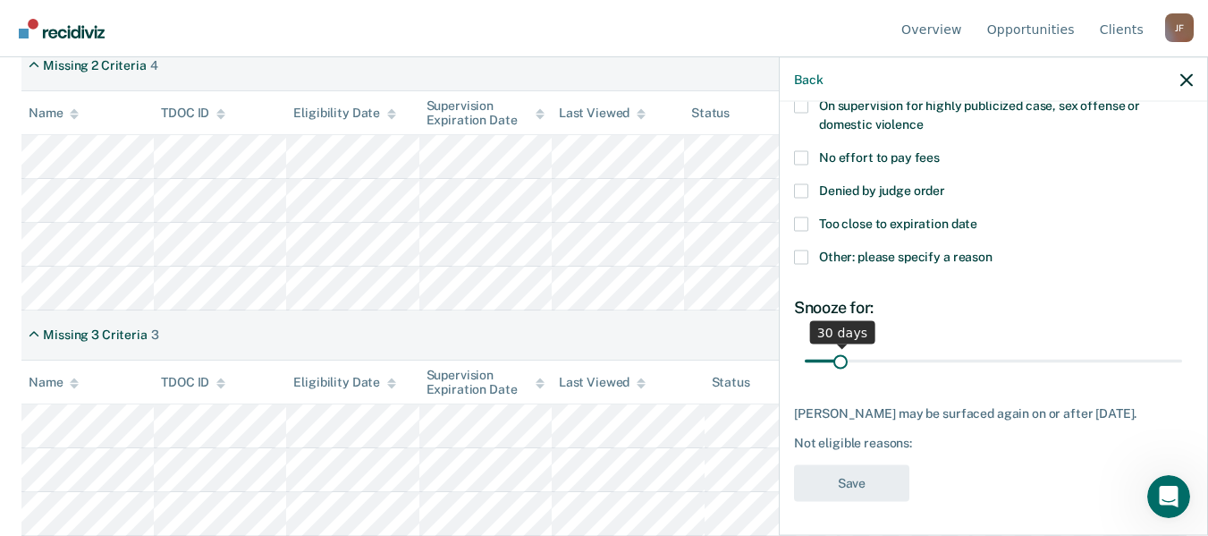
scroll to position [287, 0]
click at [801, 248] on span at bounding box center [801, 255] width 14 height 14
click at [993, 248] on input "Other: please specify a reason" at bounding box center [993, 248] width 0 height 0
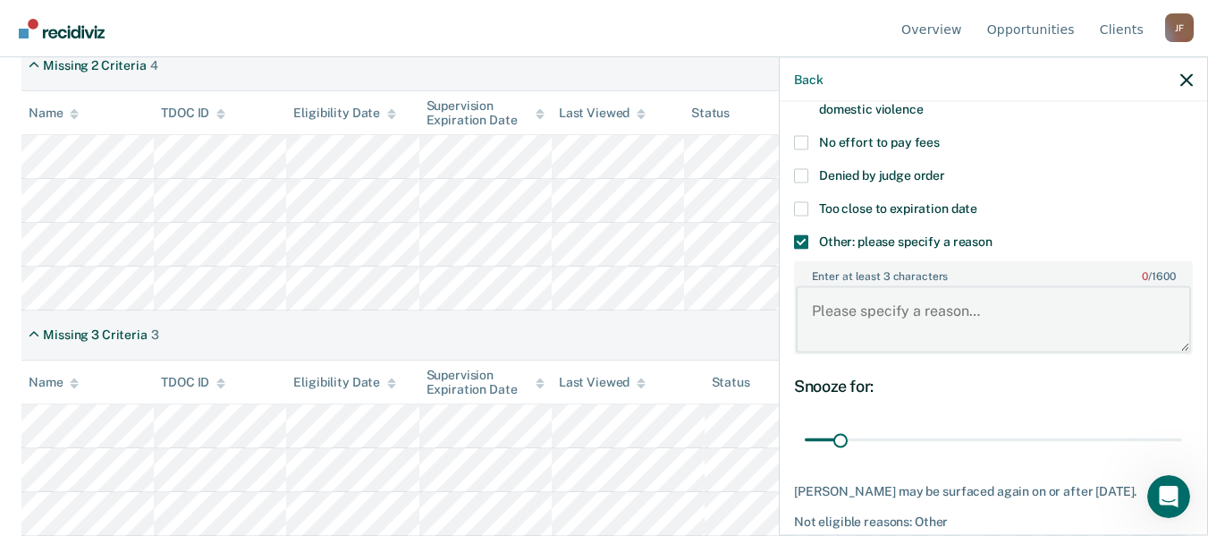
click at [898, 325] on textarea "Enter at least 3 characters 0 / 1600" at bounding box center [993, 319] width 395 height 66
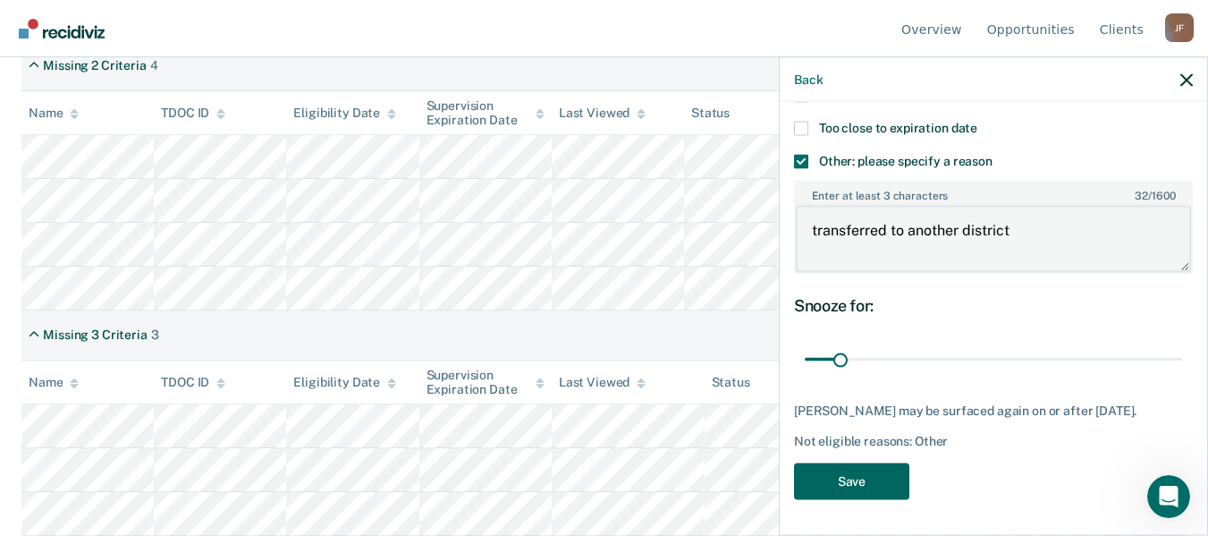
type textarea "transferred to another district"
click at [899, 480] on button "Save" at bounding box center [851, 480] width 115 height 37
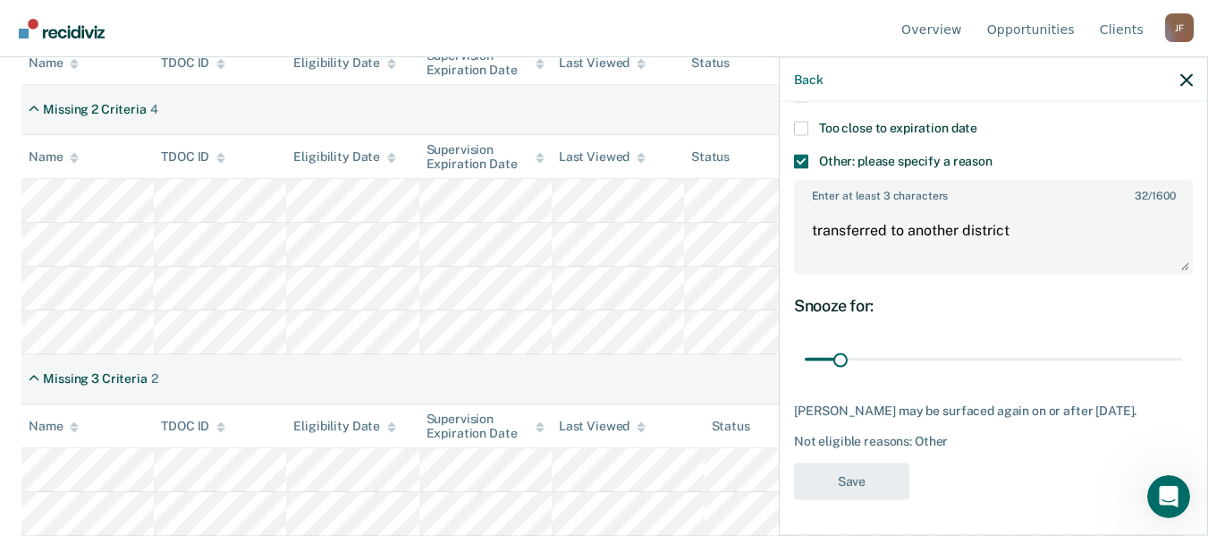
scroll to position [491, 0]
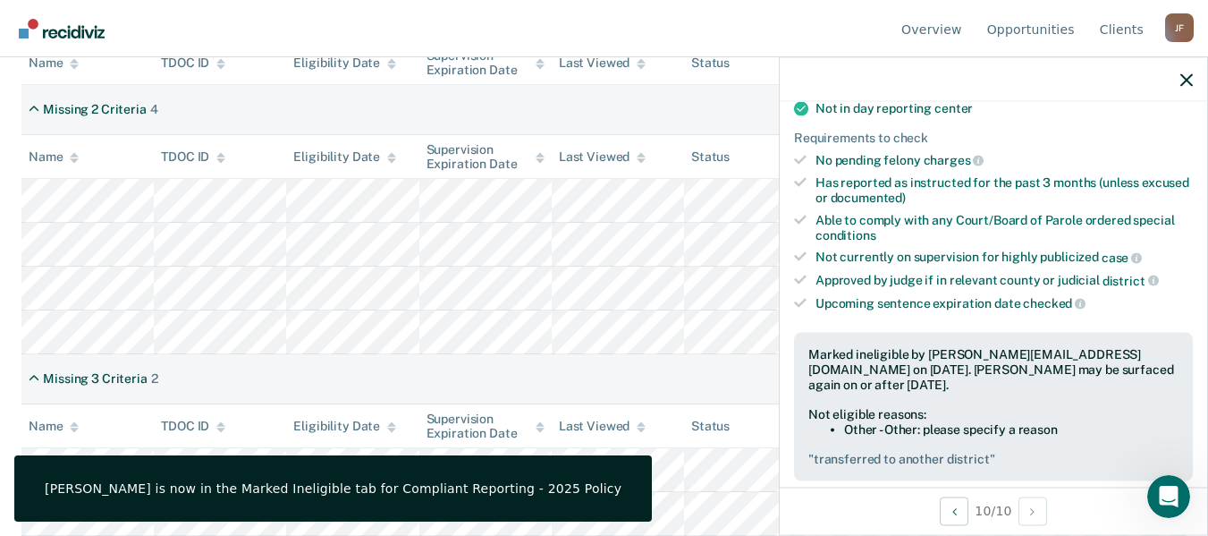
click at [1193, 78] on div at bounding box center [993, 79] width 427 height 45
click at [1187, 80] on icon "button" at bounding box center [1186, 79] width 13 height 13
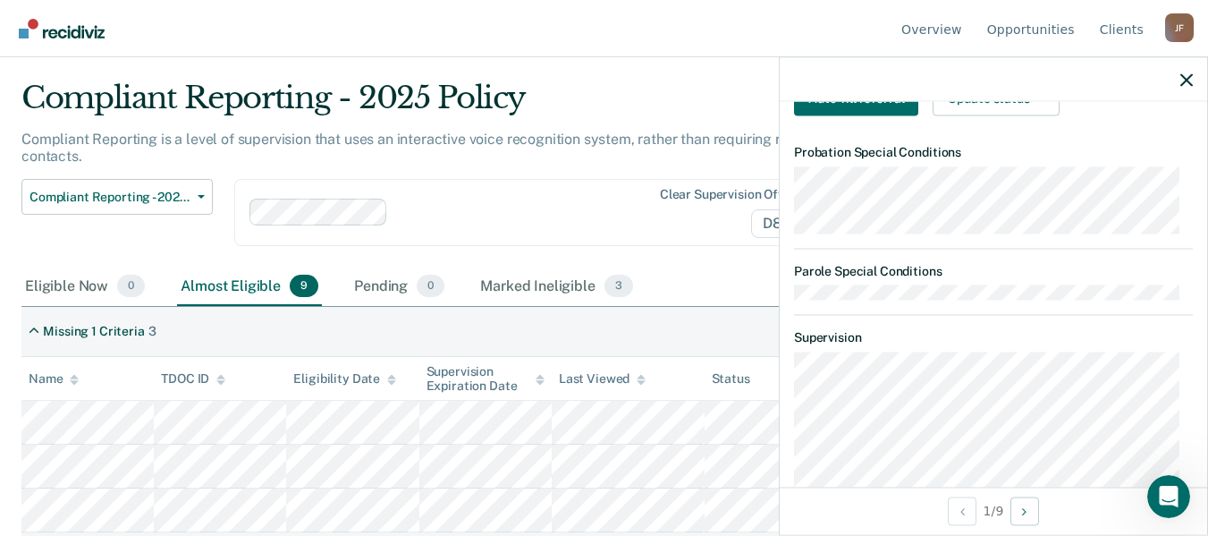
scroll to position [537, 0]
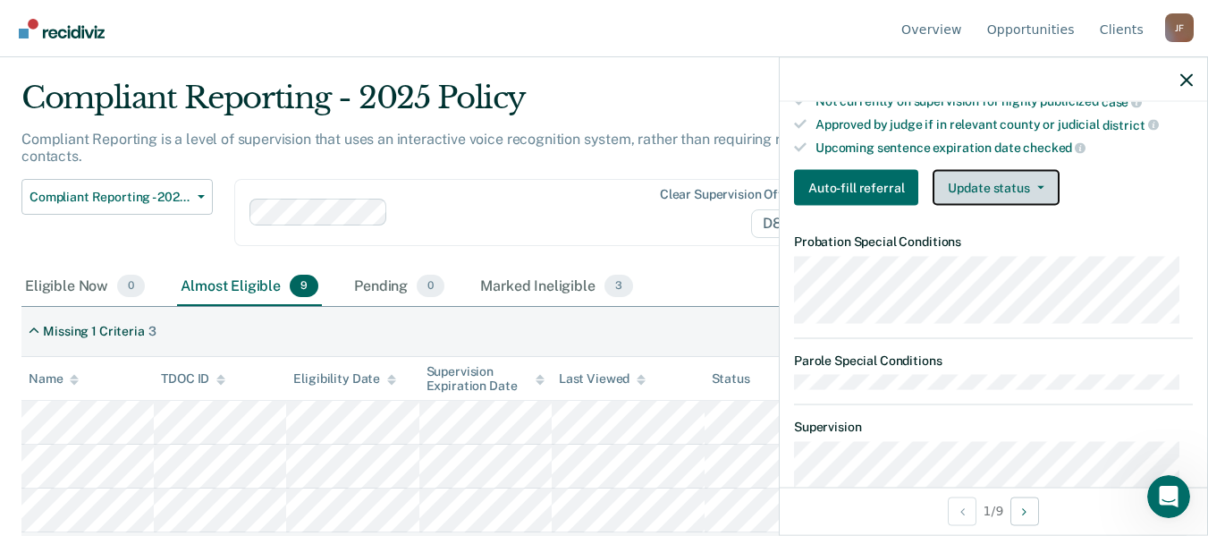
click at [1027, 190] on button "Update status" at bounding box center [996, 188] width 126 height 36
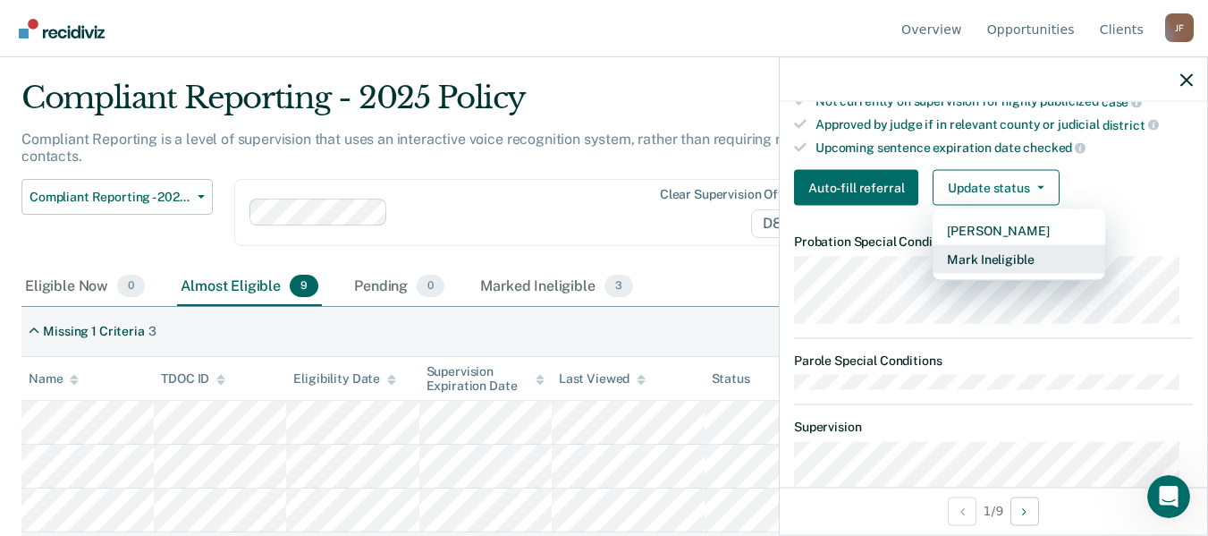
click at [1013, 258] on button "Mark Ineligible" at bounding box center [1019, 259] width 173 height 29
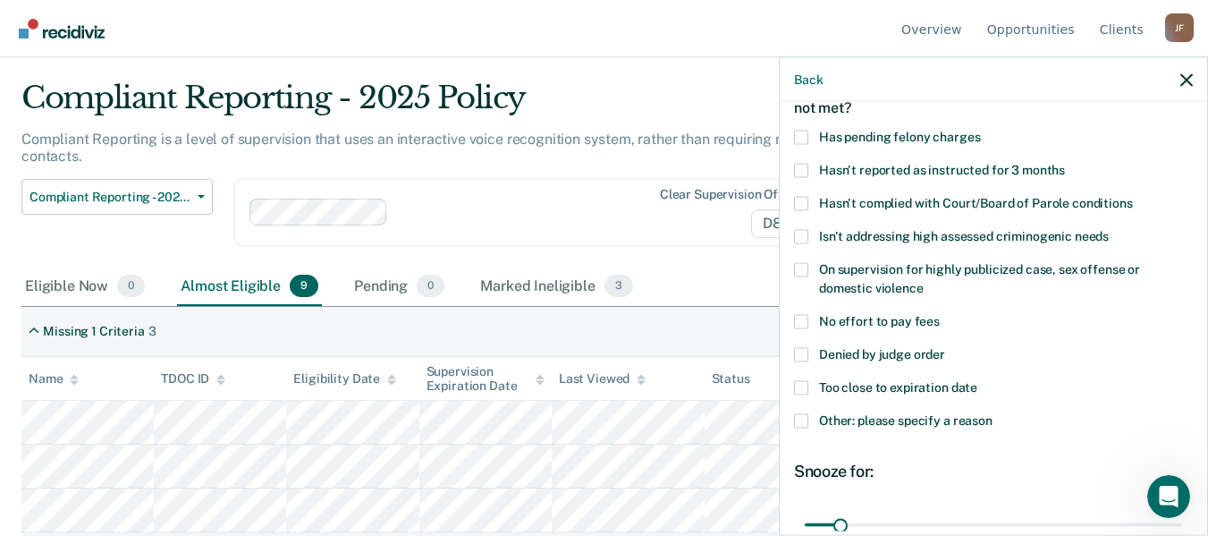
scroll to position [19, 0]
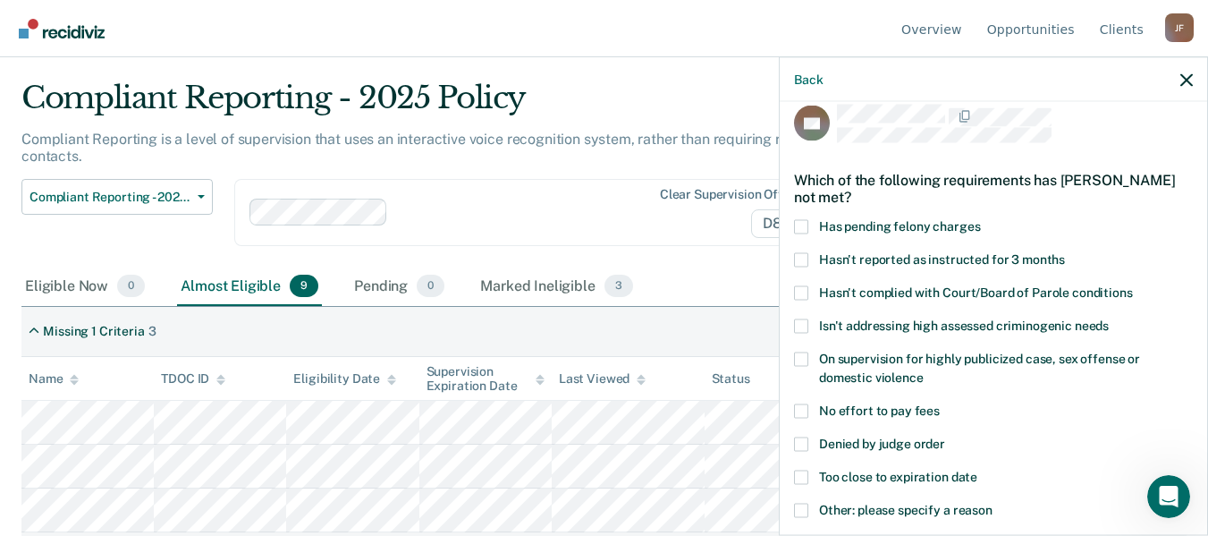
click at [801, 229] on span at bounding box center [801, 226] width 14 height 14
click at [980, 219] on input "Has pending felony charges" at bounding box center [980, 219] width 0 height 0
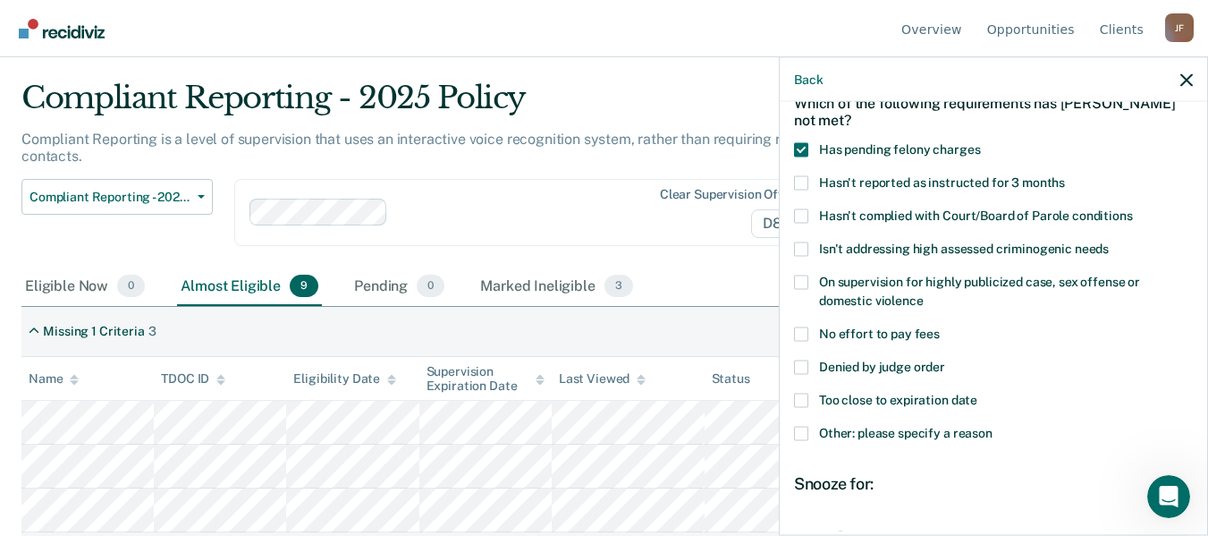
scroll to position [287, 0]
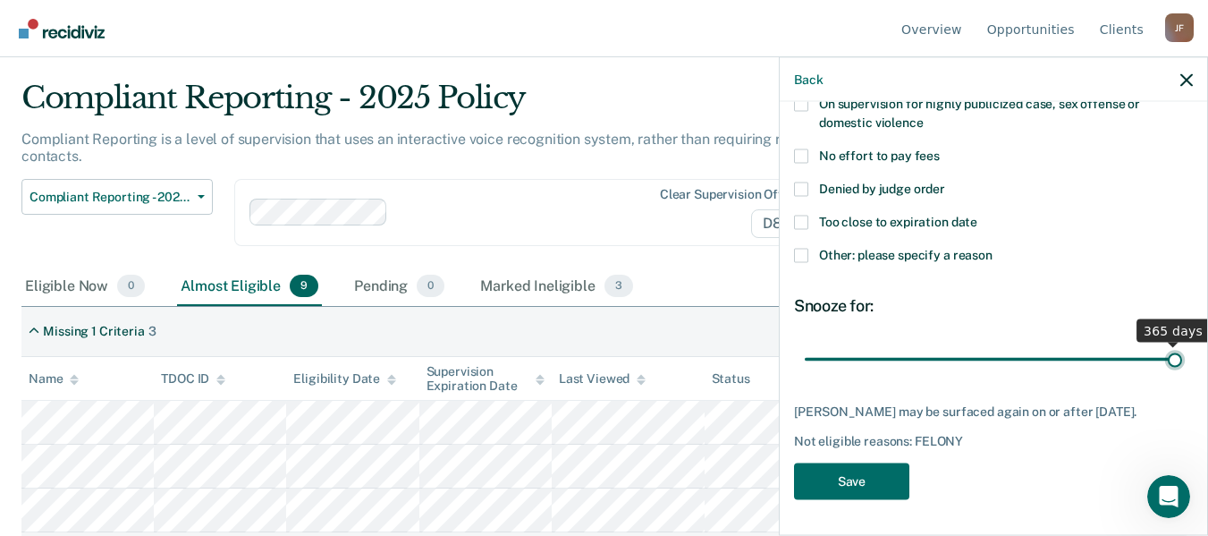
type input "365"
click at [1167, 343] on input "range" at bounding box center [993, 358] width 377 height 31
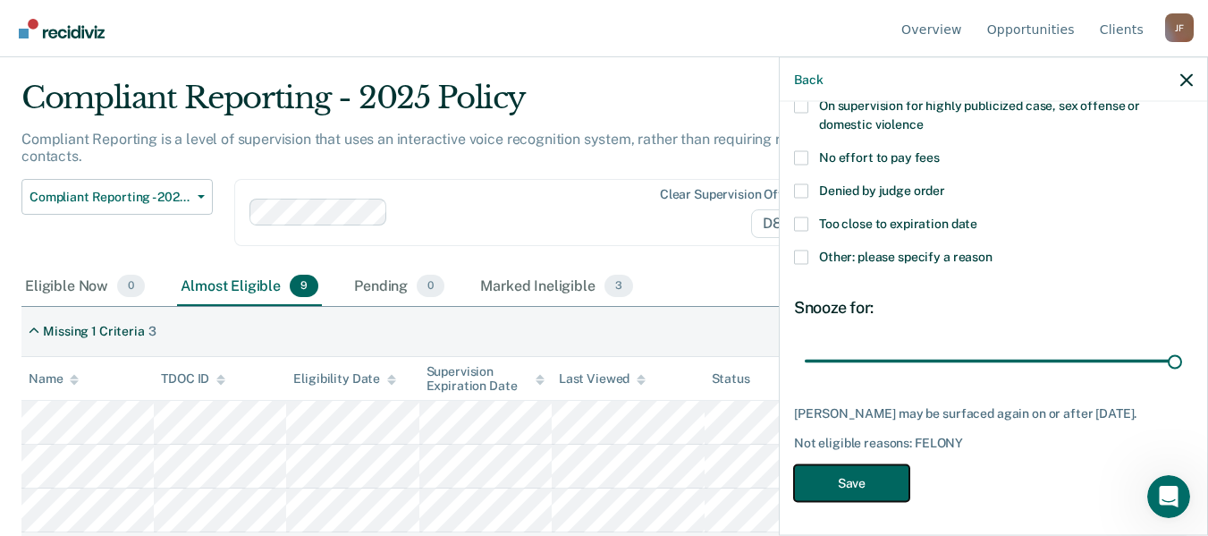
click at [861, 486] on button "Save" at bounding box center [851, 482] width 115 height 37
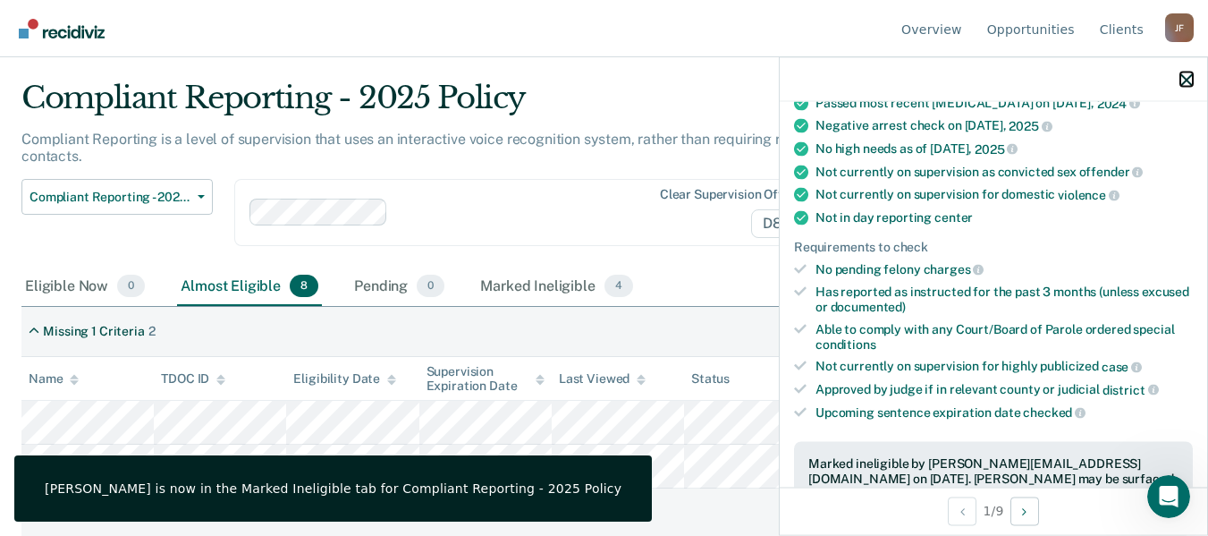
click at [1180, 77] on icon "button" at bounding box center [1186, 79] width 13 height 13
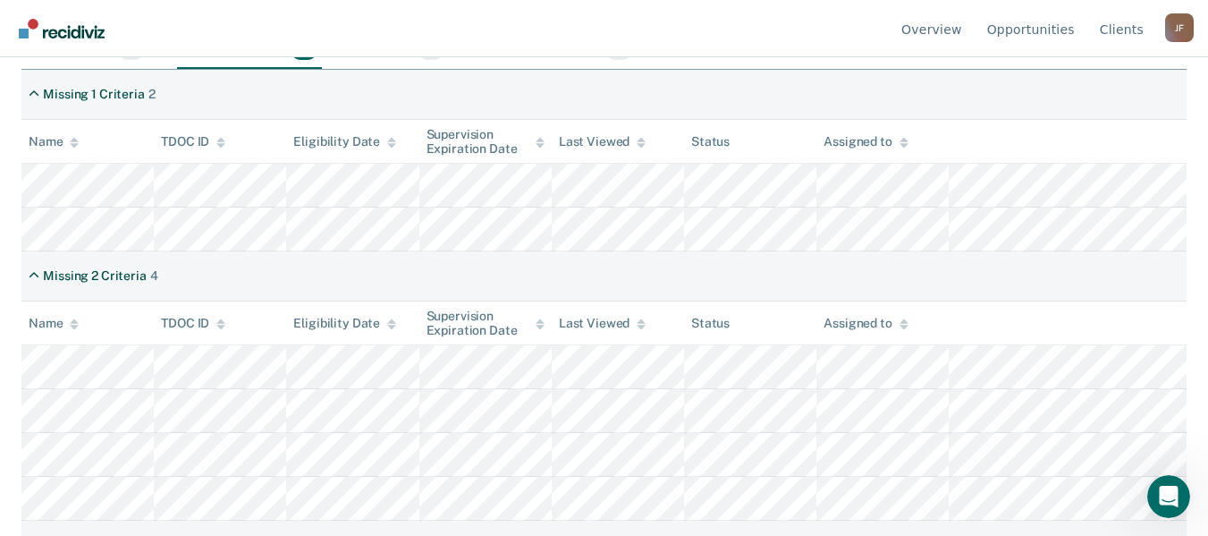
scroll to position [0, 0]
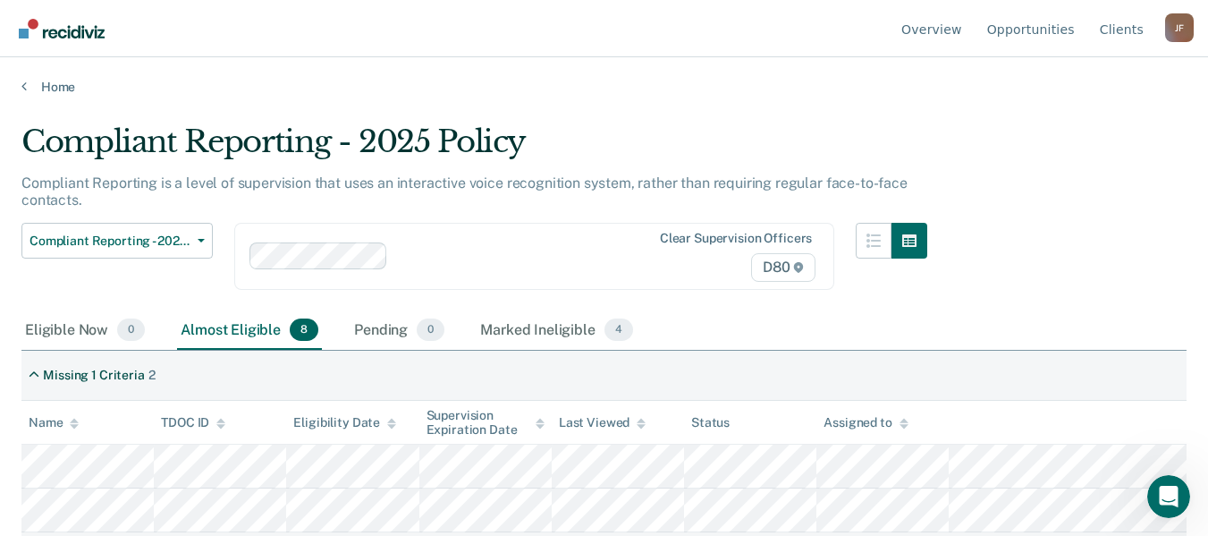
click at [231, 333] on div "Almost Eligible 8" at bounding box center [249, 330] width 145 height 39
click at [377, 333] on div "Pending 0" at bounding box center [399, 330] width 97 height 39
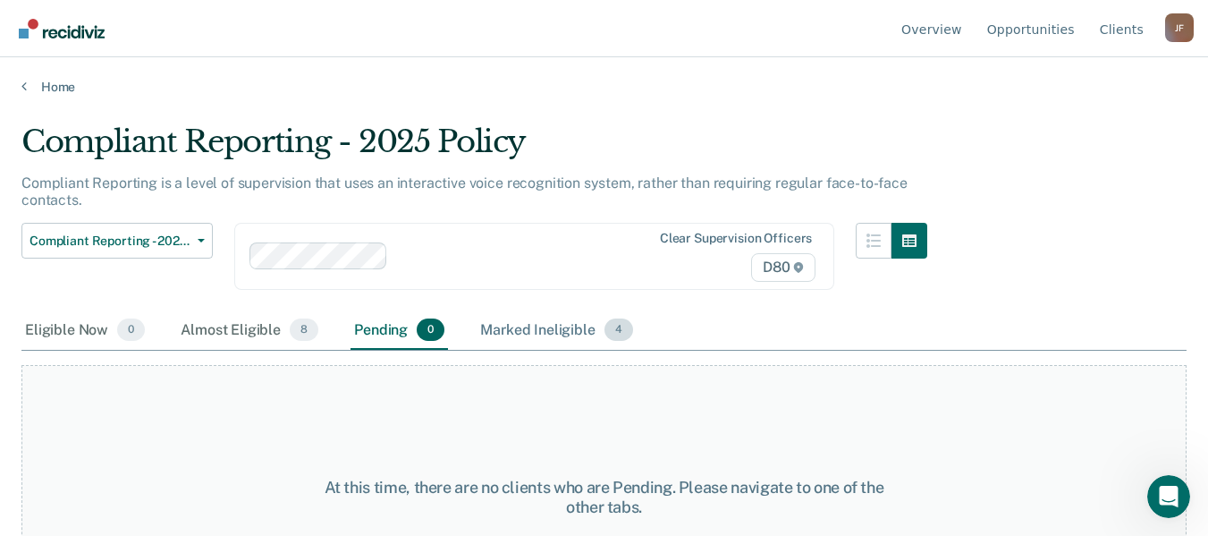
click at [567, 320] on div "Marked Ineligible 4" at bounding box center [557, 330] width 160 height 39
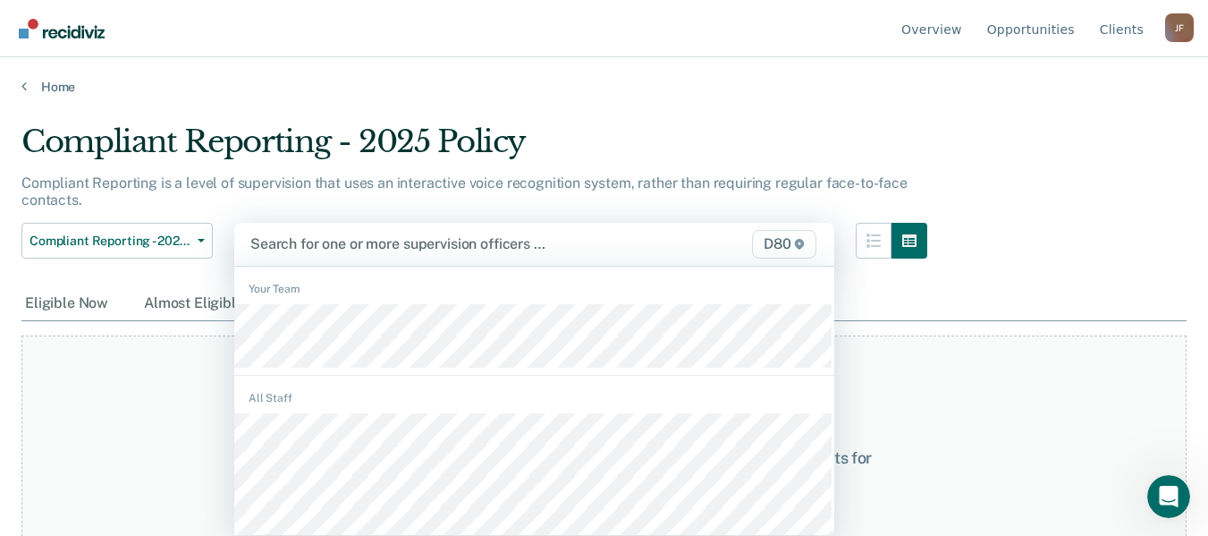
scroll to position [1, 0]
click at [790, 238] on span "D80" at bounding box center [784, 243] width 64 height 29
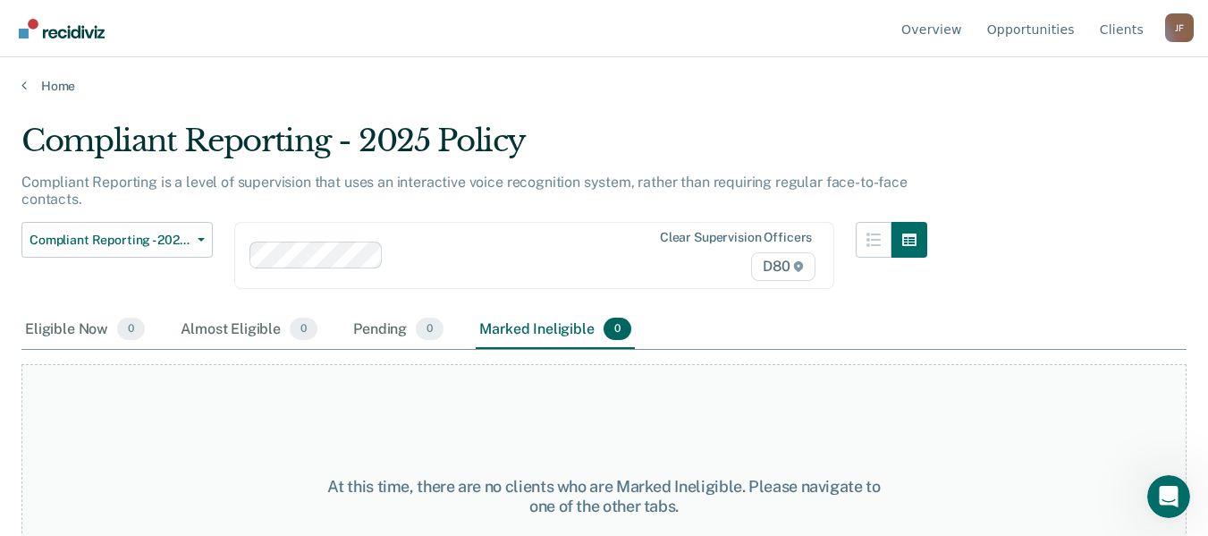
scroll to position [0, 0]
click at [794, 259] on span "D80" at bounding box center [783, 267] width 64 height 29
